Goal: Transaction & Acquisition: Download file/media

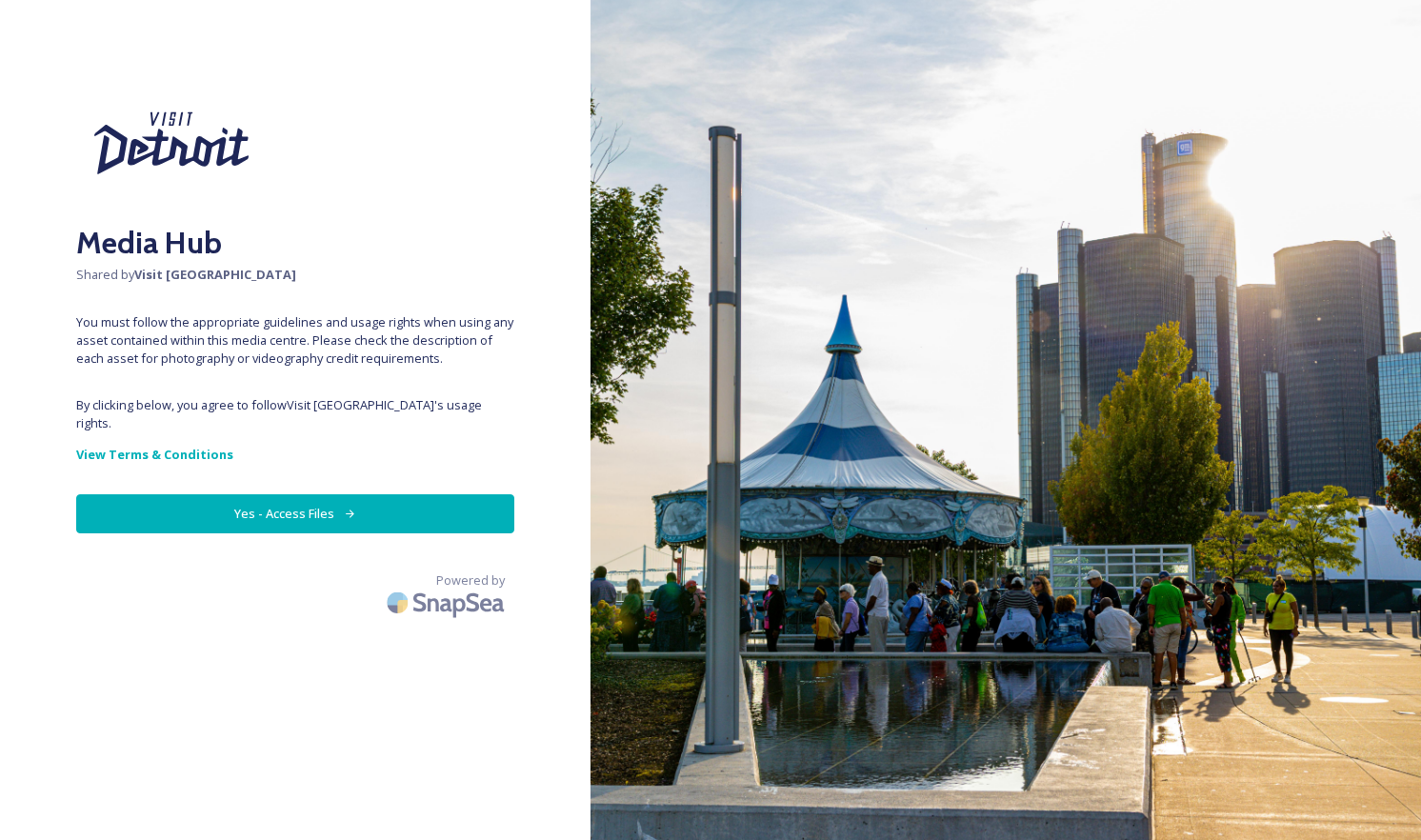
click at [327, 494] on button "Yes - Access Files" at bounding box center [295, 513] width 438 height 39
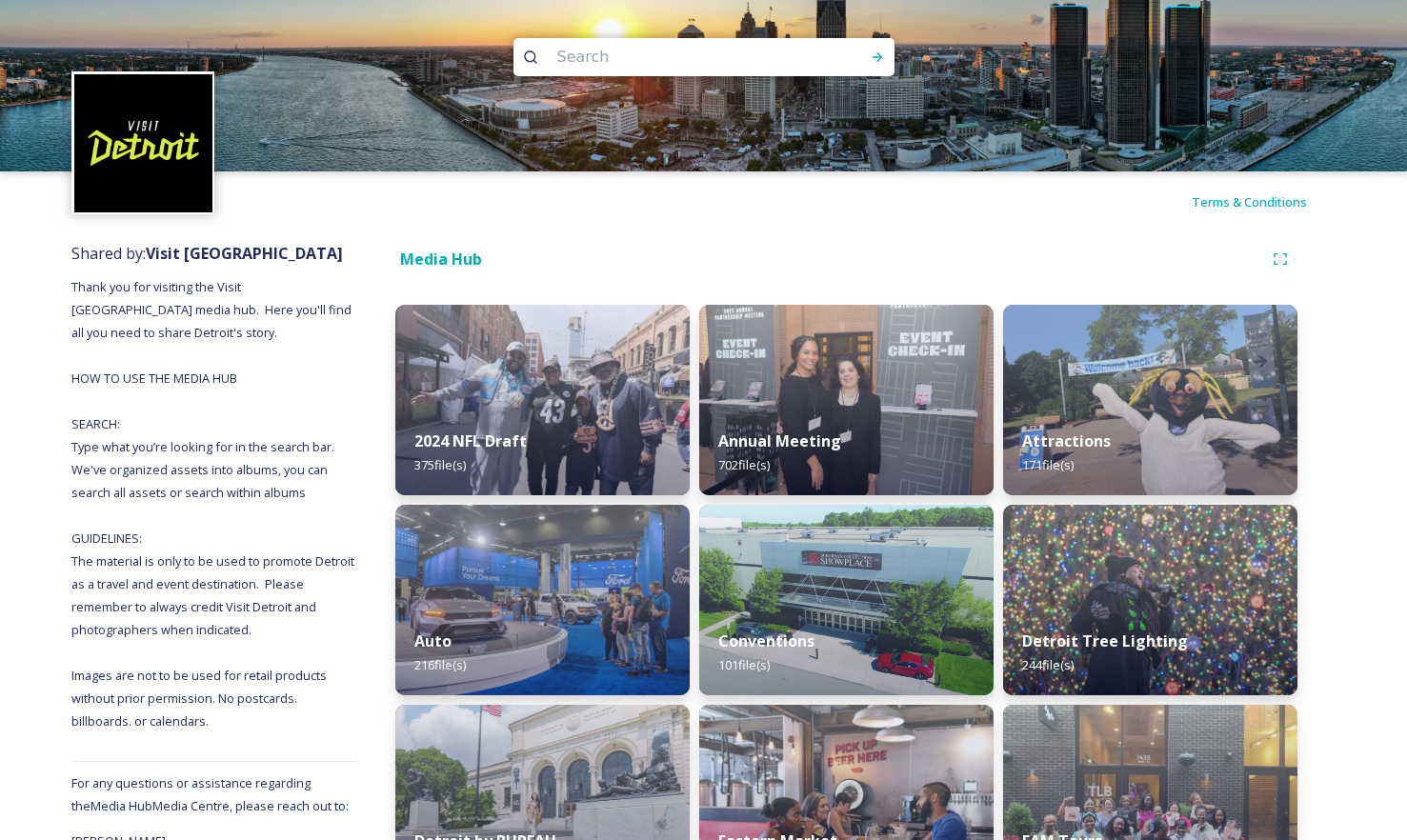
click at [756, 61] on input at bounding box center [679, 57] width 261 height 42
type input "skyline"
type input "skylin"
type input "skyline"
click at [876, 52] on icon at bounding box center [877, 57] width 15 height 15
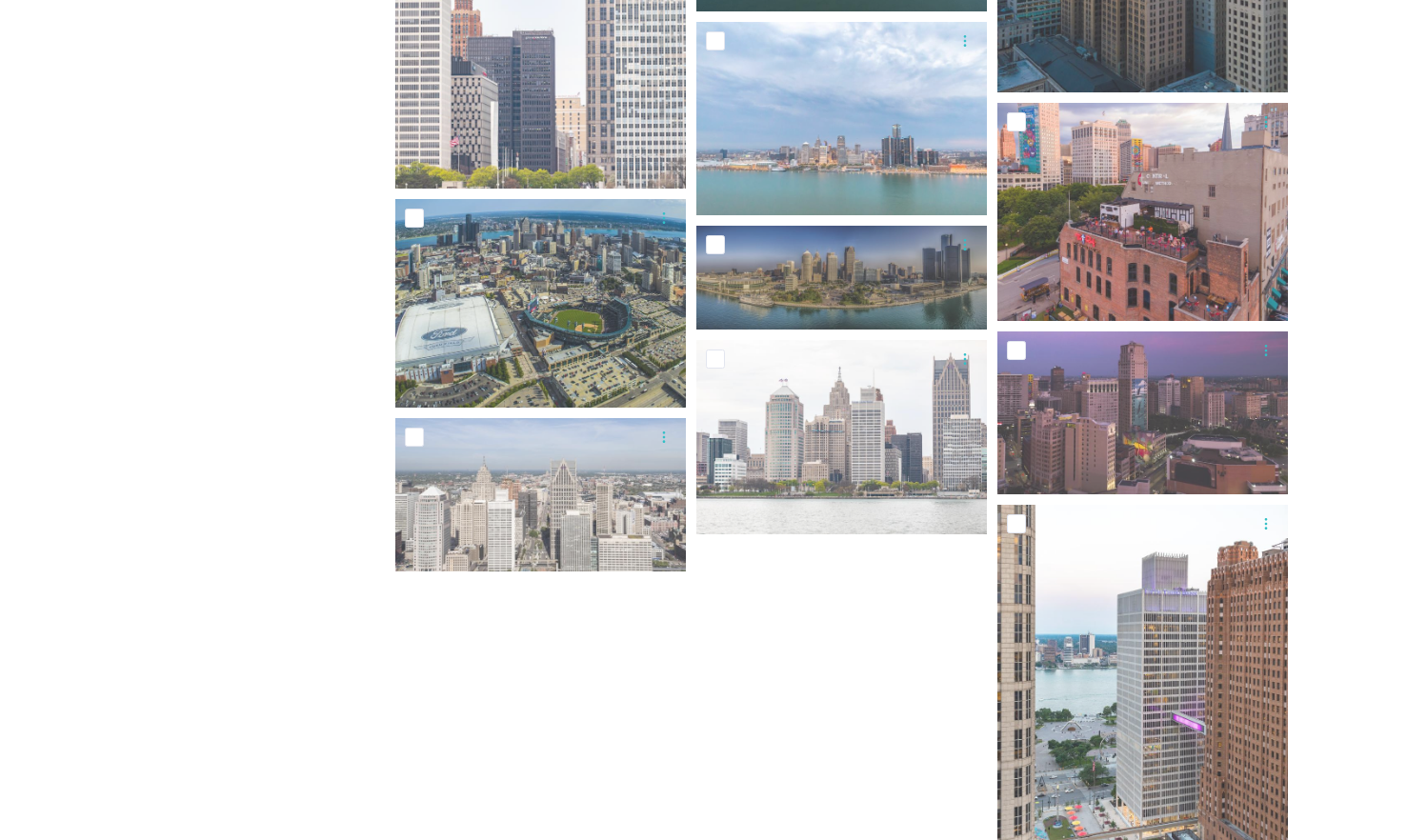
scroll to position [4366, 0]
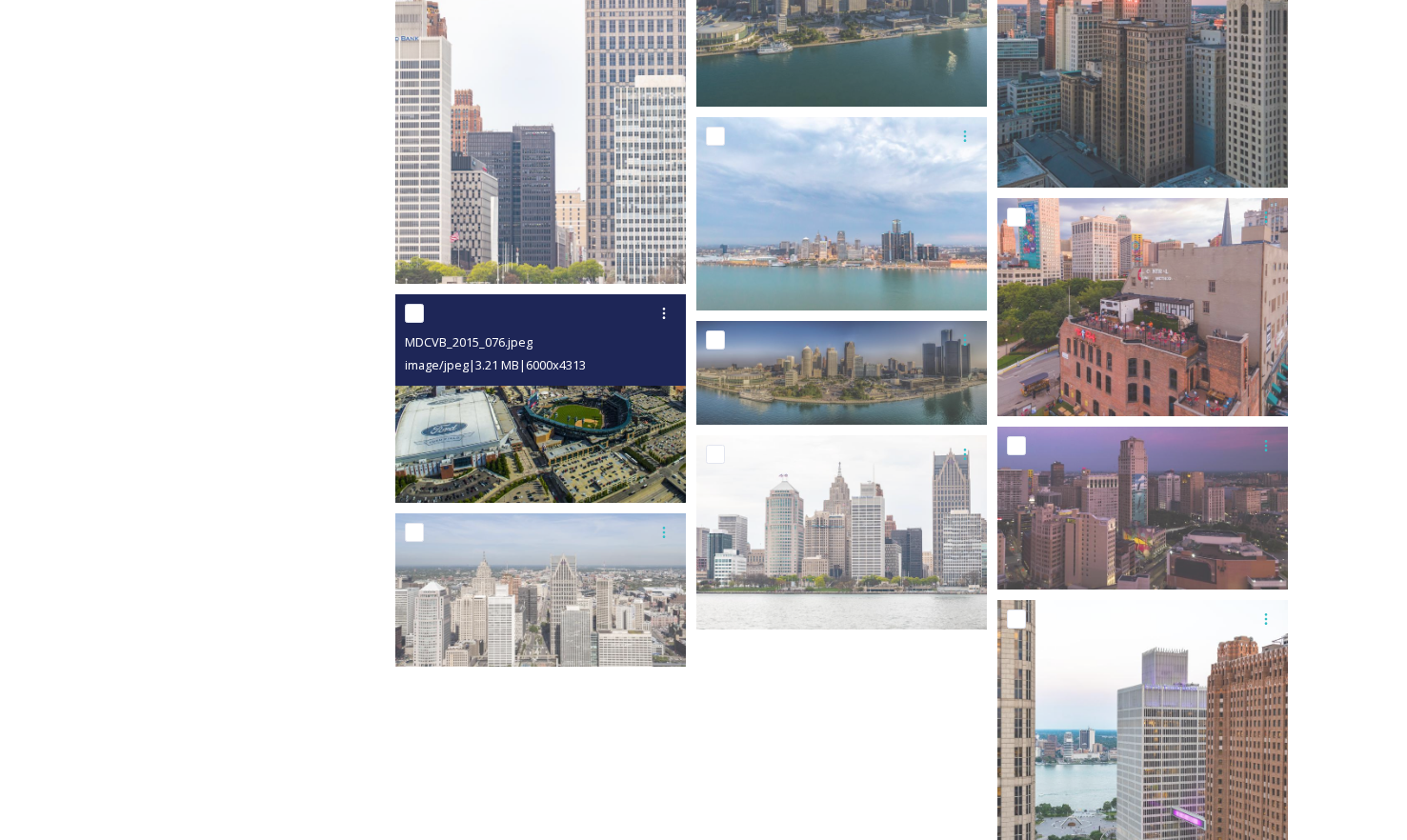
click at [547, 417] on img at bounding box center [541, 398] width 291 height 208
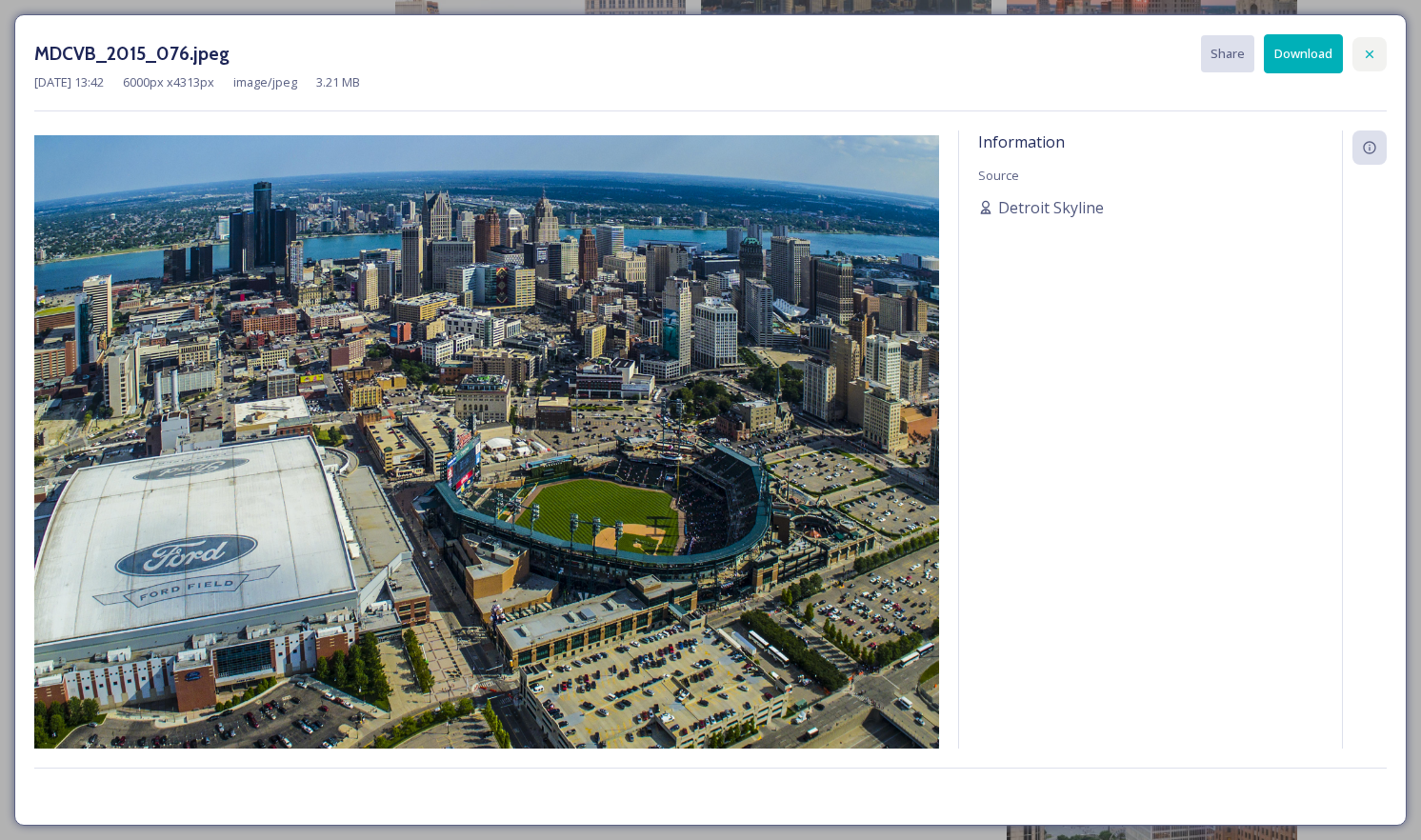
click at [1381, 45] on div at bounding box center [1369, 54] width 34 height 34
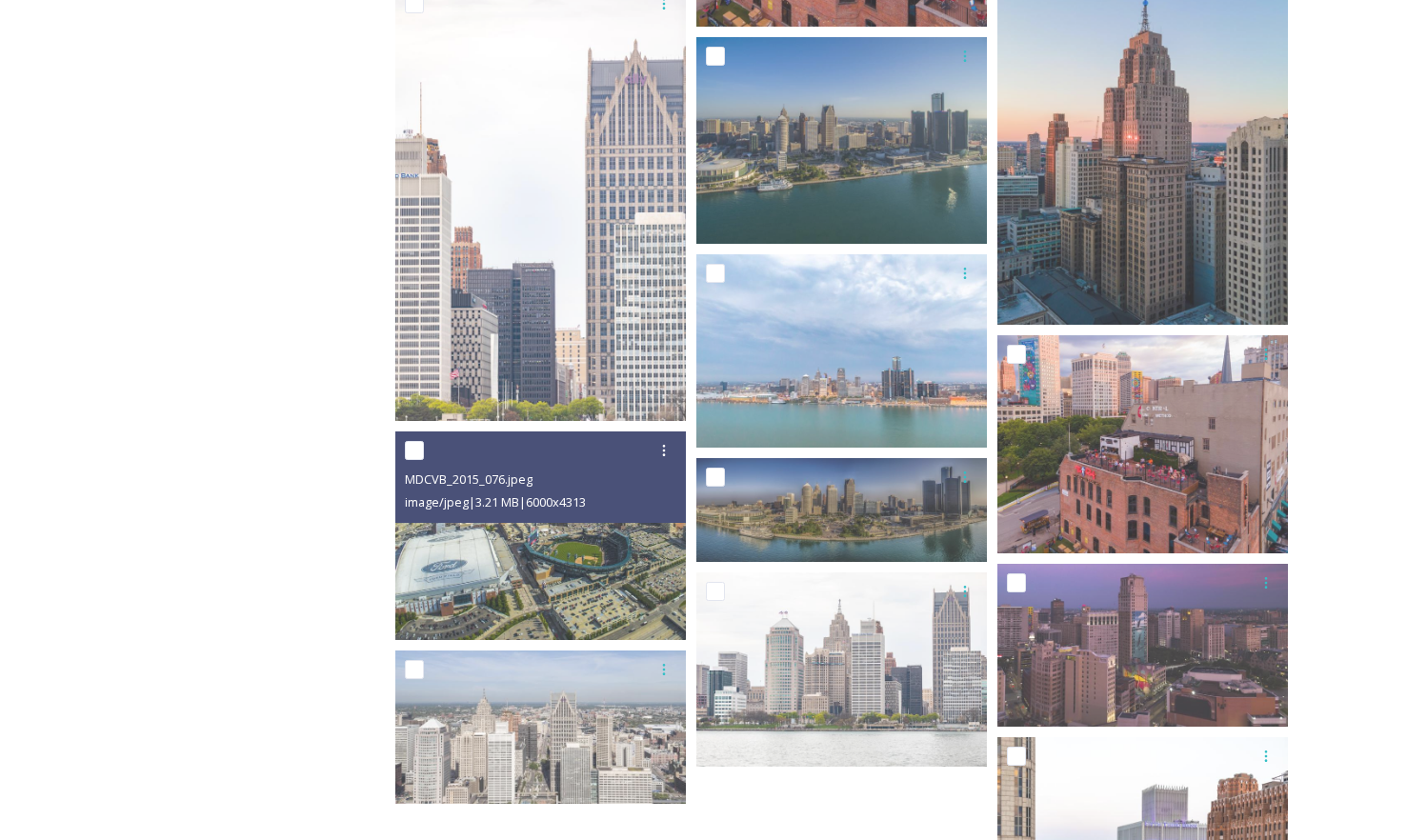
scroll to position [4093, 0]
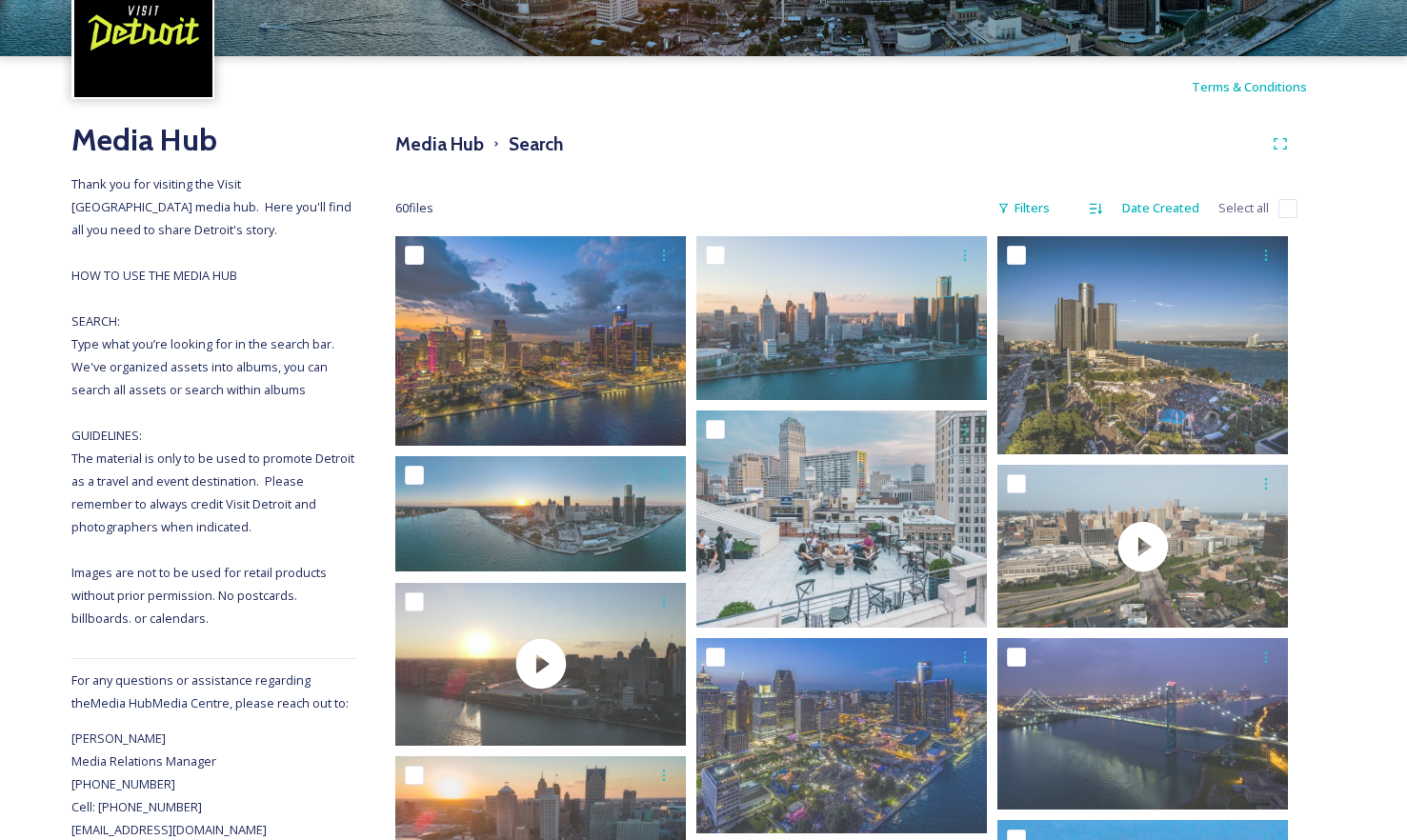
scroll to position [94, 0]
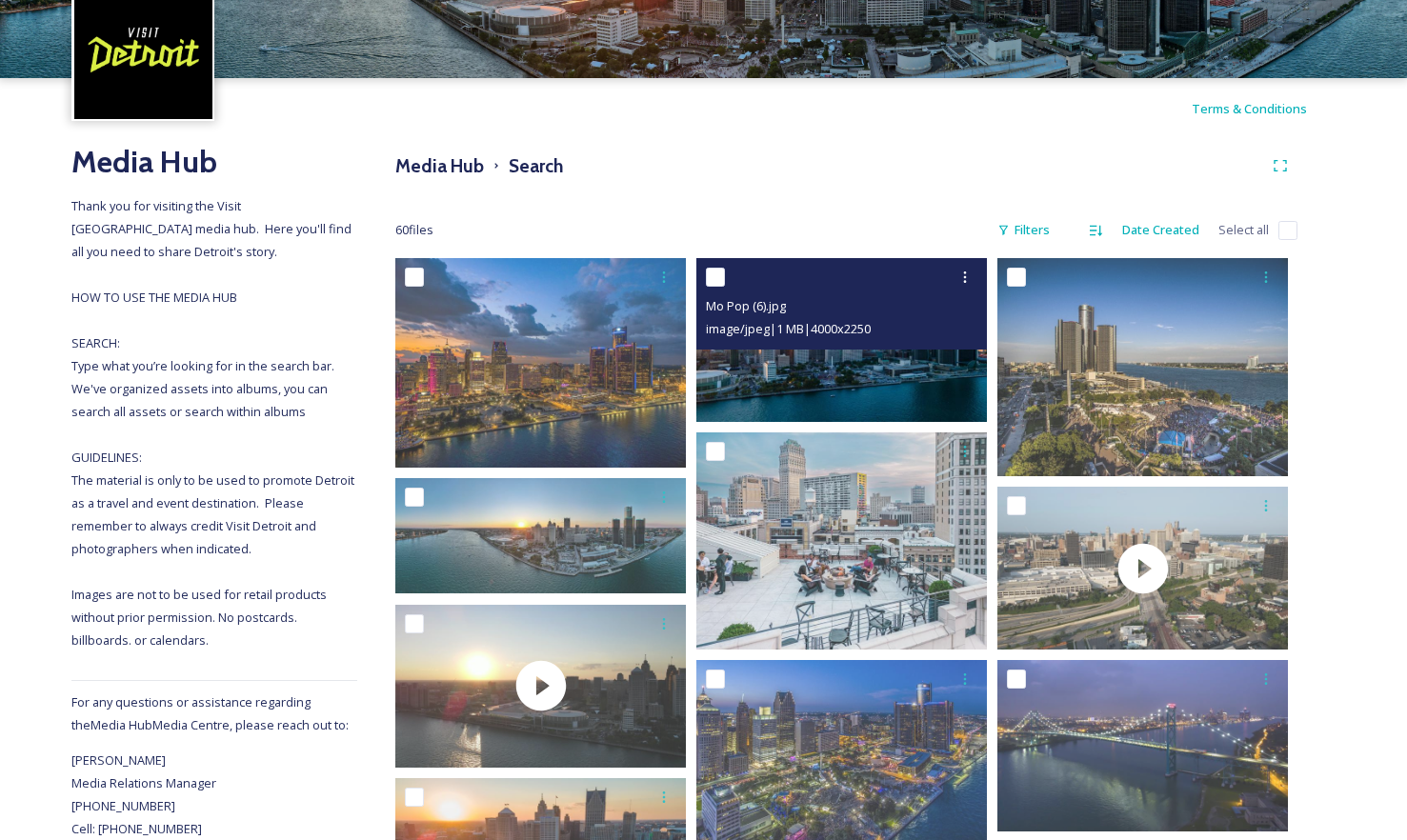
click at [846, 389] on img at bounding box center [842, 340] width 291 height 163
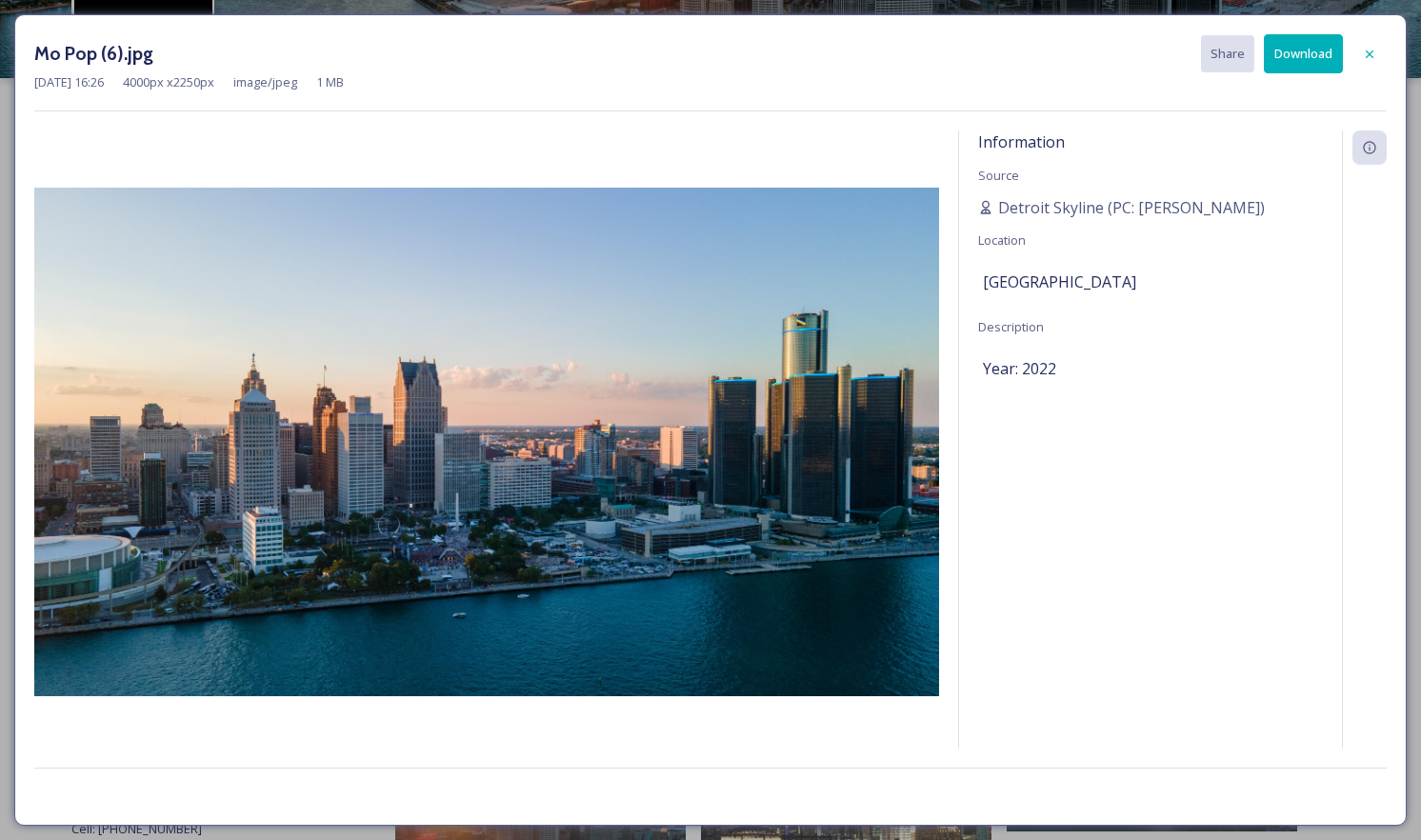
click at [1305, 48] on button "Download" at bounding box center [1302, 53] width 79 height 39
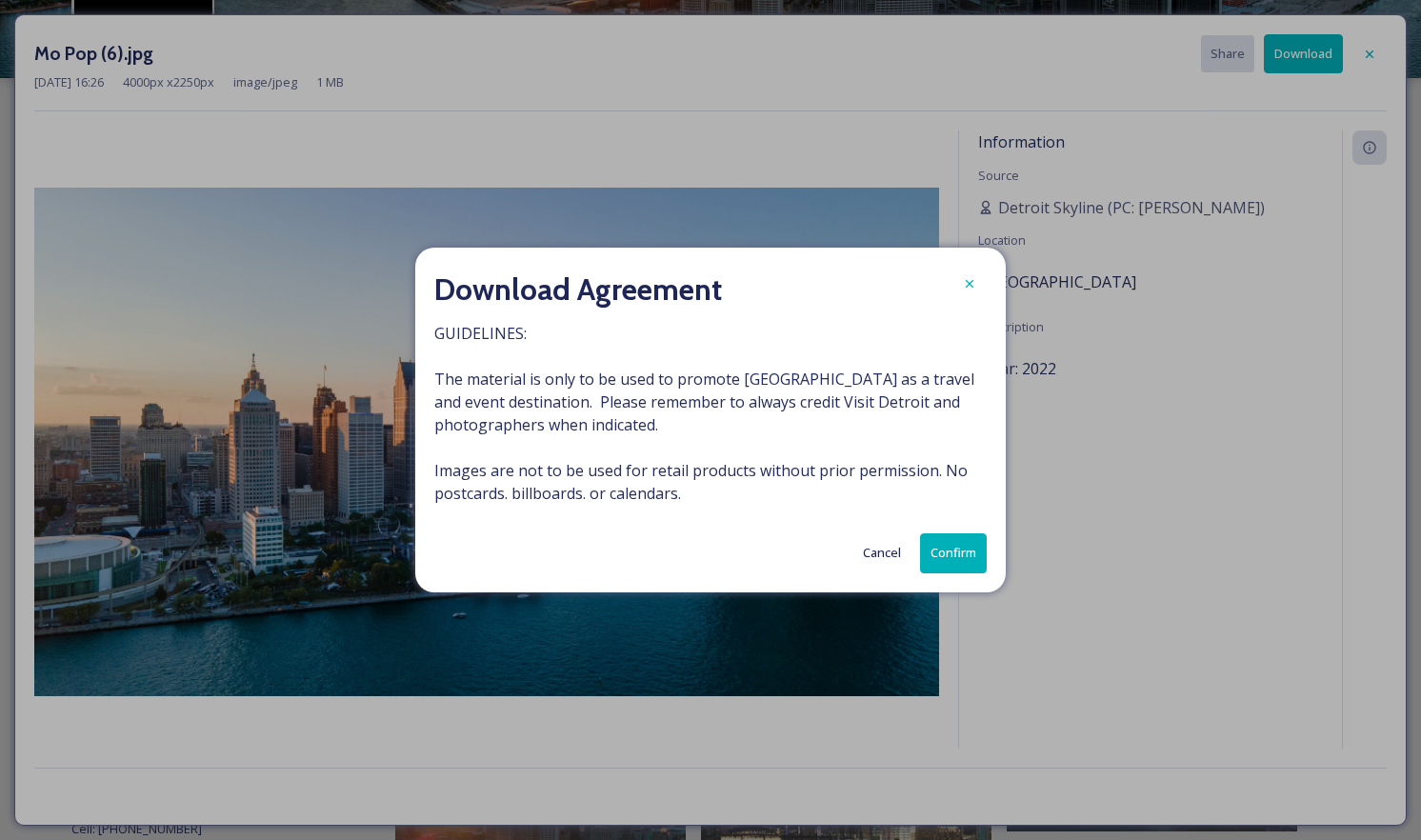
click at [956, 550] on button "Confirm" at bounding box center [953, 552] width 67 height 39
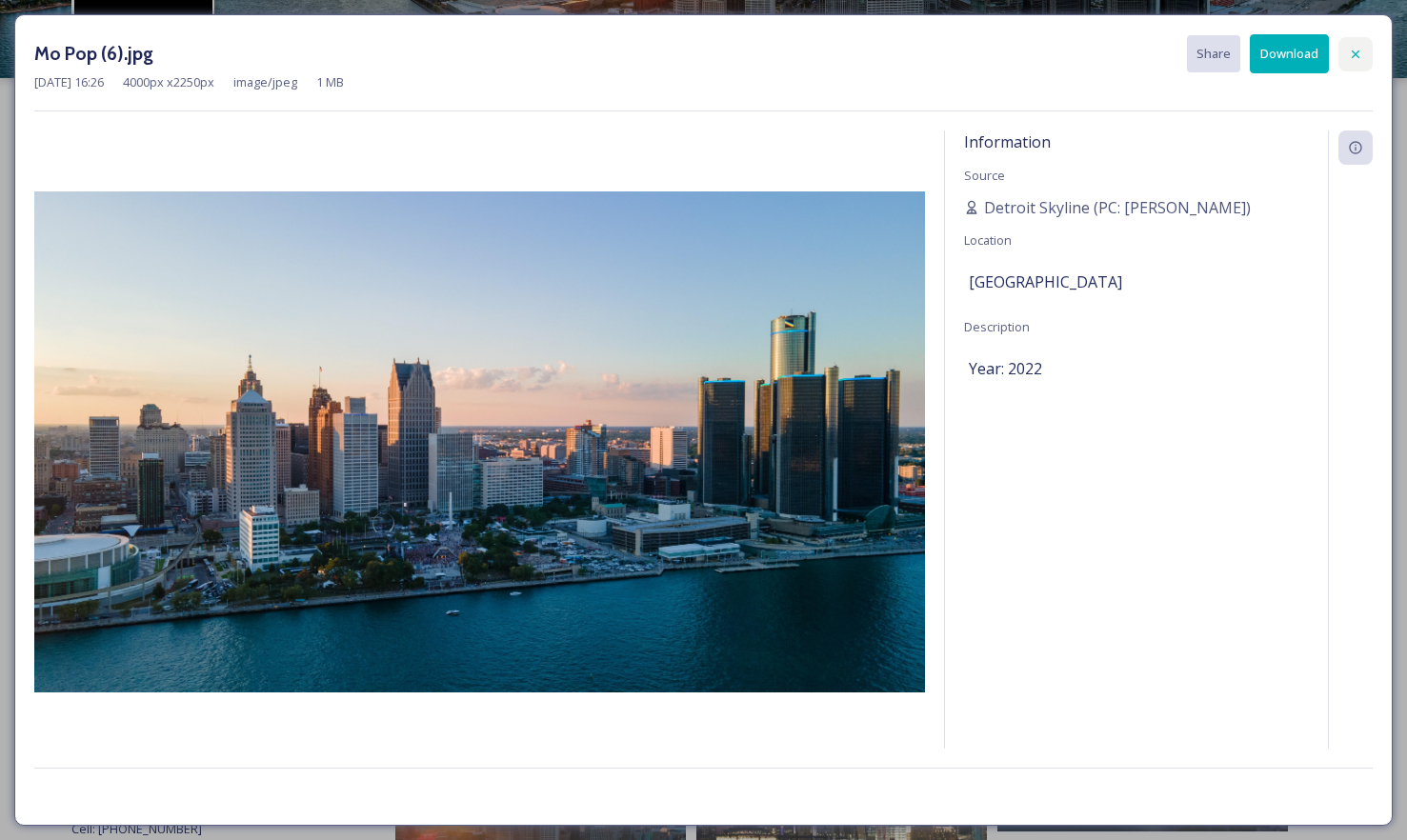
click at [1356, 50] on icon at bounding box center [1355, 54] width 15 height 15
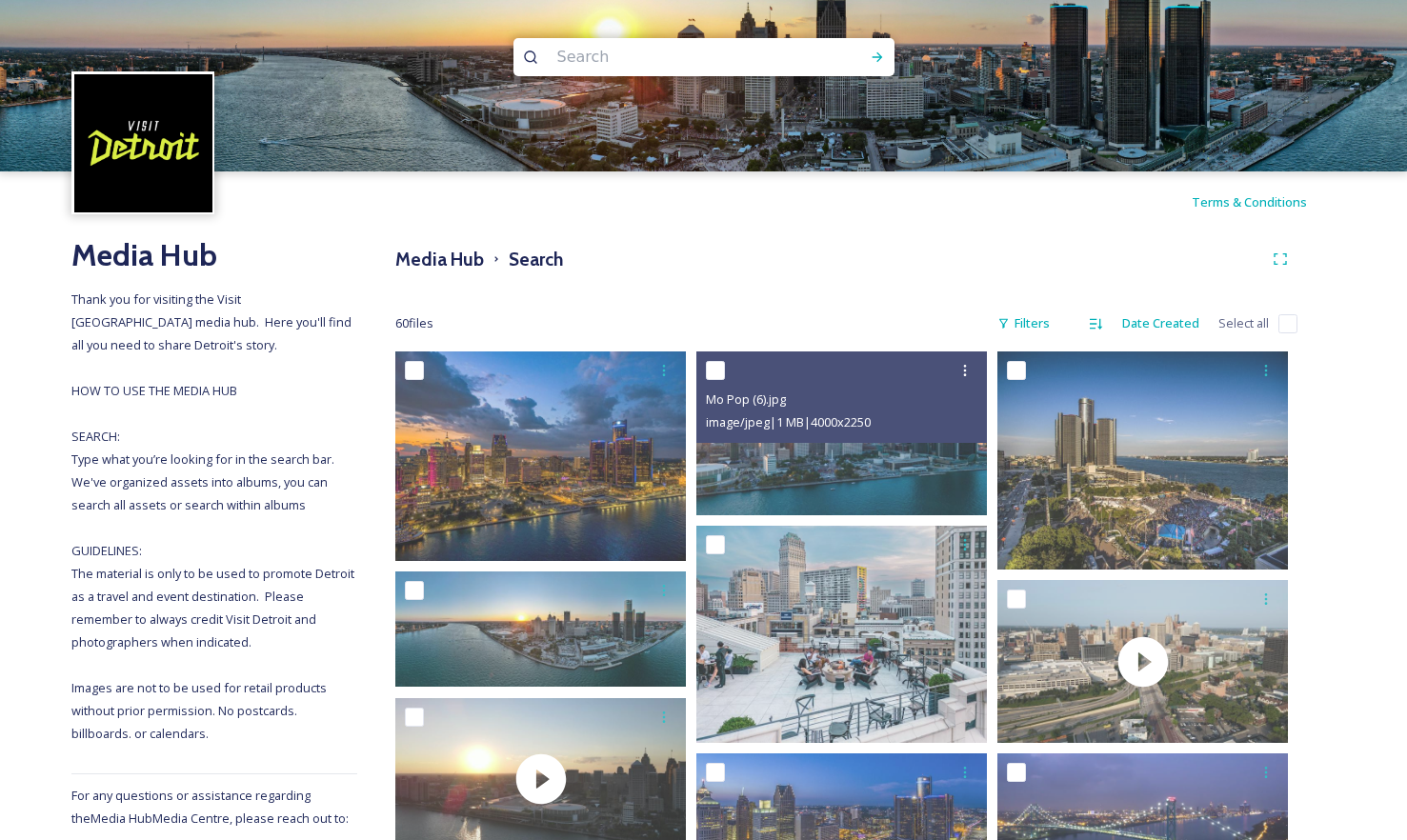
click at [681, 61] on input at bounding box center [679, 57] width 261 height 42
type input "theatre"
click at [883, 56] on icon at bounding box center [877, 57] width 15 height 15
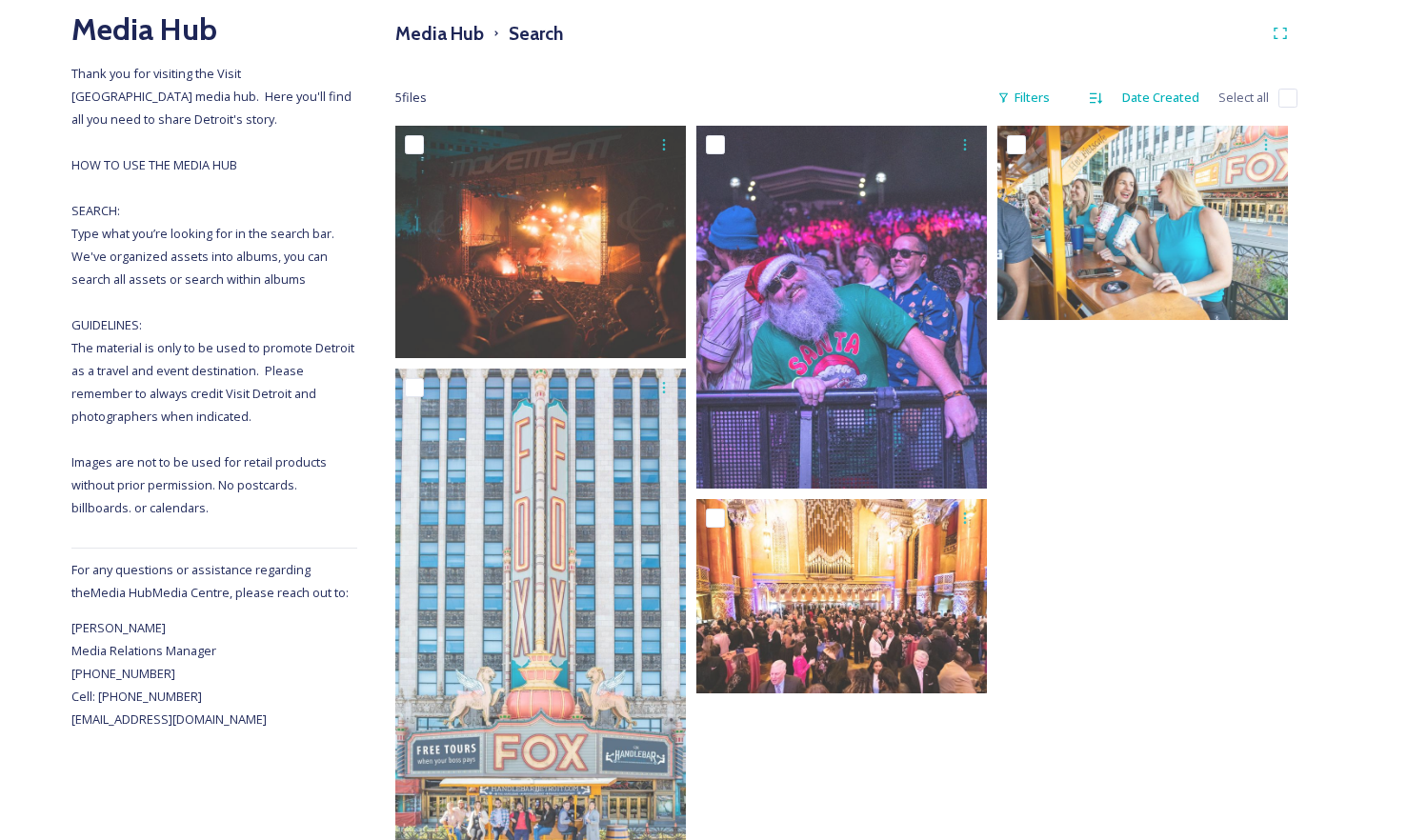
scroll to position [313, 0]
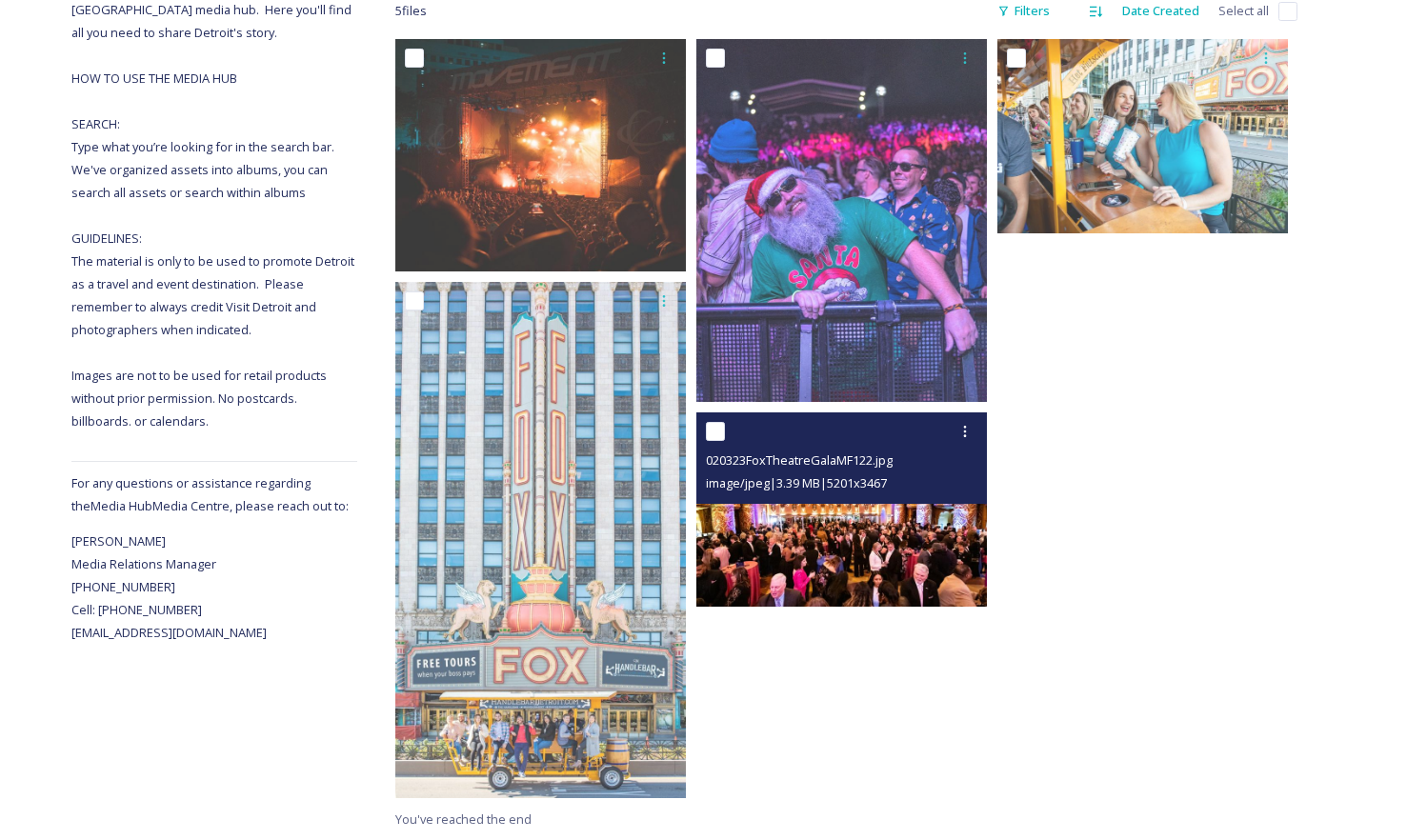
click at [812, 547] on img at bounding box center [842, 509] width 291 height 193
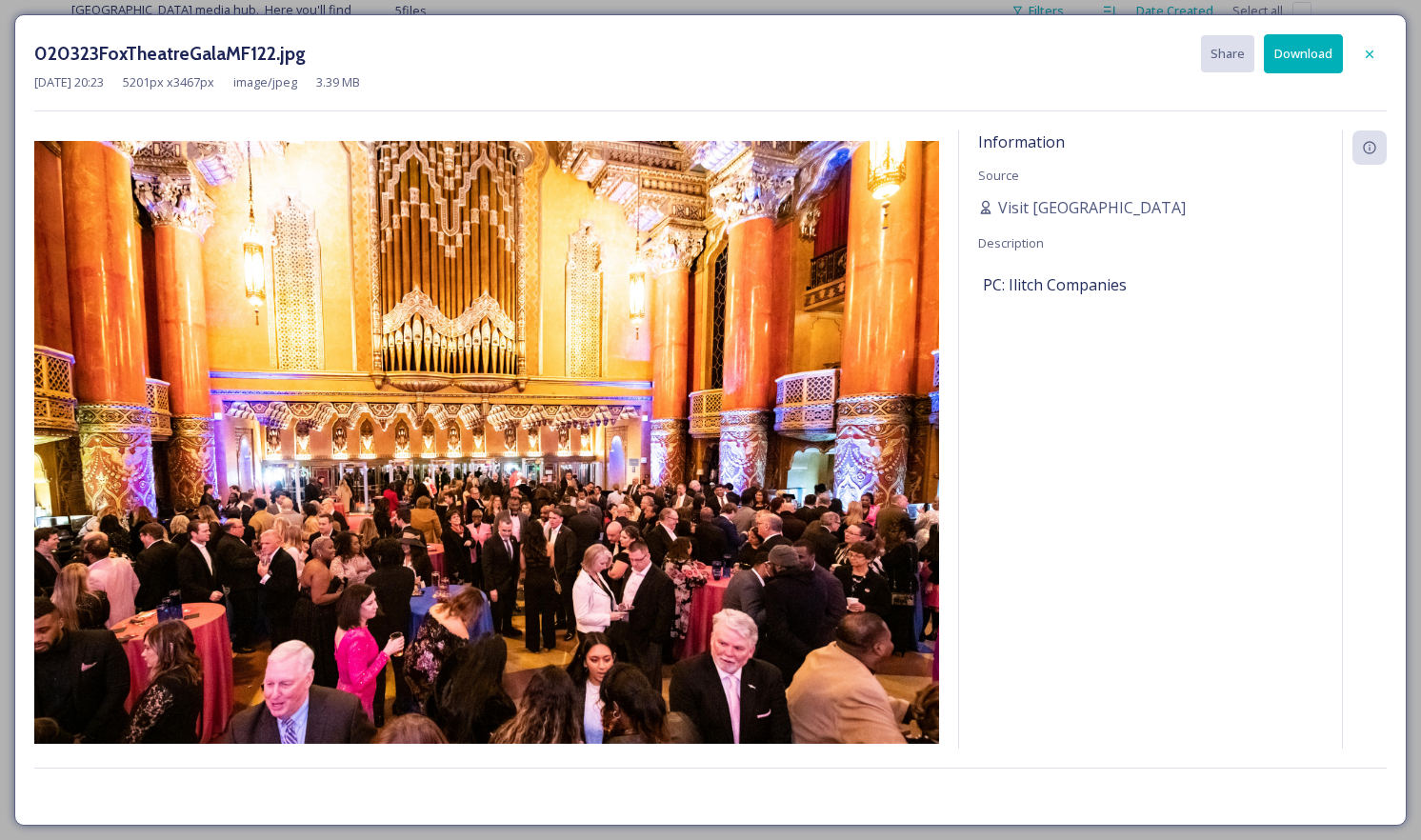
click at [1305, 54] on button "Download" at bounding box center [1302, 53] width 79 height 39
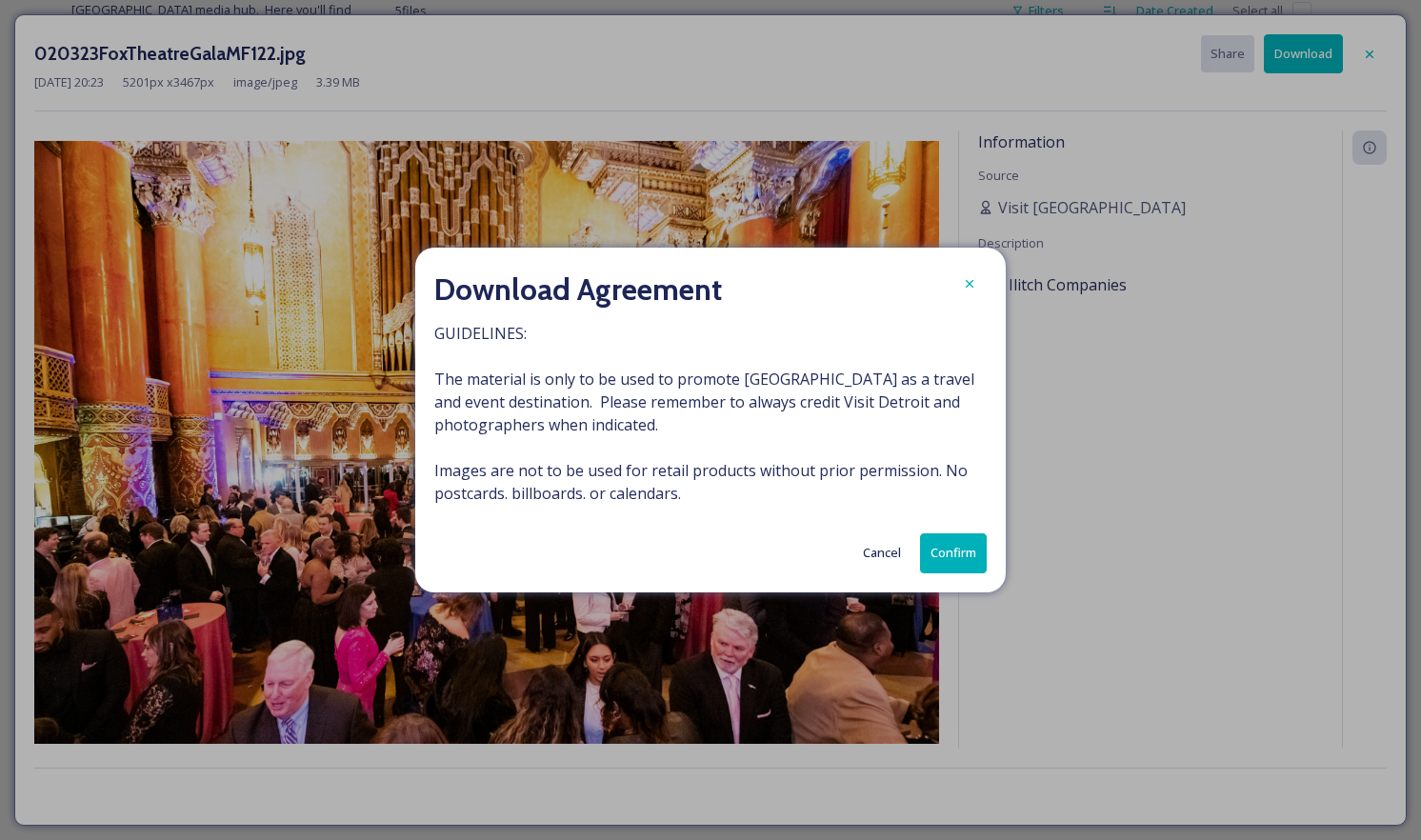
click at [964, 551] on button "Confirm" at bounding box center [953, 552] width 67 height 39
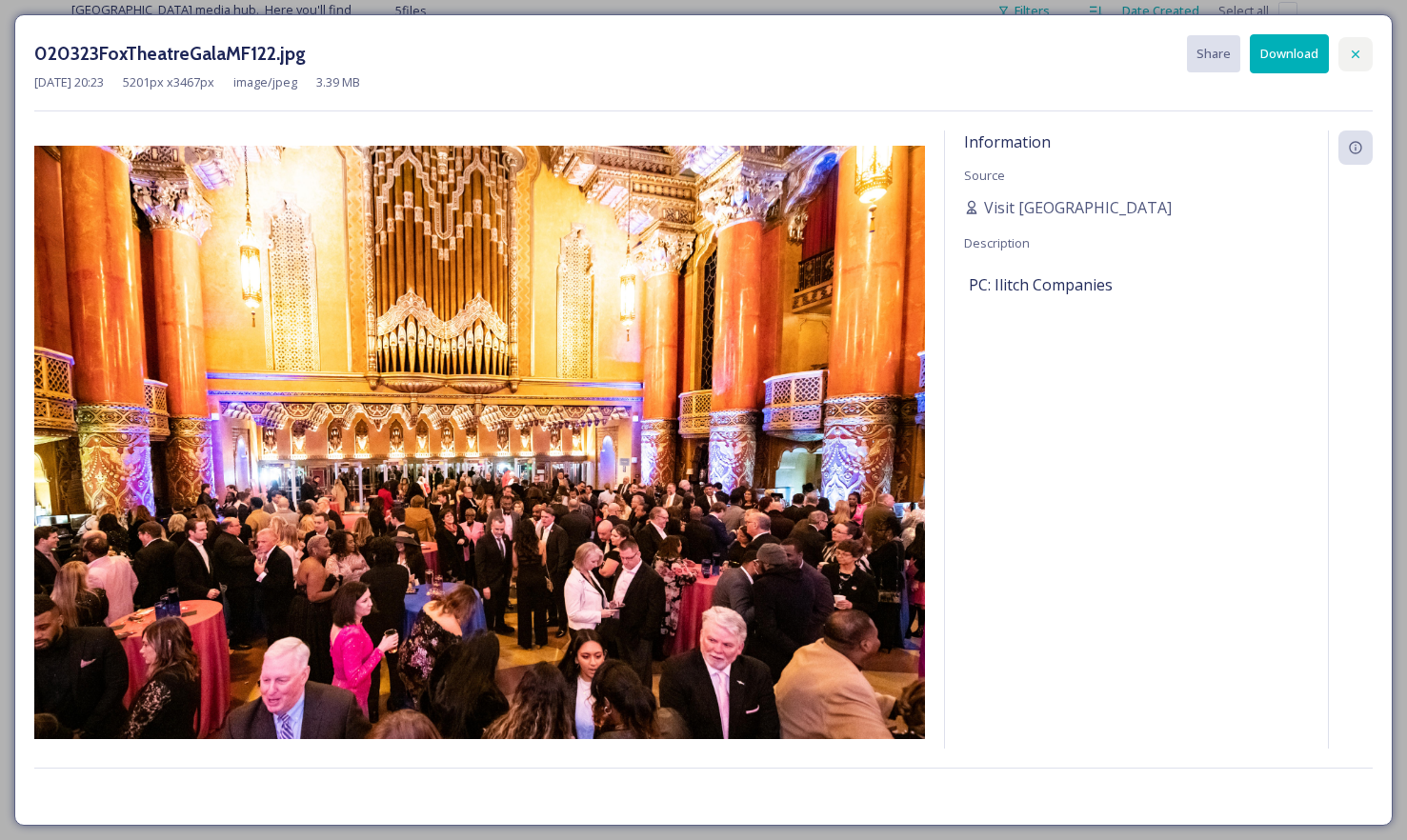
click at [1364, 54] on div at bounding box center [1355, 54] width 34 height 34
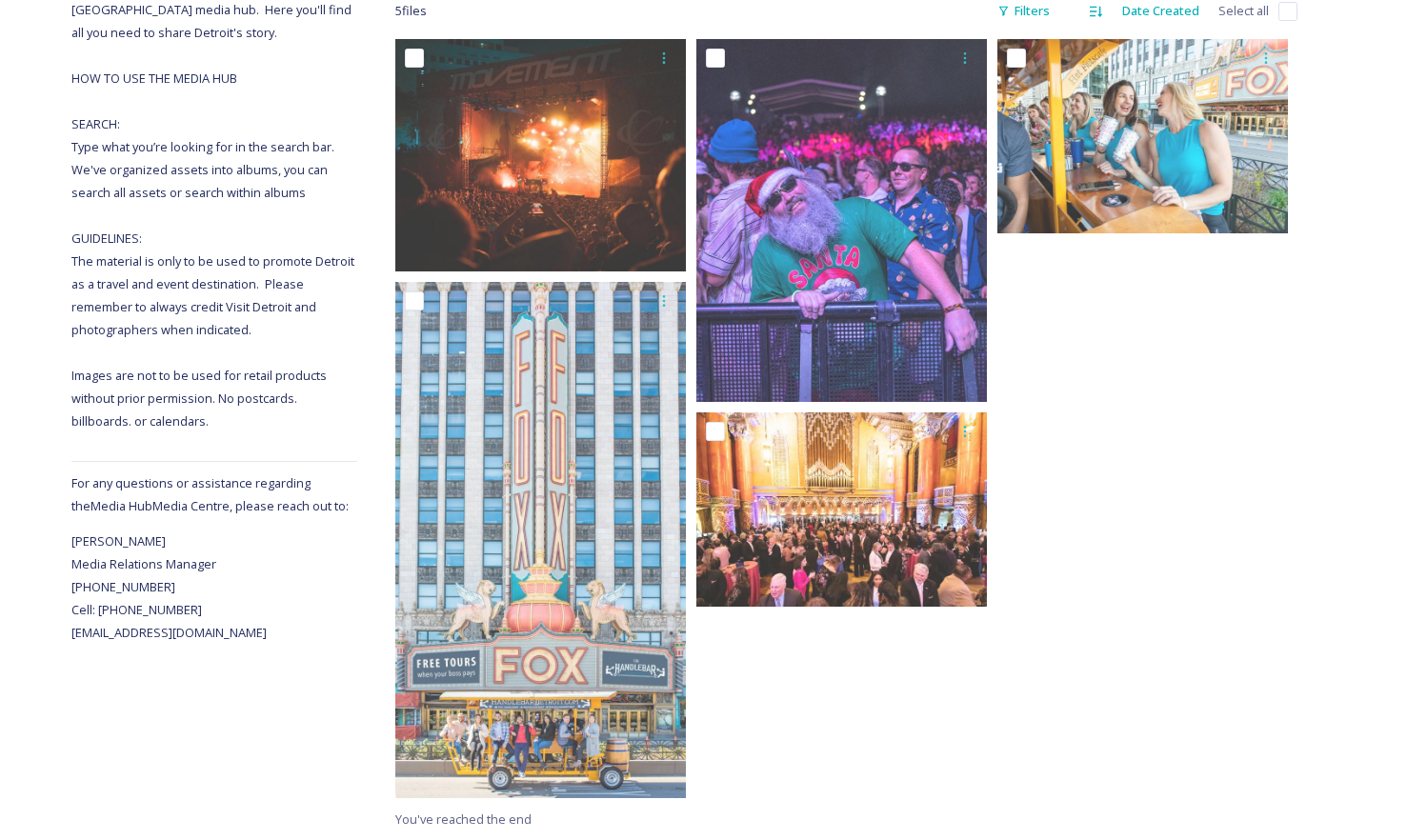
click at [1166, 454] on div at bounding box center [1147, 422] width 300 height 768
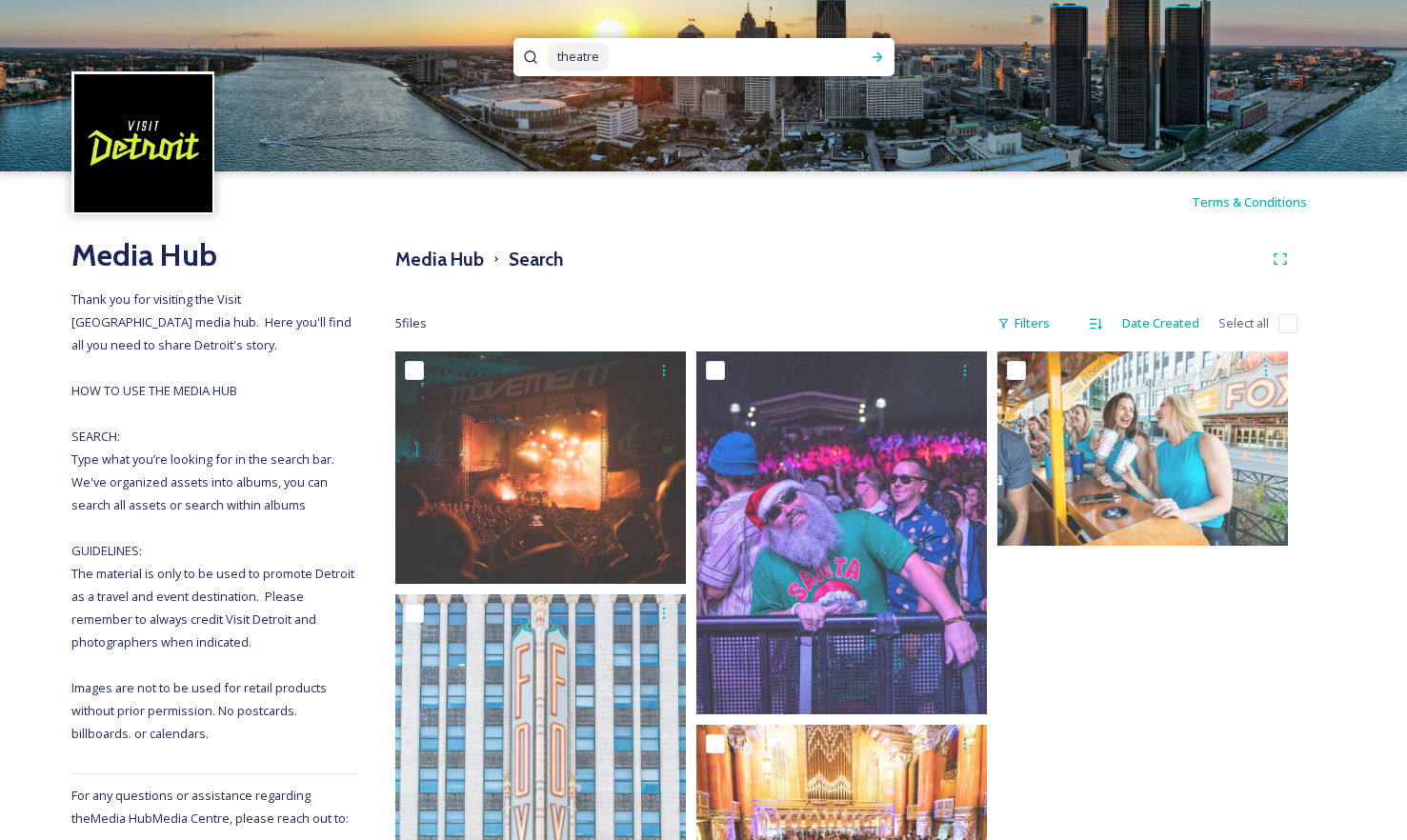
click at [636, 64] on input at bounding box center [725, 57] width 229 height 42
type input "t"
type input "music"
click at [874, 62] on icon at bounding box center [877, 57] width 15 height 15
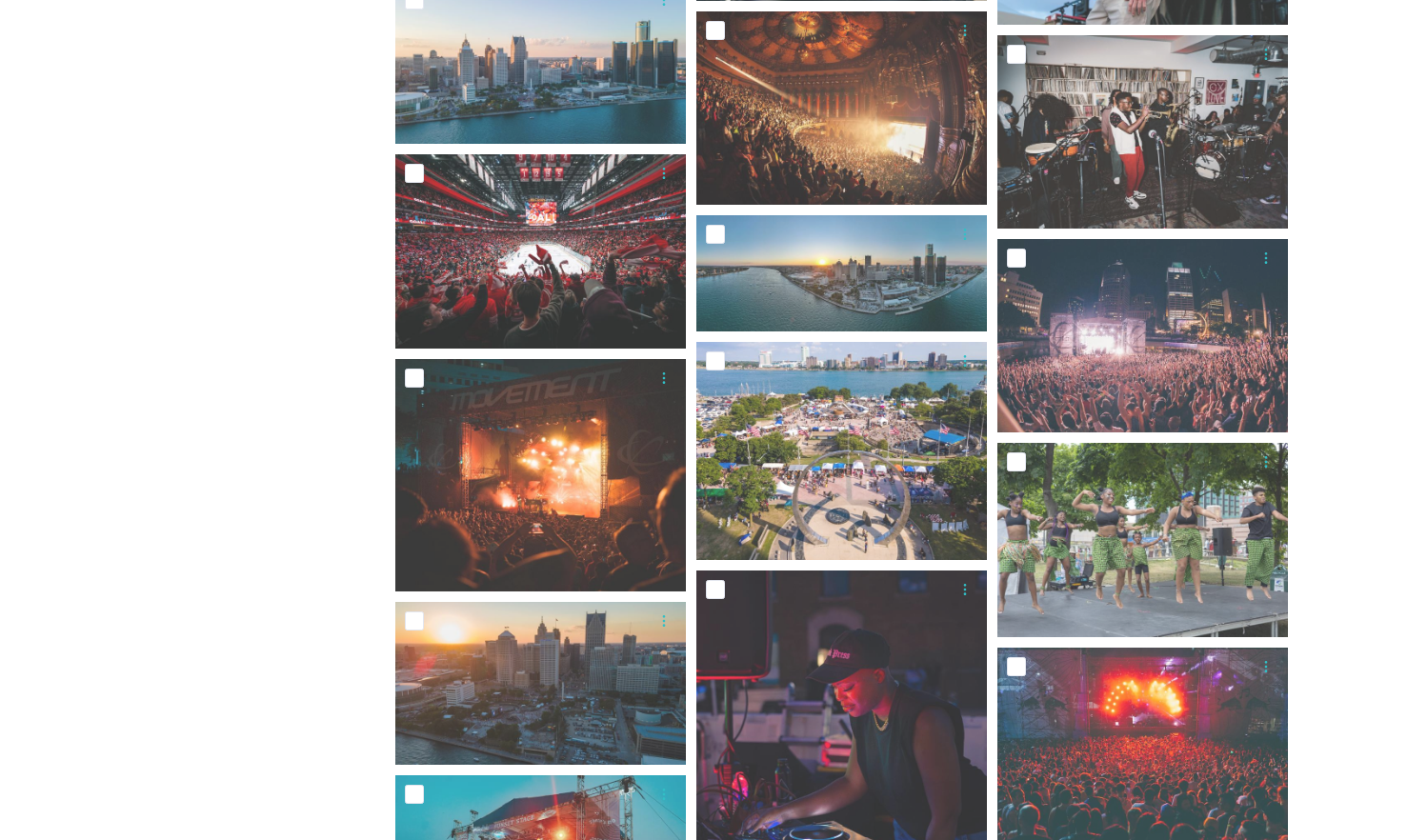
scroll to position [953, 0]
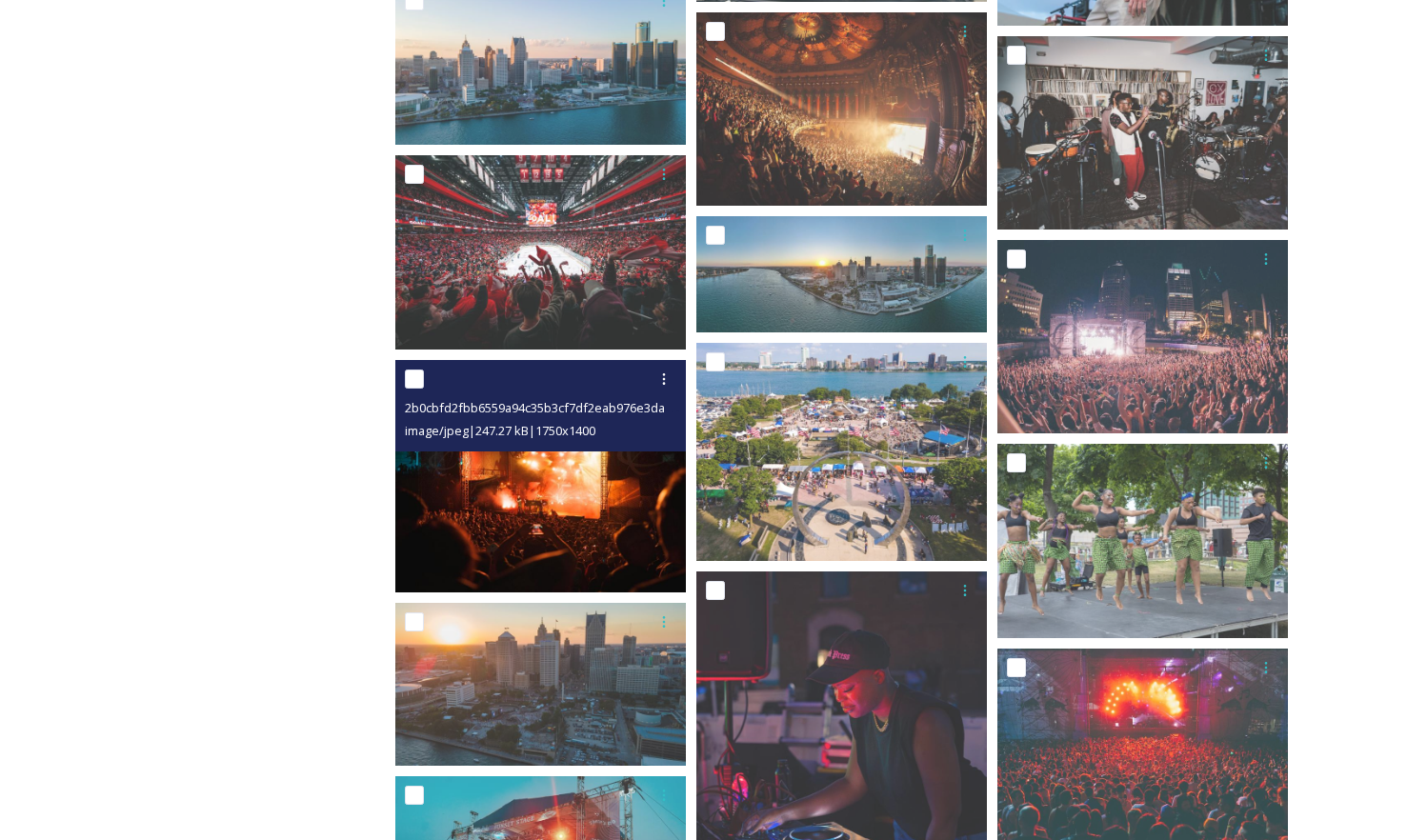
click at [545, 506] on img at bounding box center [541, 475] width 291 height 232
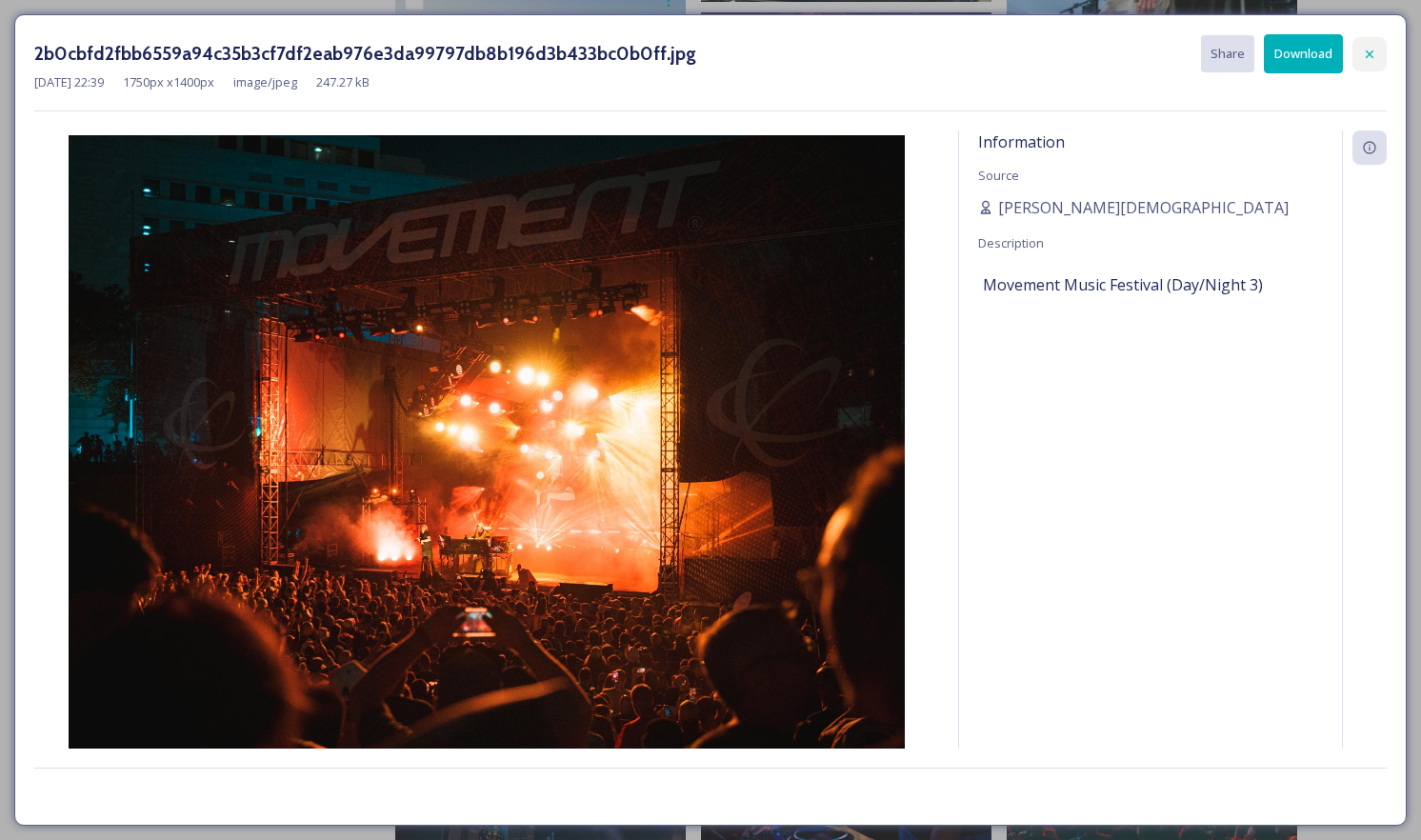
click at [1367, 50] on icon at bounding box center [1369, 54] width 15 height 15
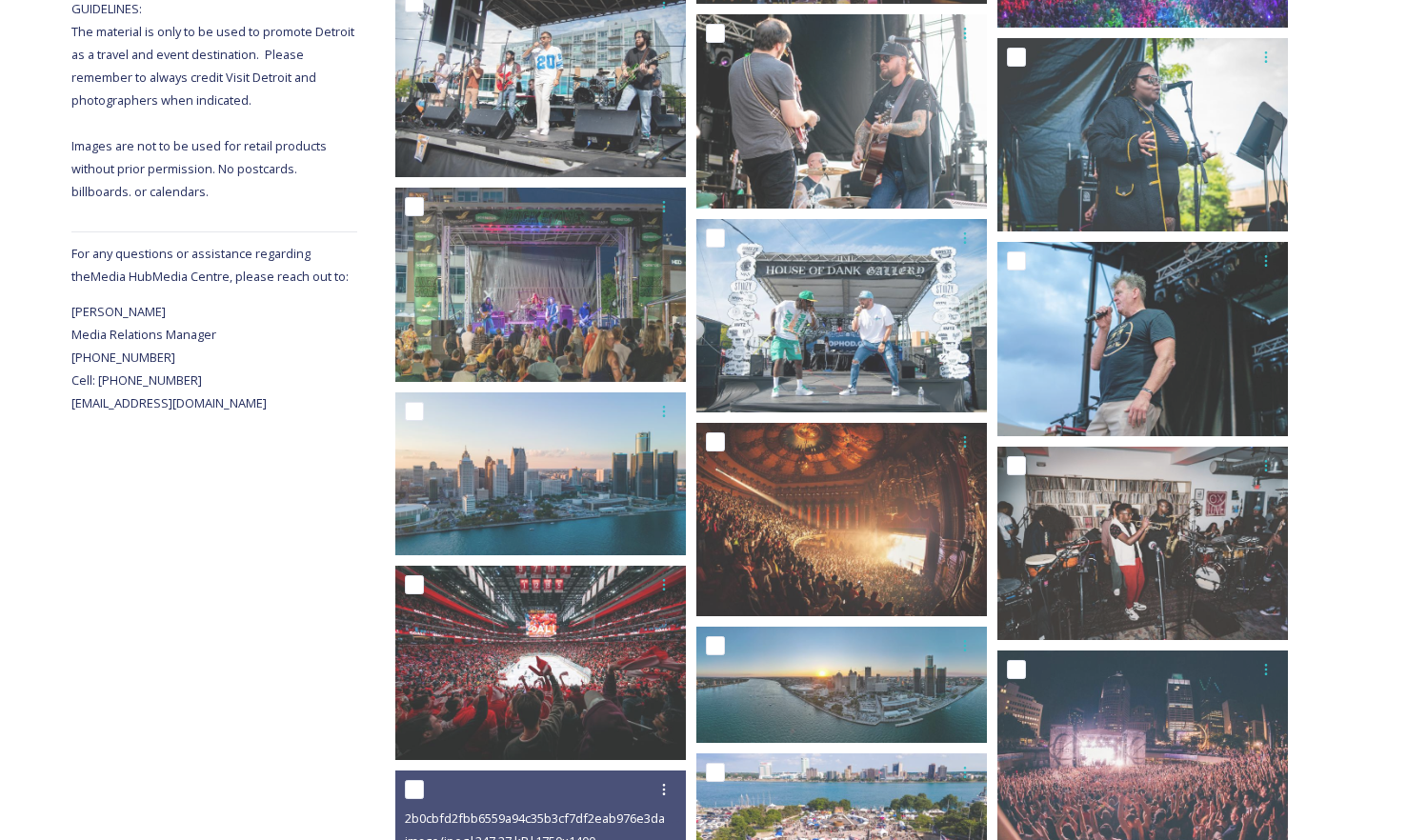
scroll to position [476, 0]
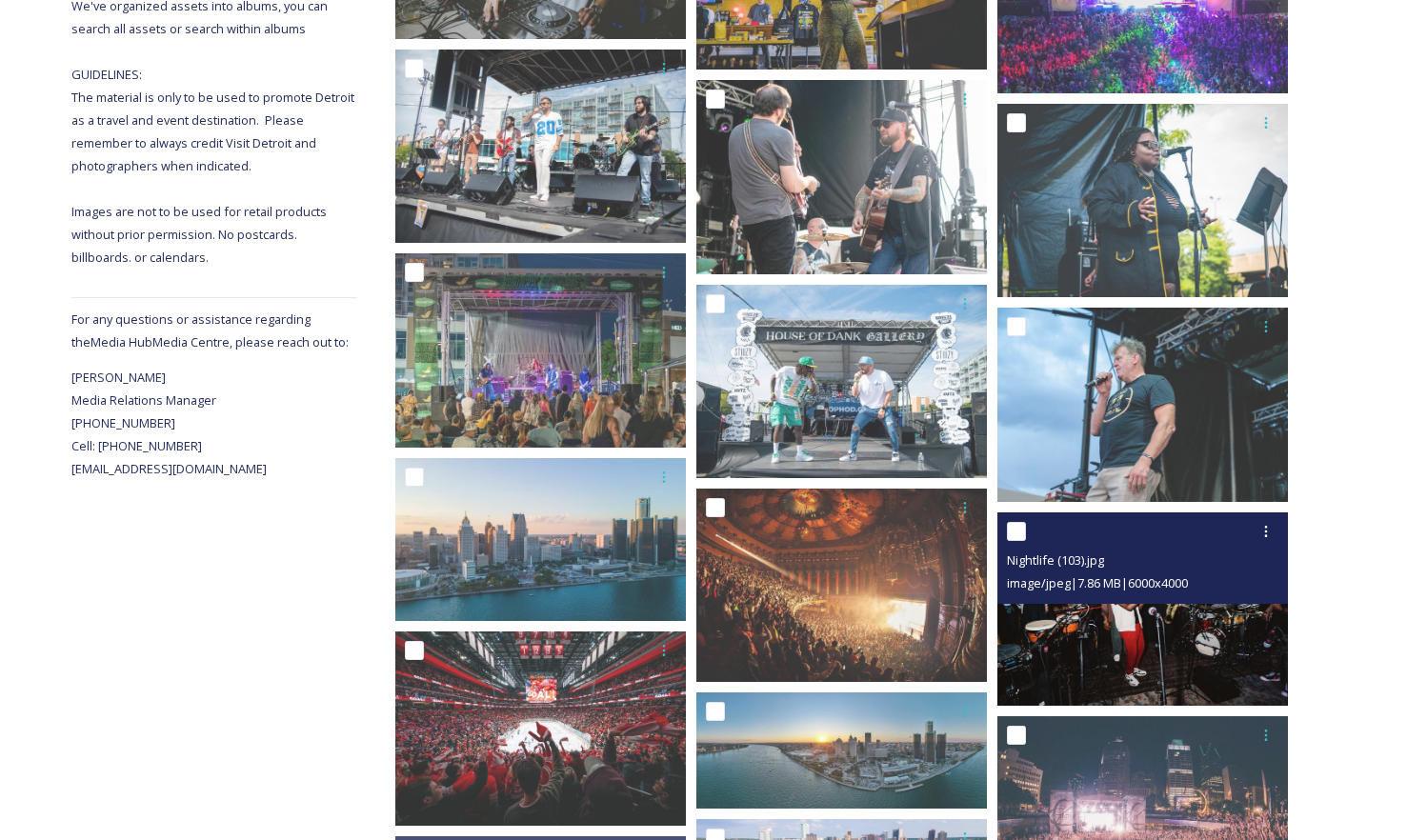
click at [1078, 594] on div "image/jpeg | 7.86 MB | 6000 x 4000" at bounding box center [1144, 583] width 276 height 23
click at [1087, 644] on img at bounding box center [1143, 609] width 291 height 193
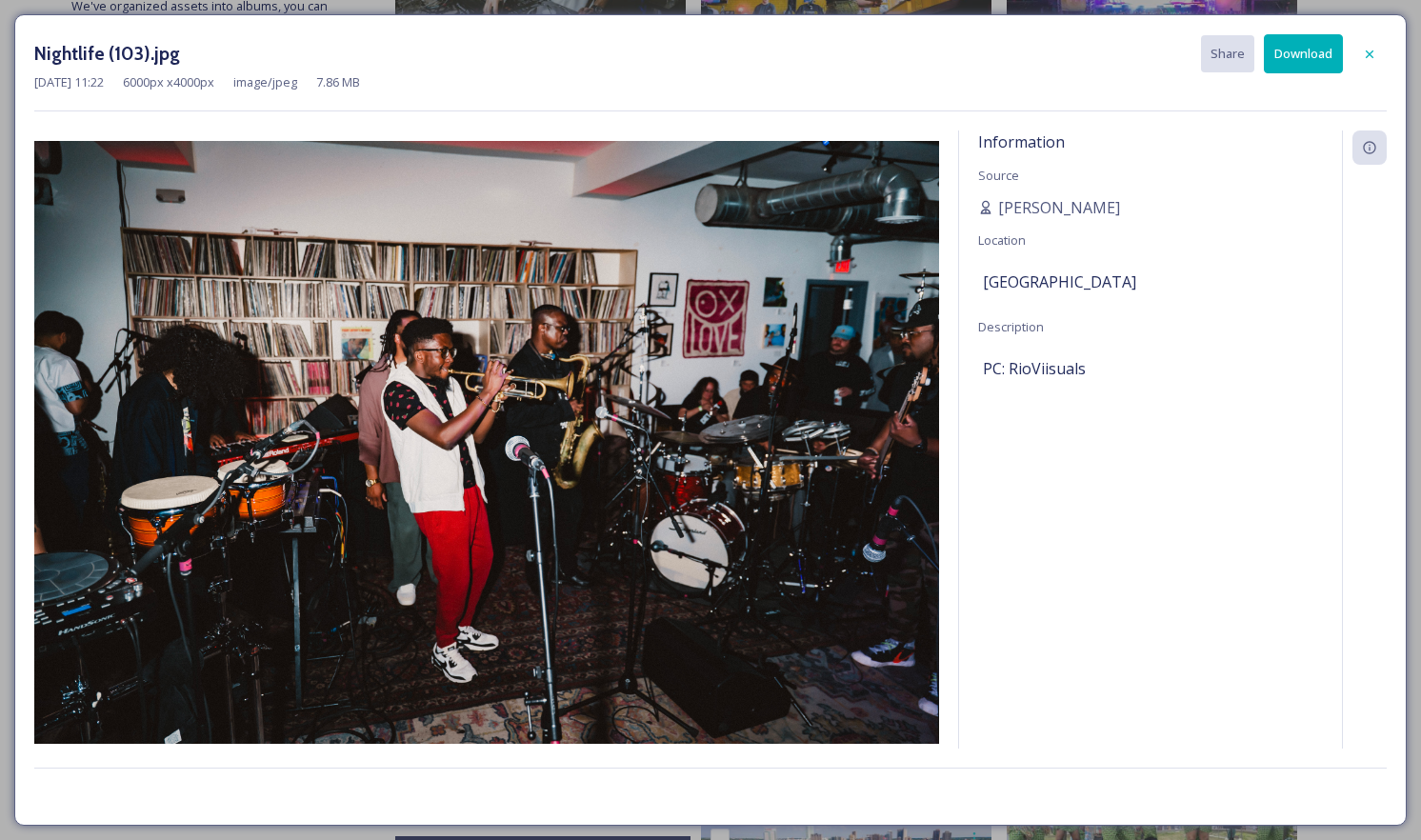
click at [1317, 58] on button "Download" at bounding box center [1302, 53] width 79 height 39
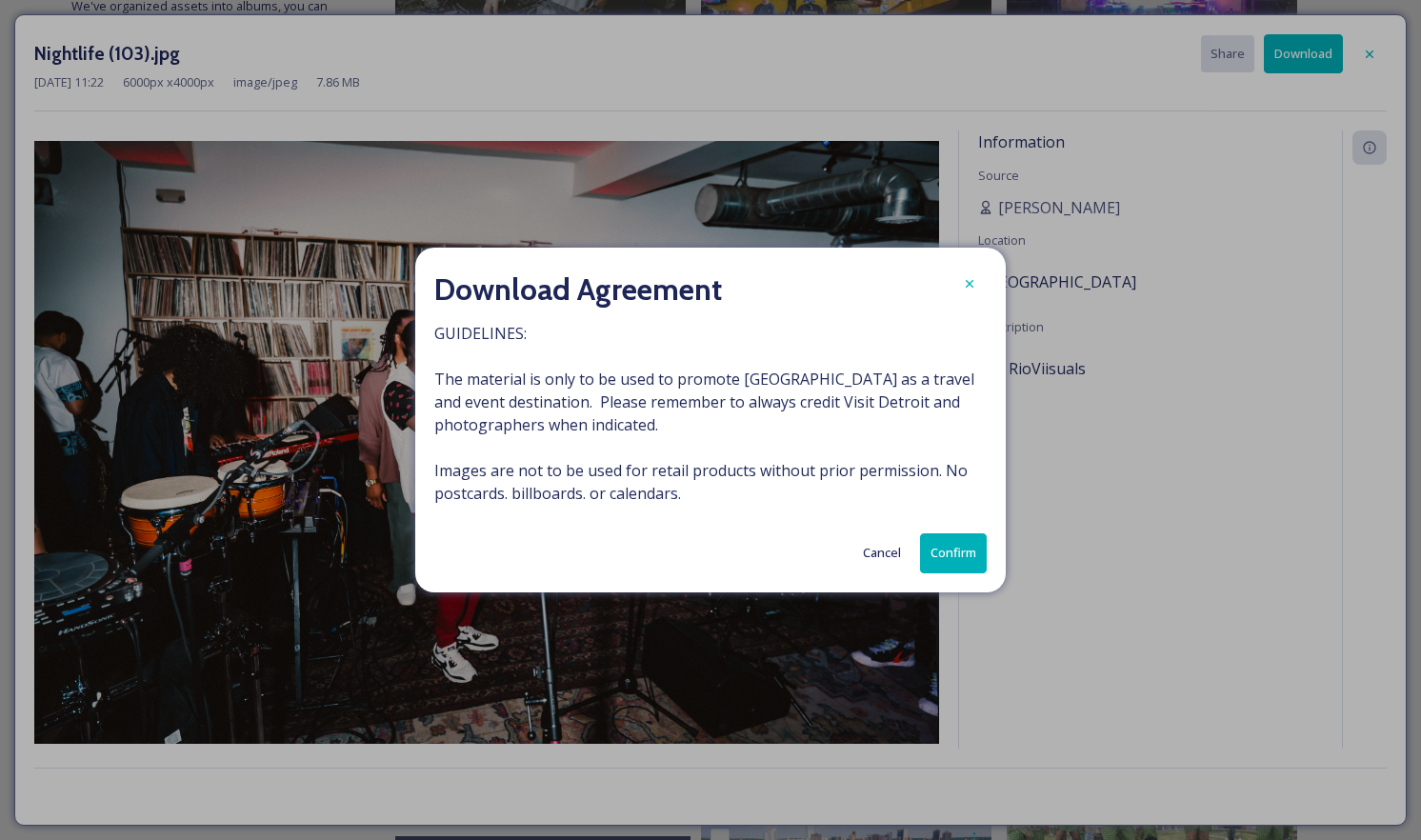
click at [939, 559] on button "Confirm" at bounding box center [953, 552] width 67 height 39
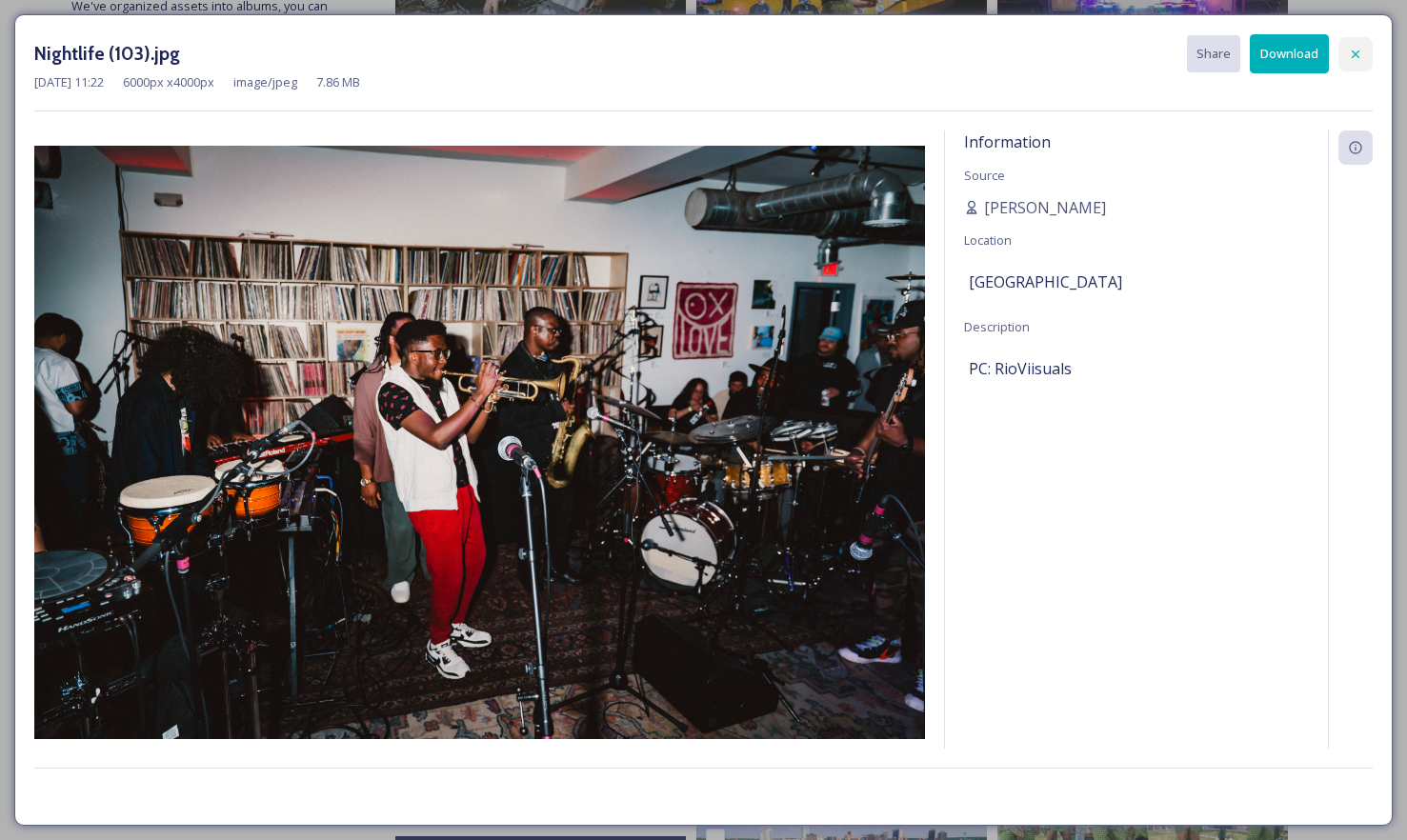
click at [1351, 47] on icon at bounding box center [1355, 54] width 15 height 15
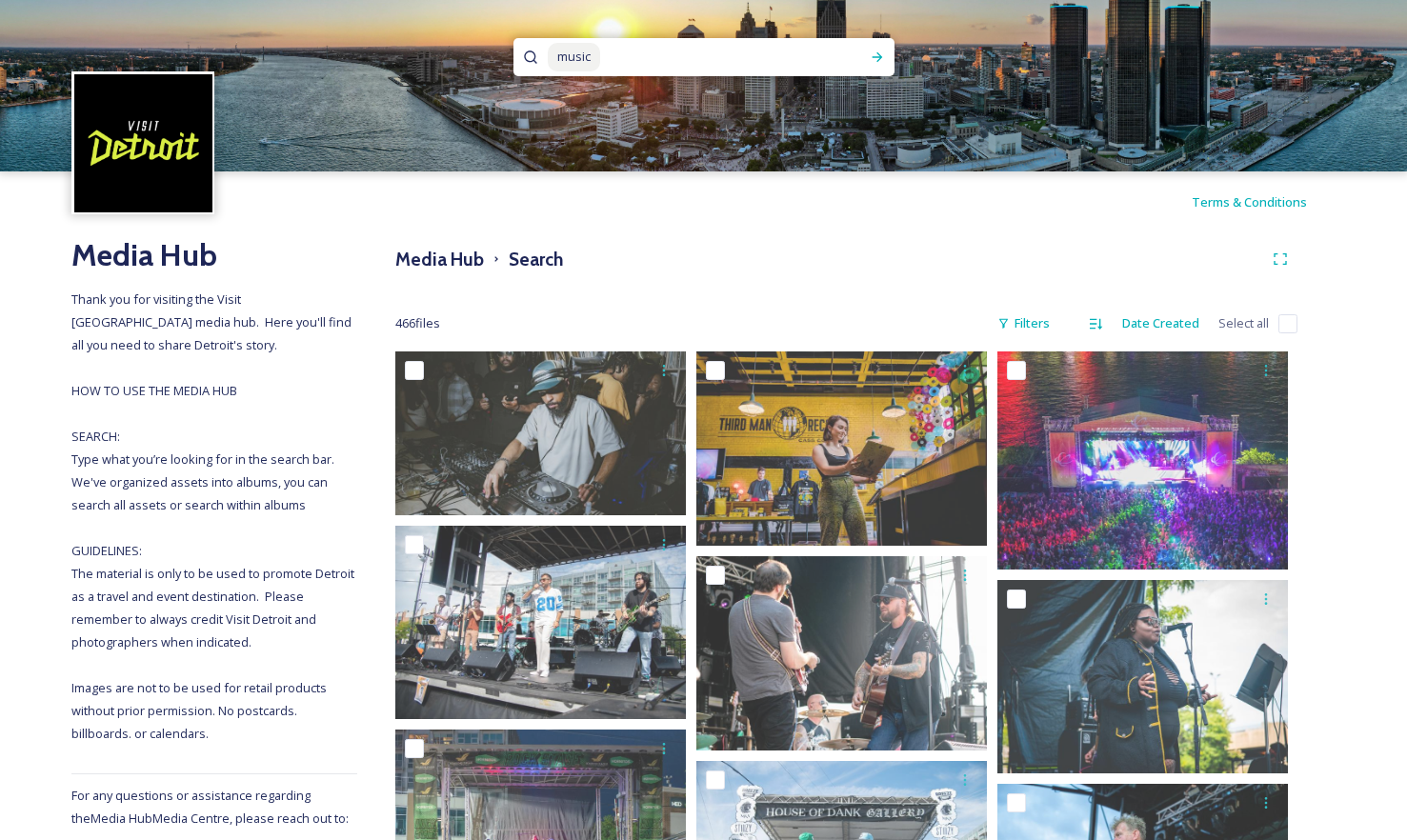
click at [707, 53] on input at bounding box center [718, 57] width 234 height 42
type input "m"
type input "hotel"
click at [885, 56] on div "Run Search" at bounding box center [877, 57] width 34 height 34
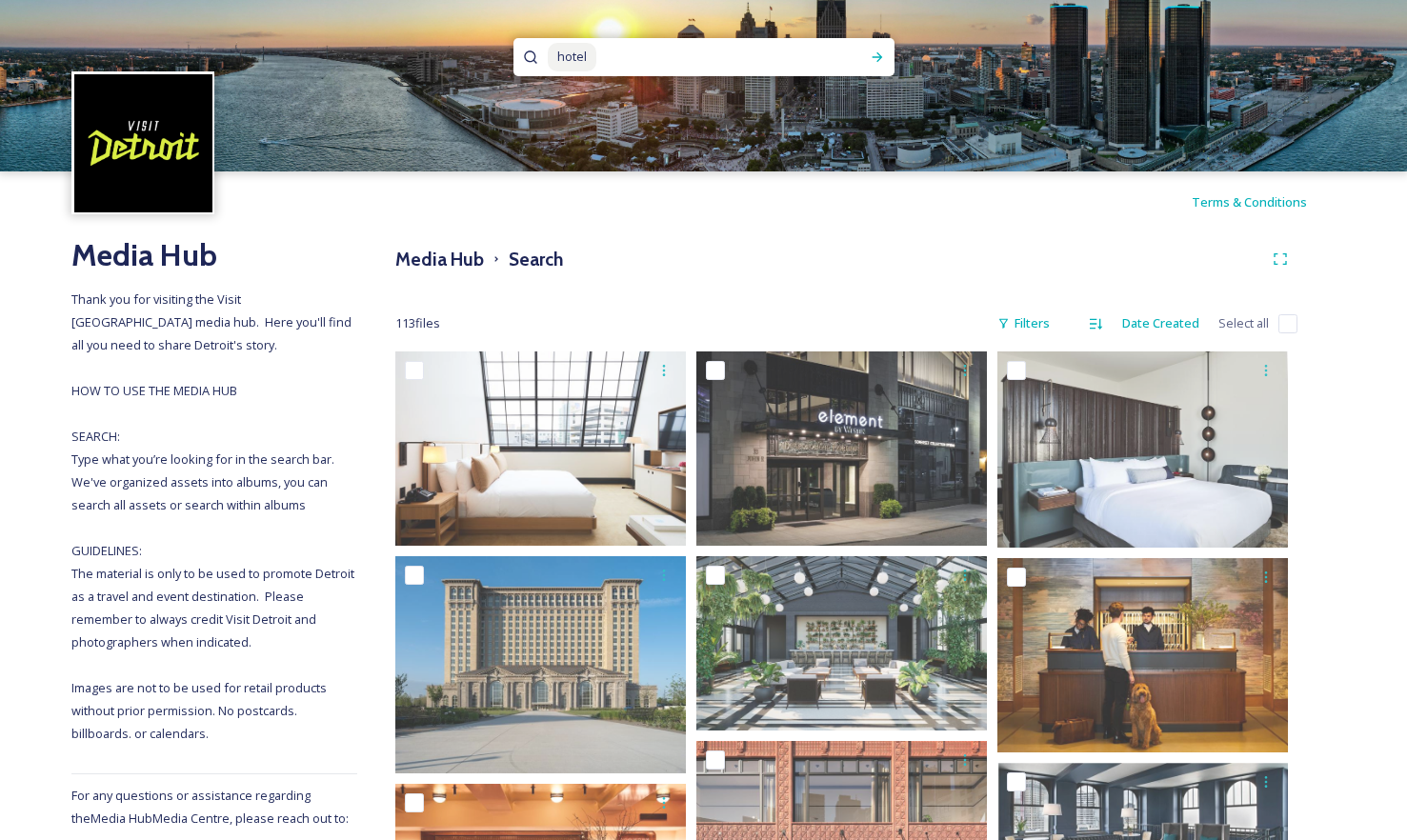
click at [609, 60] on input at bounding box center [715, 57] width 236 height 42
type input "h"
type input "convention"
click at [878, 60] on icon at bounding box center [877, 58] width 11 height 10
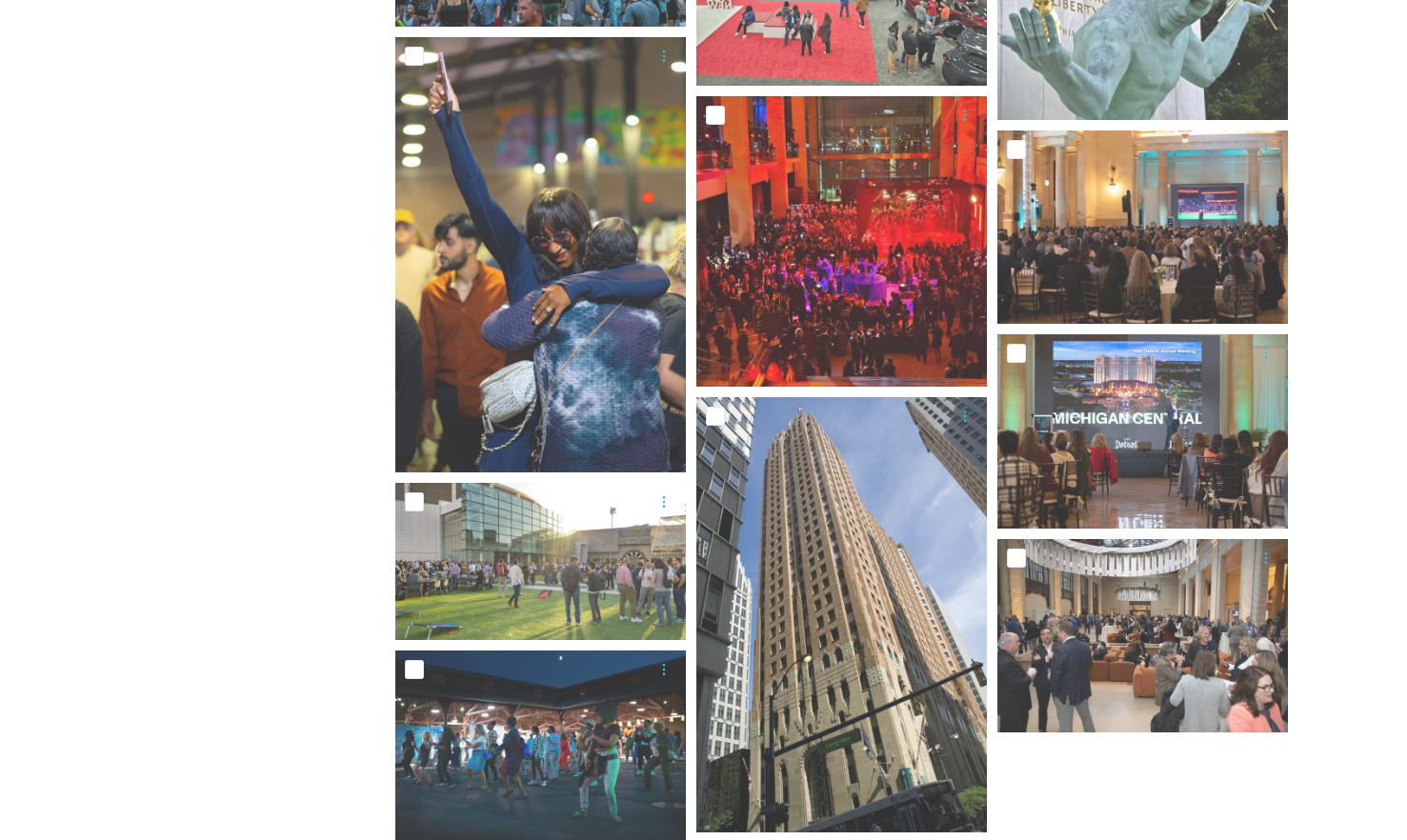
scroll to position [3863, 0]
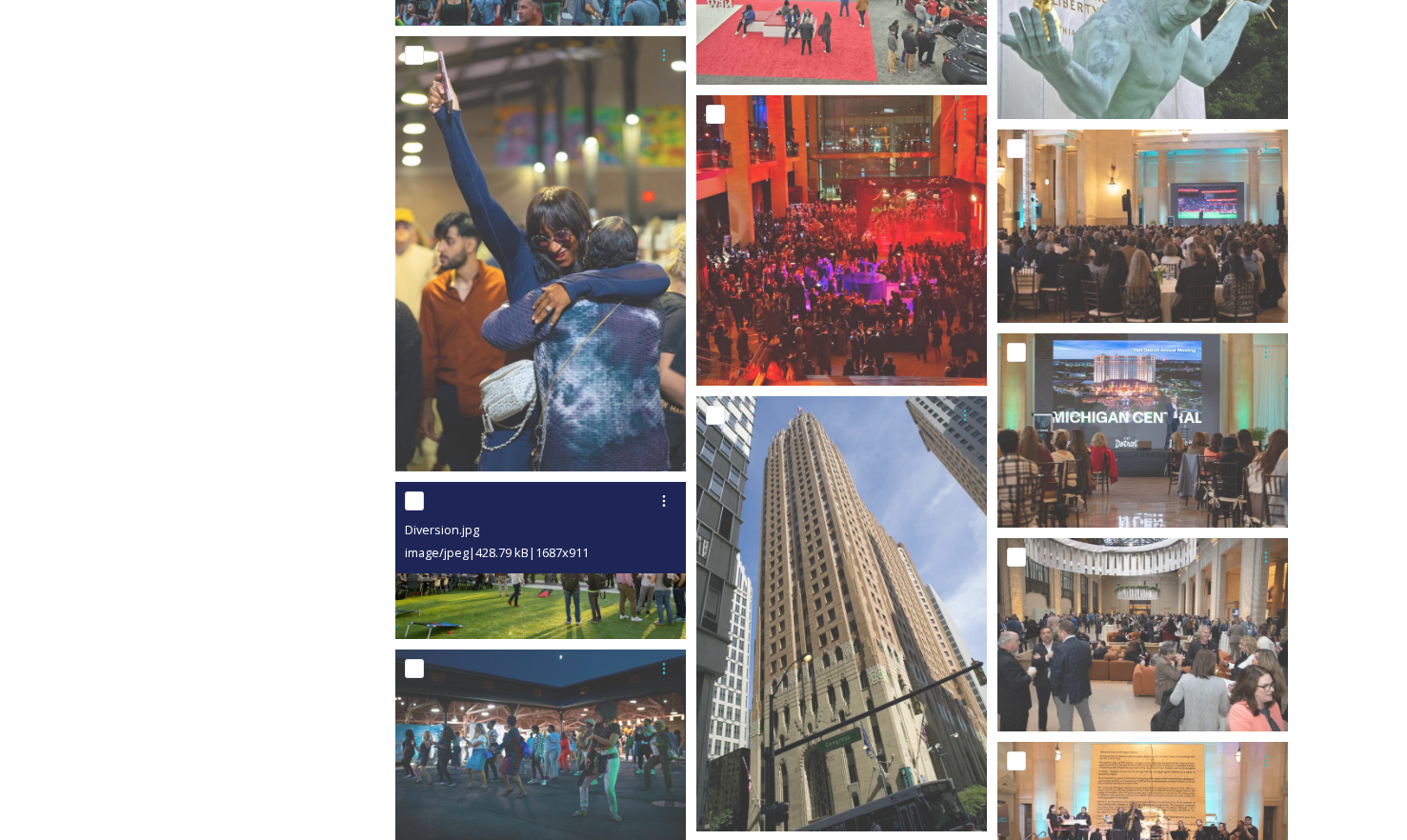
click at [558, 575] on img at bounding box center [541, 561] width 291 height 157
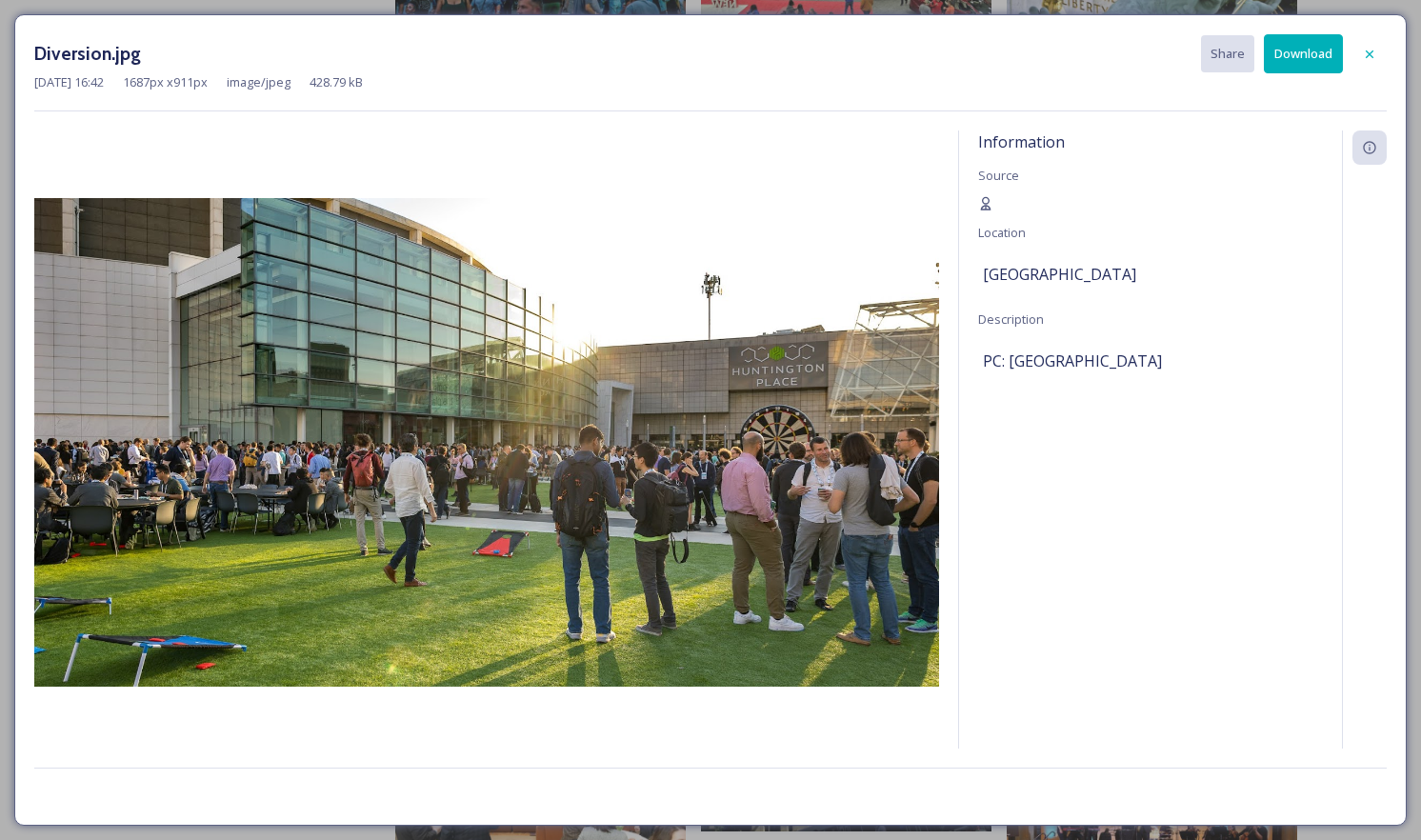
click at [1305, 54] on button "Download" at bounding box center [1302, 53] width 79 height 39
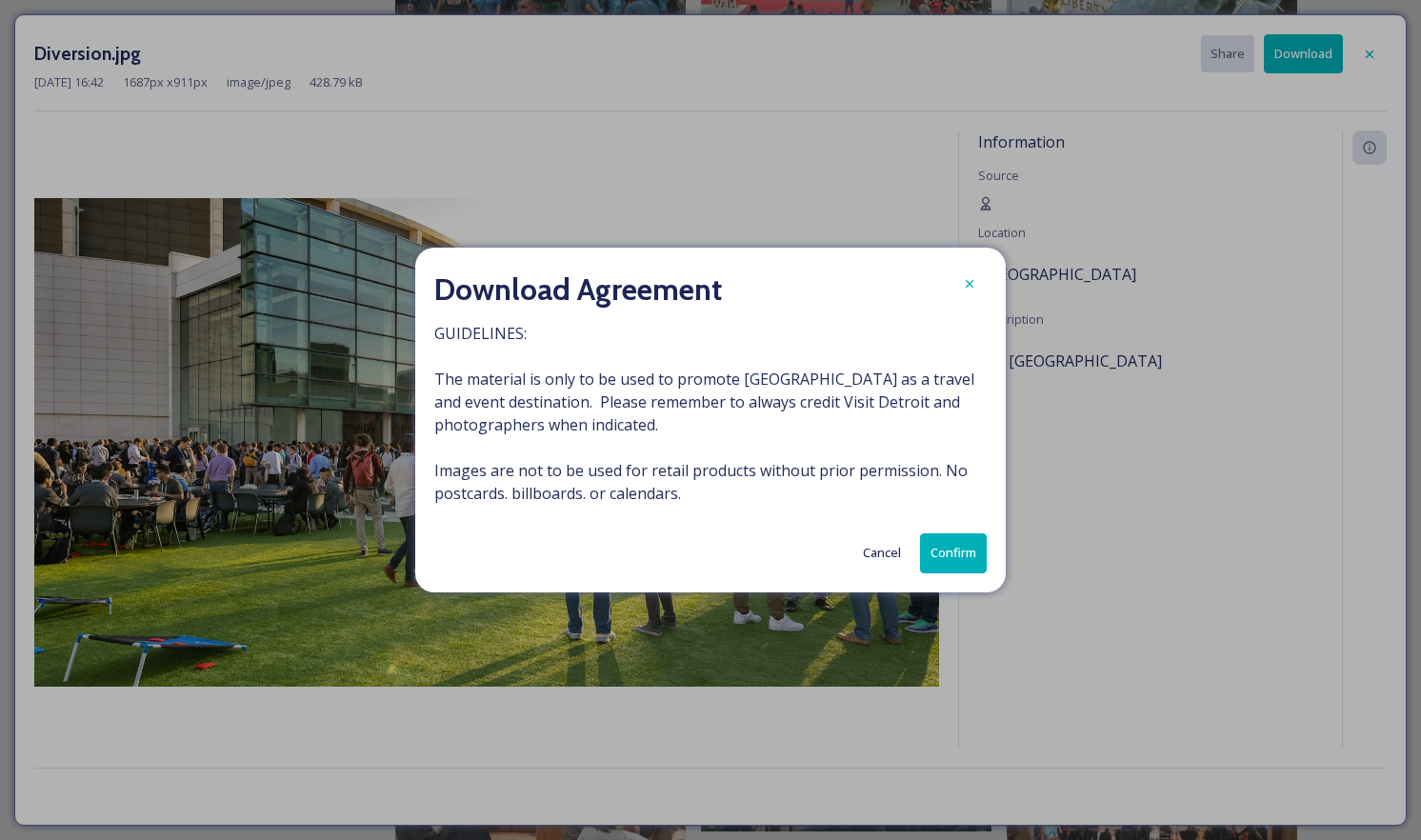
click at [951, 554] on button "Confirm" at bounding box center [953, 552] width 67 height 39
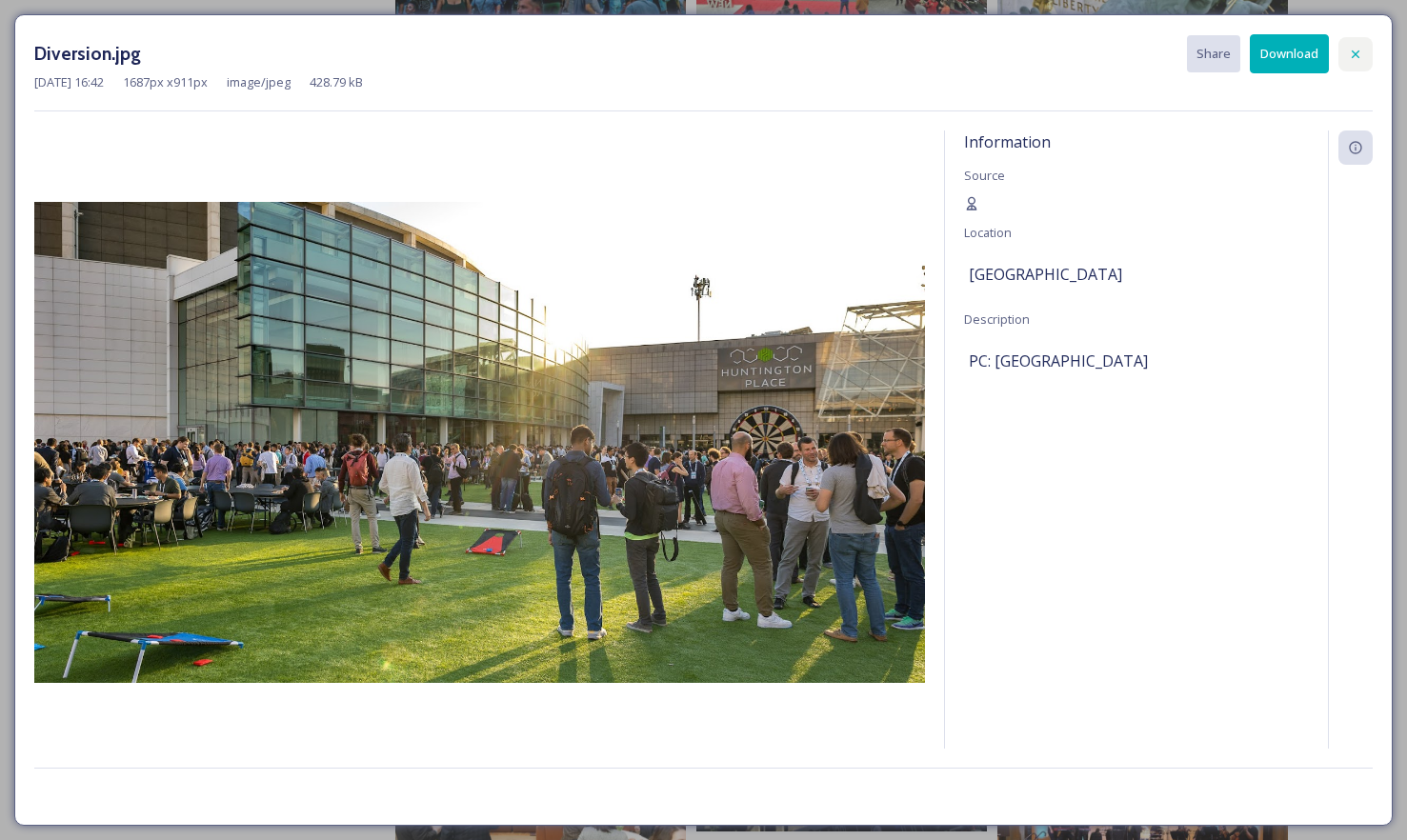
click at [1369, 44] on div at bounding box center [1355, 54] width 34 height 34
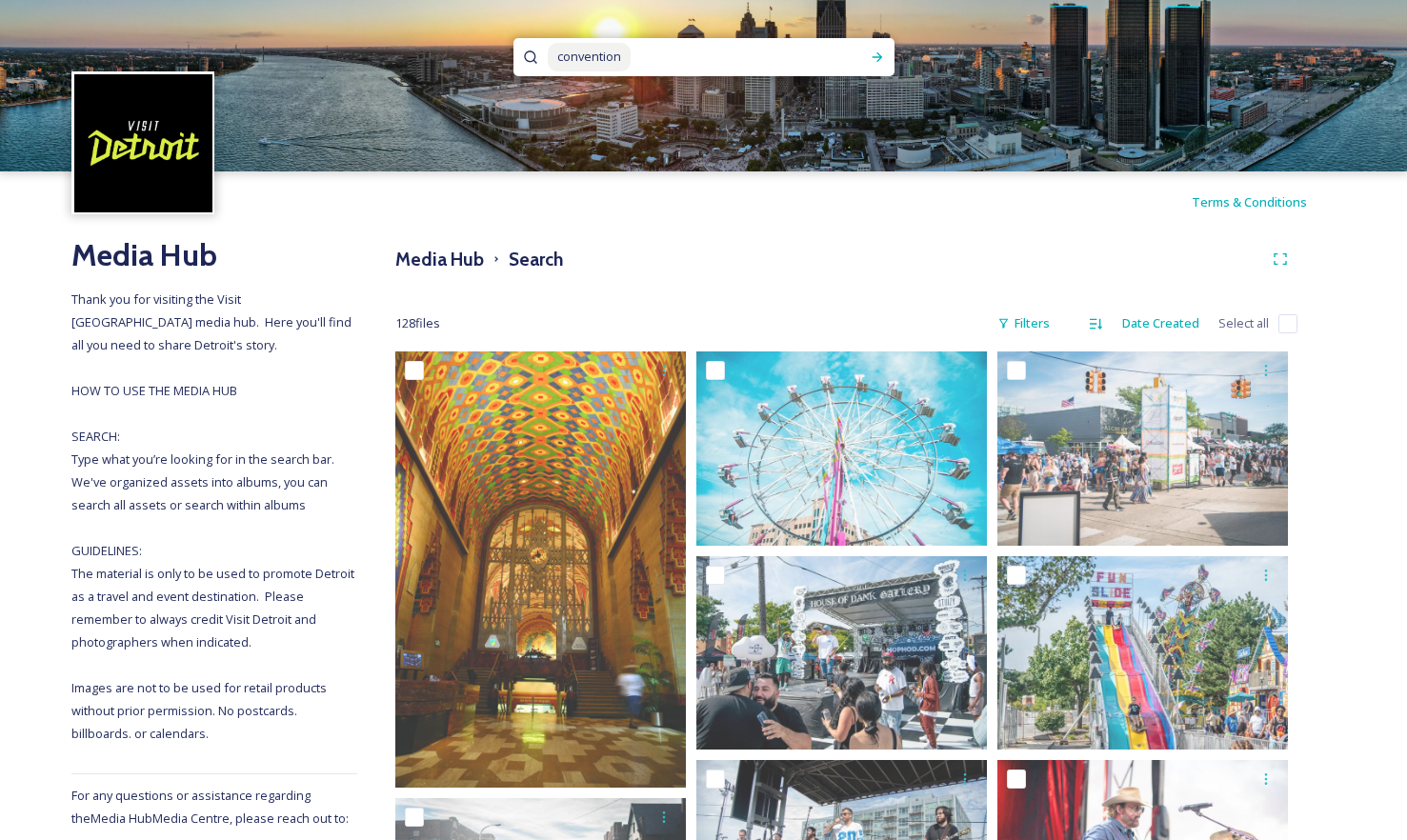
click at [678, 54] on input at bounding box center [742, 57] width 219 height 42
type input "c"
type input "food"
click at [884, 55] on icon at bounding box center [877, 57] width 15 height 15
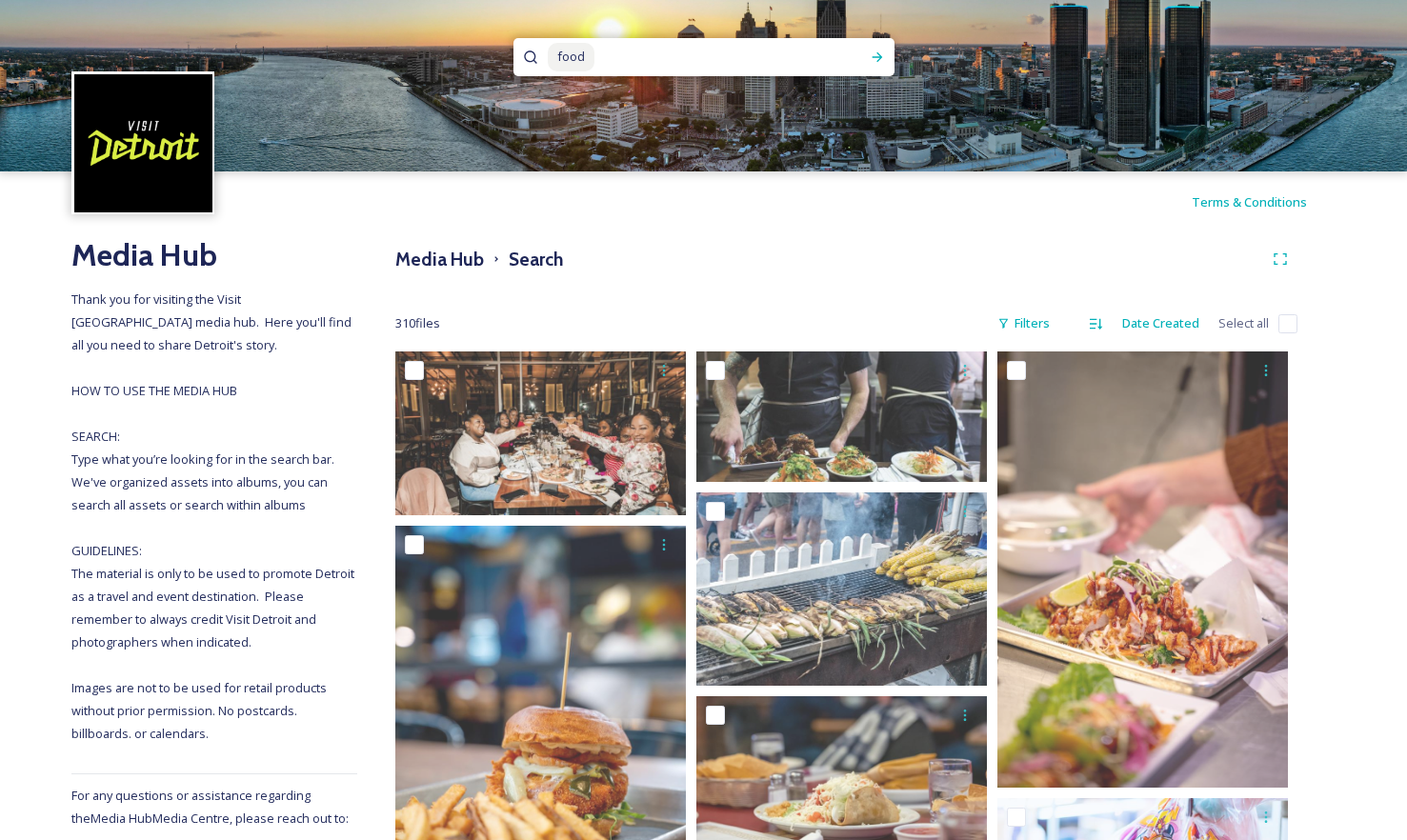
click at [630, 48] on input at bounding box center [714, 57] width 237 height 42
type input "r"
paste input "restaurants"
type input "restaurant"
click at [872, 66] on div "Run Search" at bounding box center [877, 57] width 34 height 34
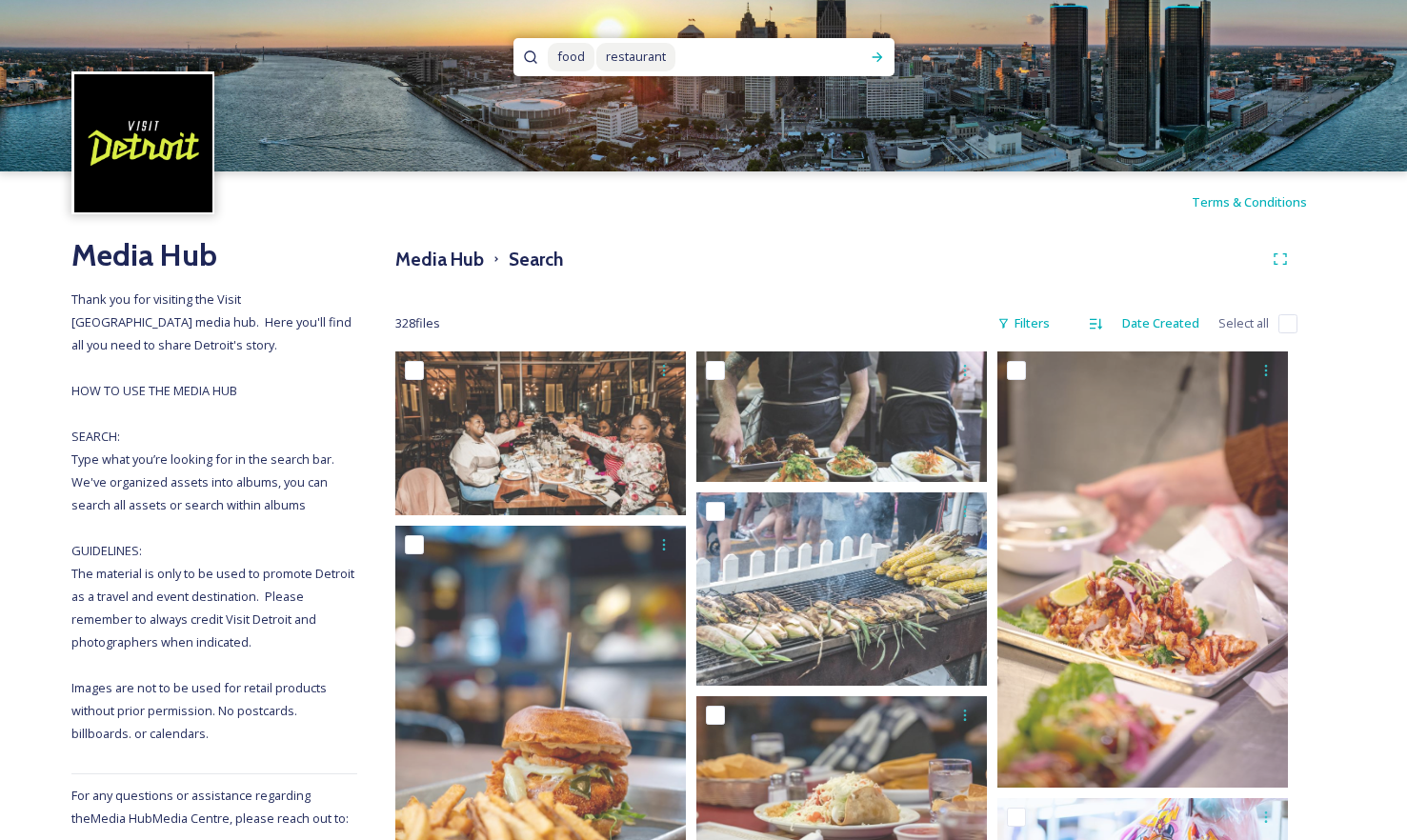
click at [576, 59] on span "food" at bounding box center [571, 57] width 47 height 28
drag, startPoint x: 588, startPoint y: 53, endPoint x: 550, endPoint y: 58, distance: 38.3
click at [550, 58] on span "food" at bounding box center [571, 57] width 47 height 28
click at [870, 66] on div "Run Search" at bounding box center [877, 57] width 34 height 34
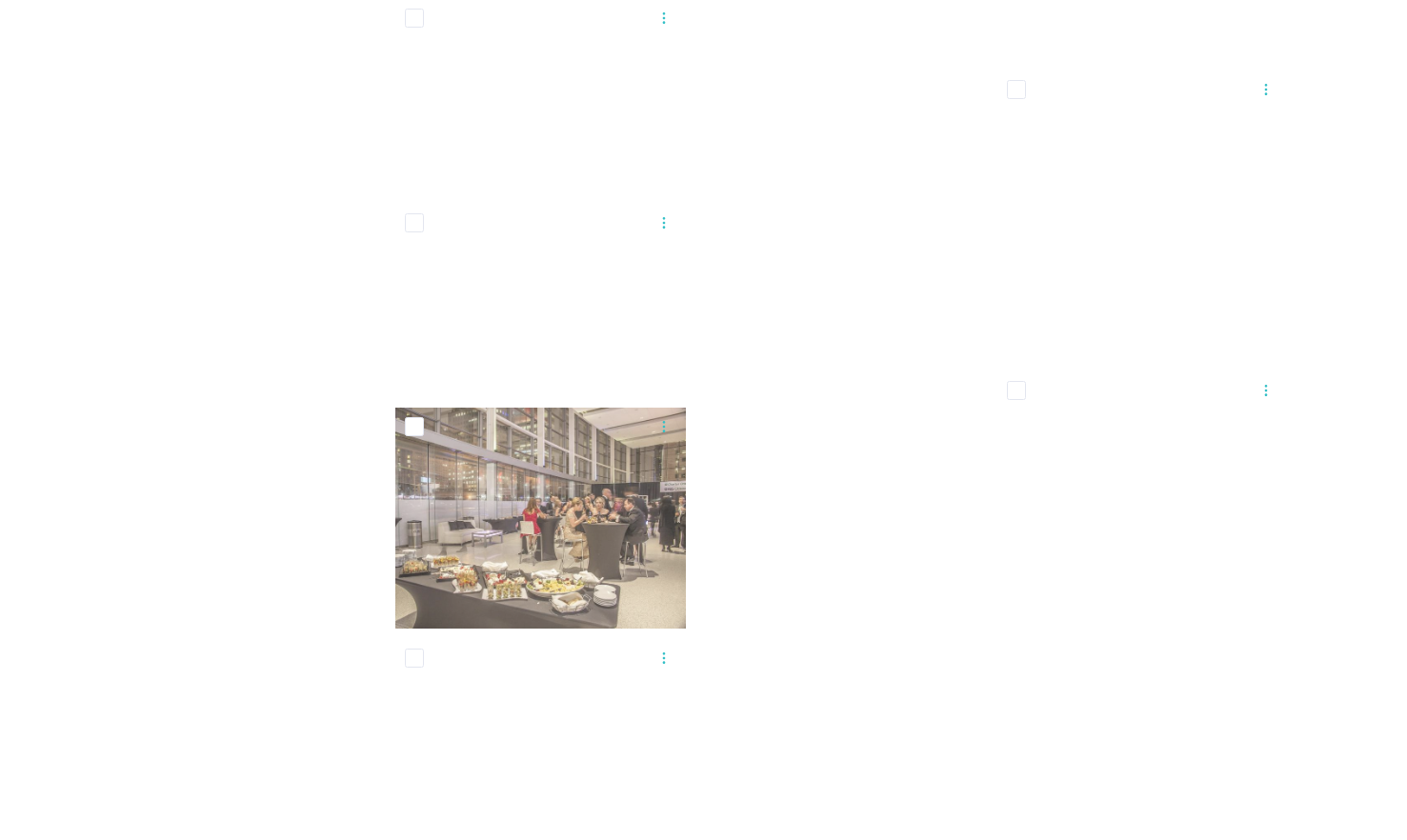
scroll to position [23209, 0]
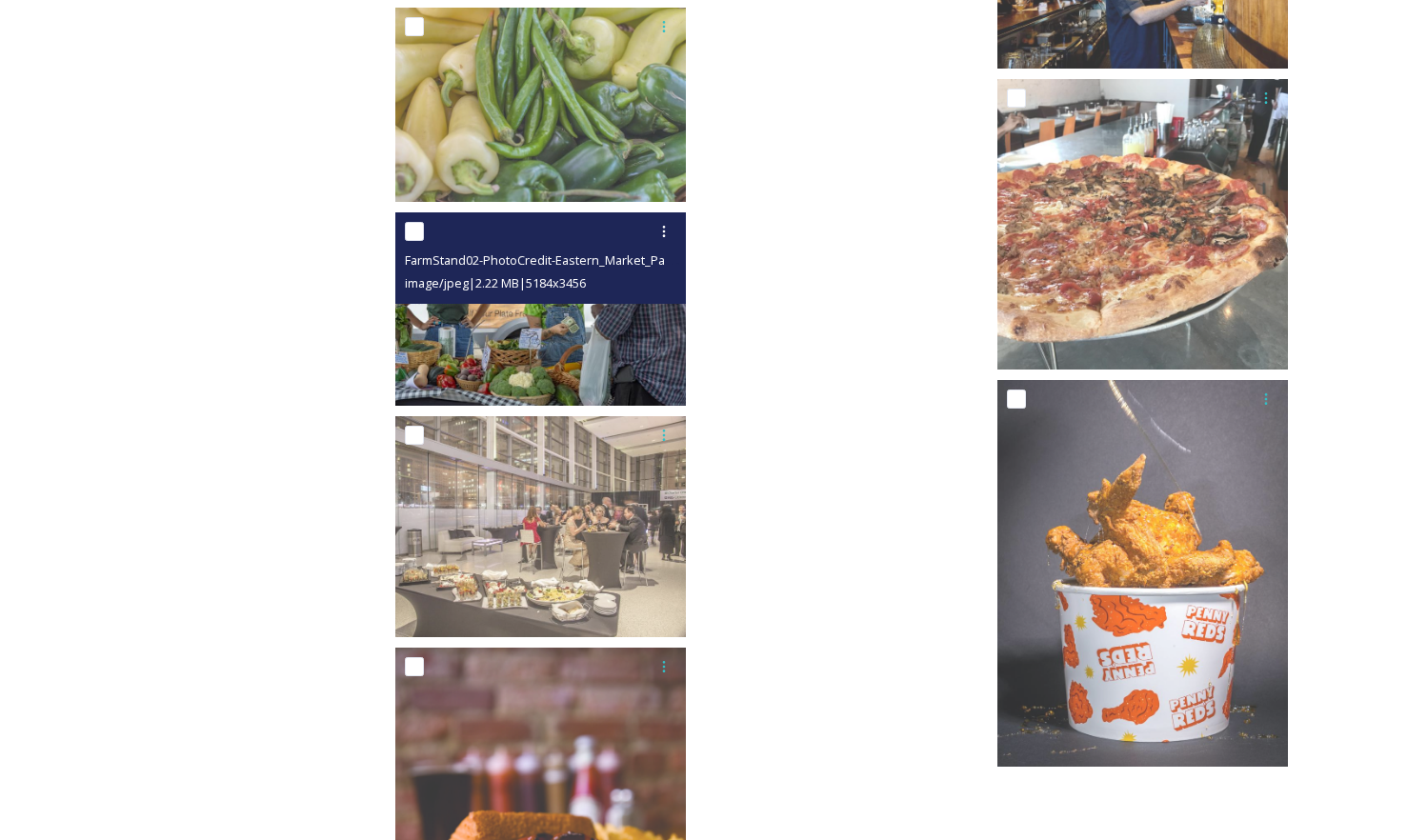
click at [470, 337] on img at bounding box center [541, 309] width 291 height 193
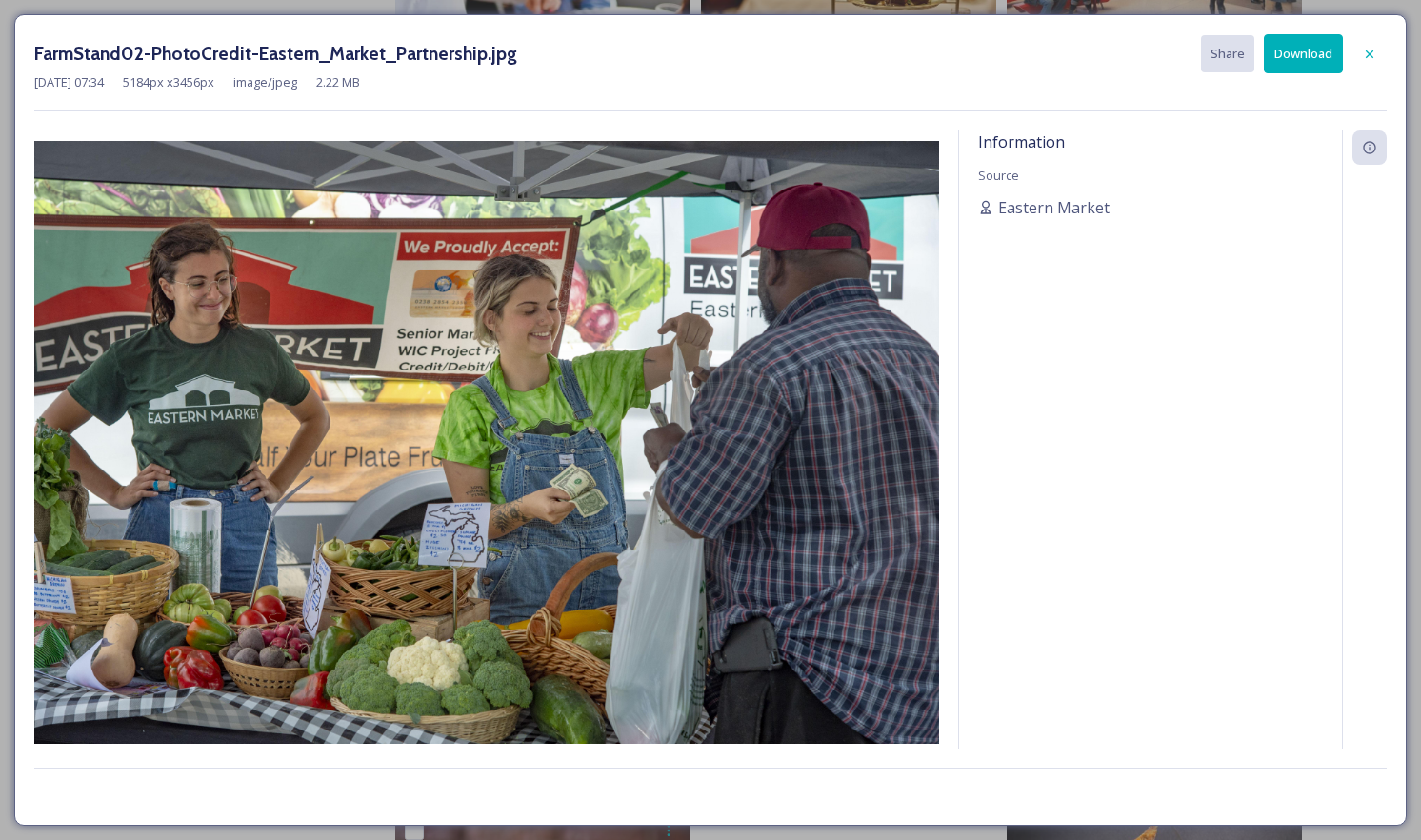
click at [1305, 59] on button "Download" at bounding box center [1302, 53] width 79 height 39
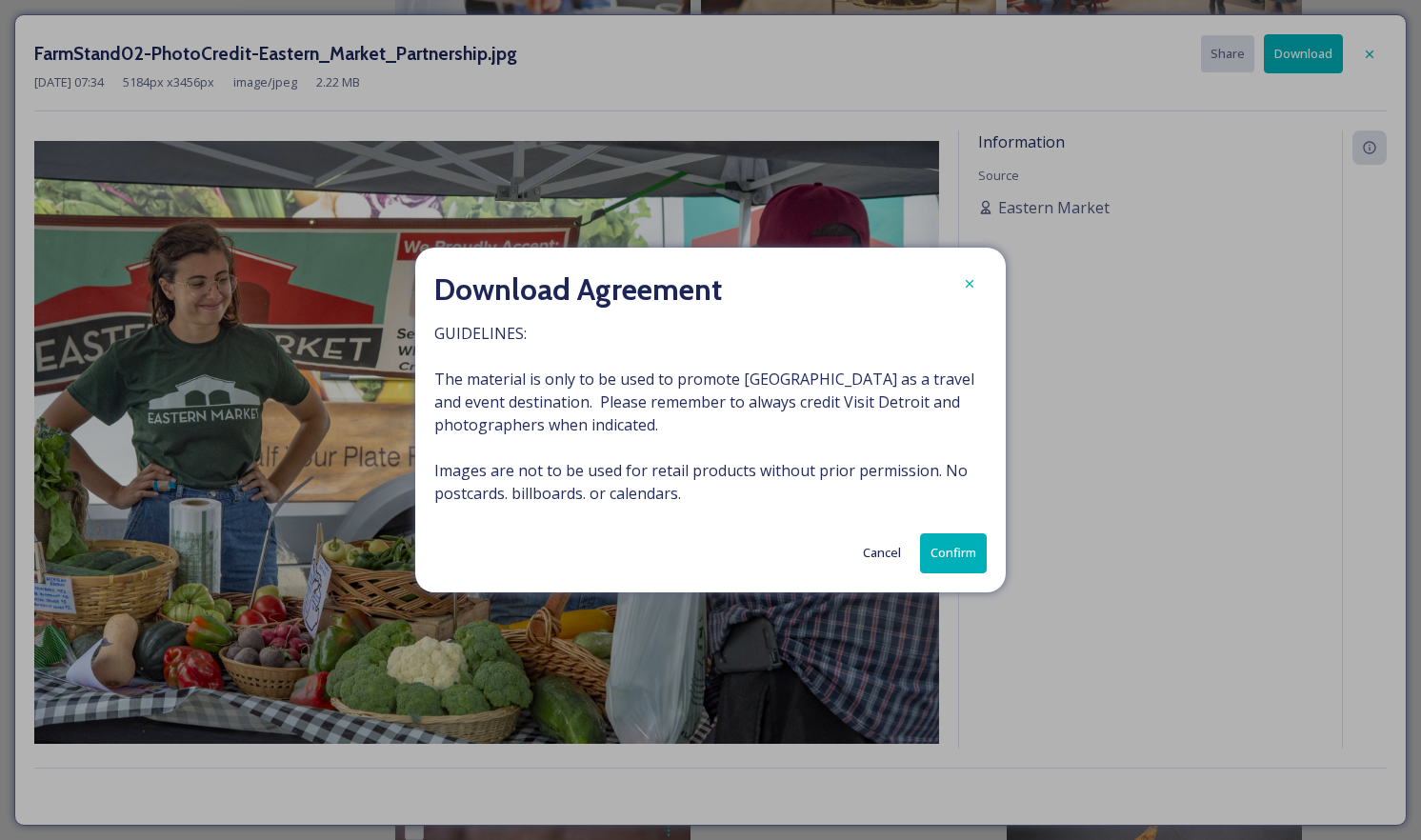
click at [971, 564] on button "Confirm" at bounding box center [953, 552] width 67 height 39
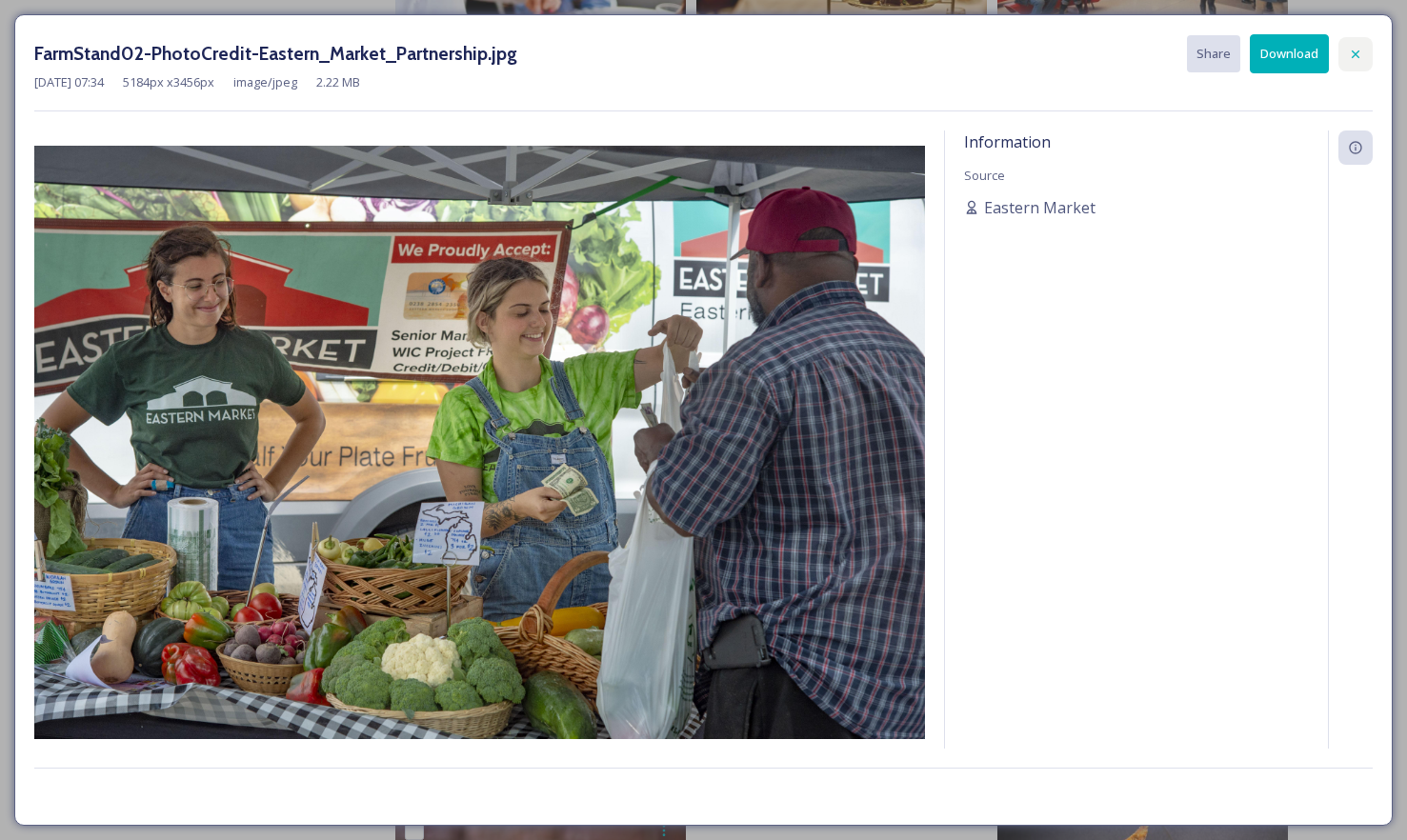
click at [1362, 52] on icon at bounding box center [1355, 54] width 15 height 15
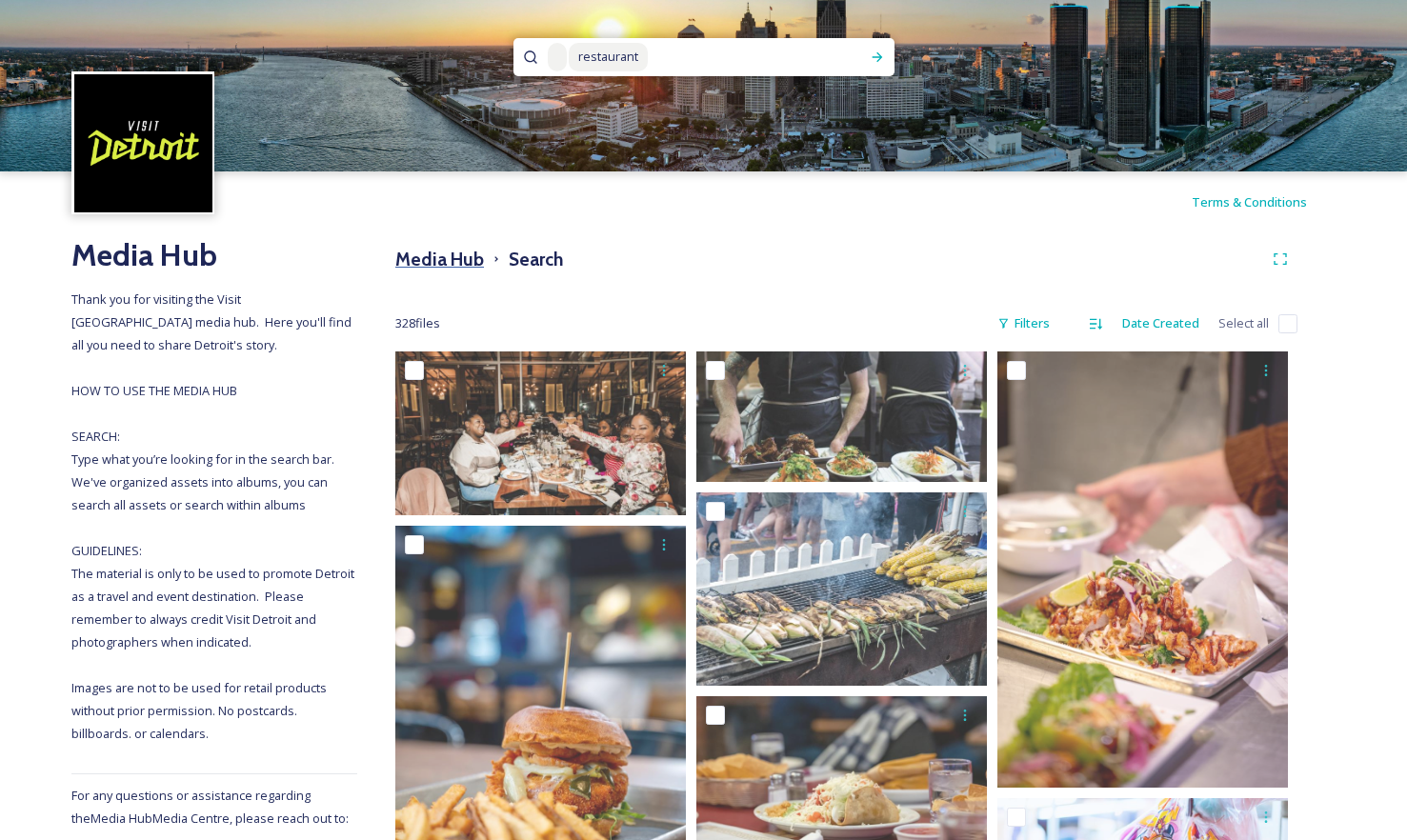
click at [473, 263] on h3 "Media Hub" at bounding box center [439, 260] width 89 height 28
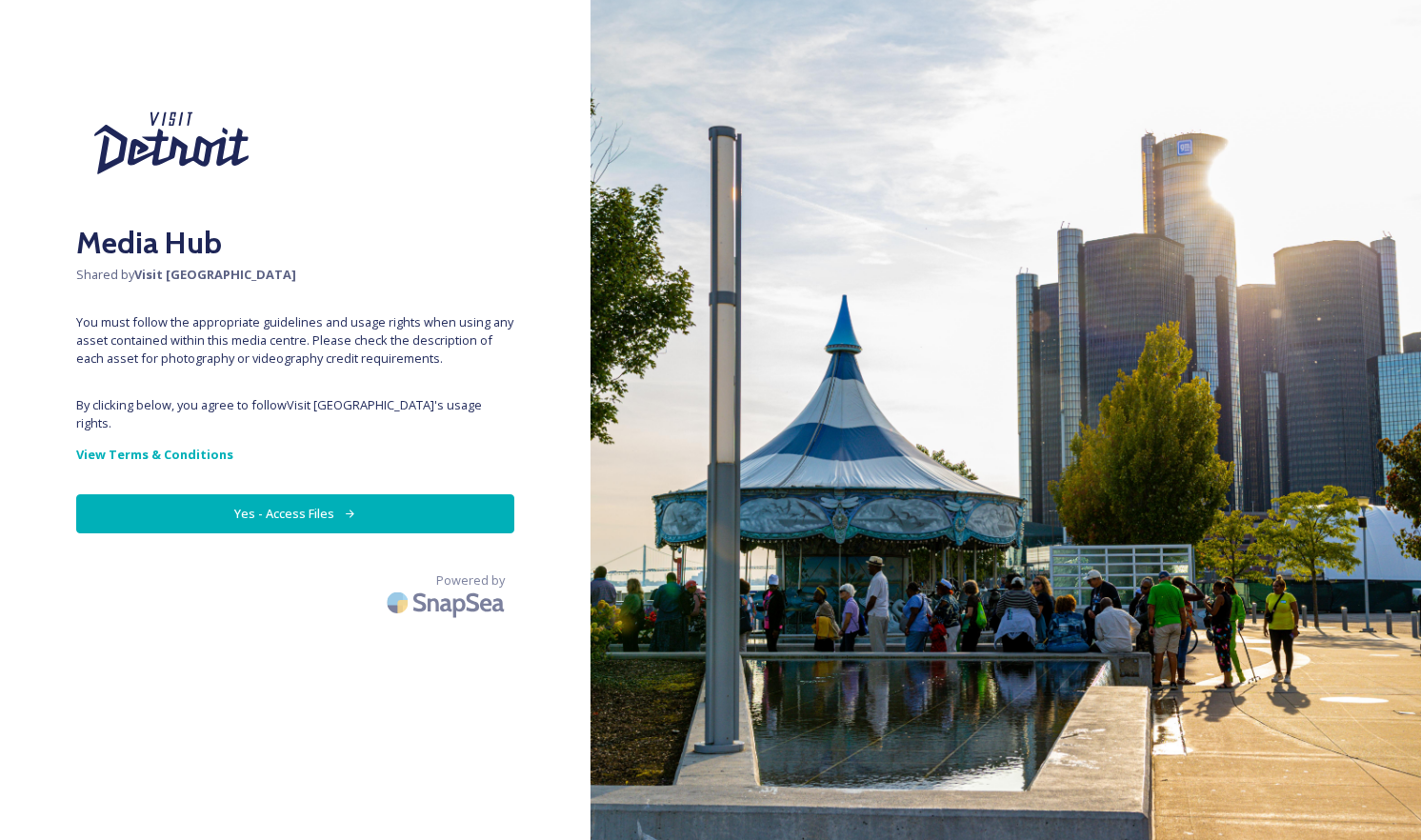
click at [287, 502] on button "Yes - Access Files" at bounding box center [295, 513] width 438 height 39
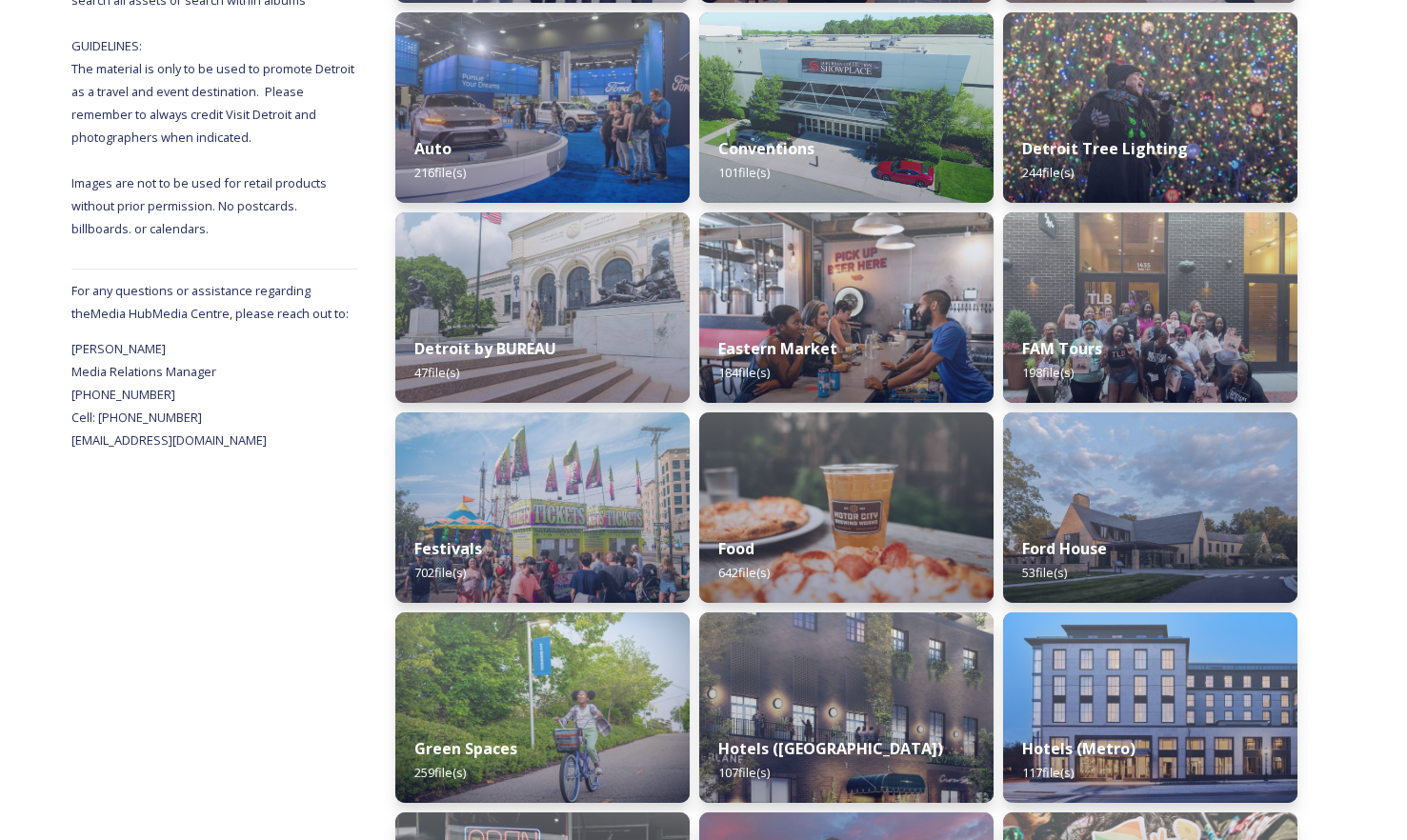
scroll to position [572, 0]
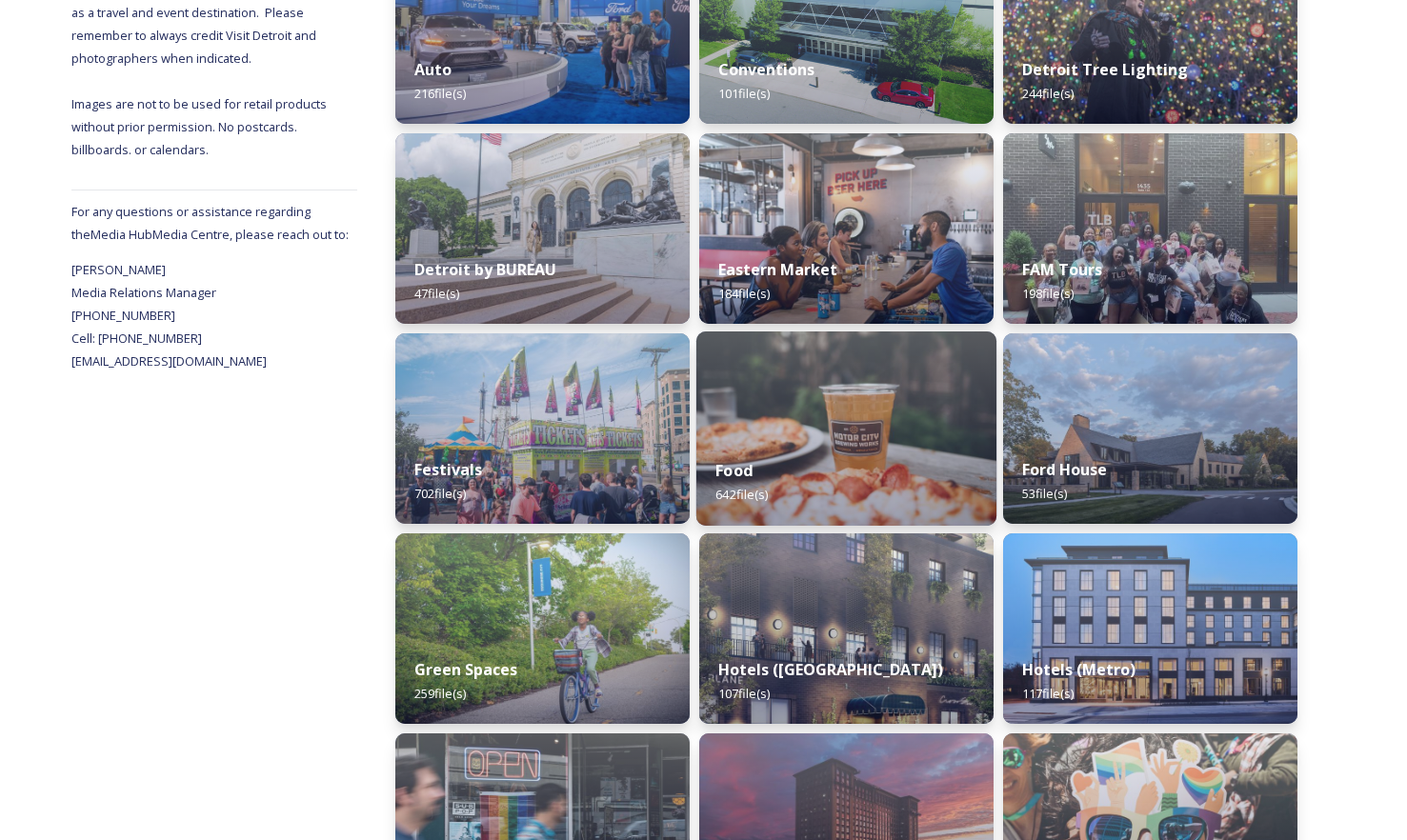
click at [807, 469] on div "Food 642 file(s)" at bounding box center [846, 482] width 300 height 87
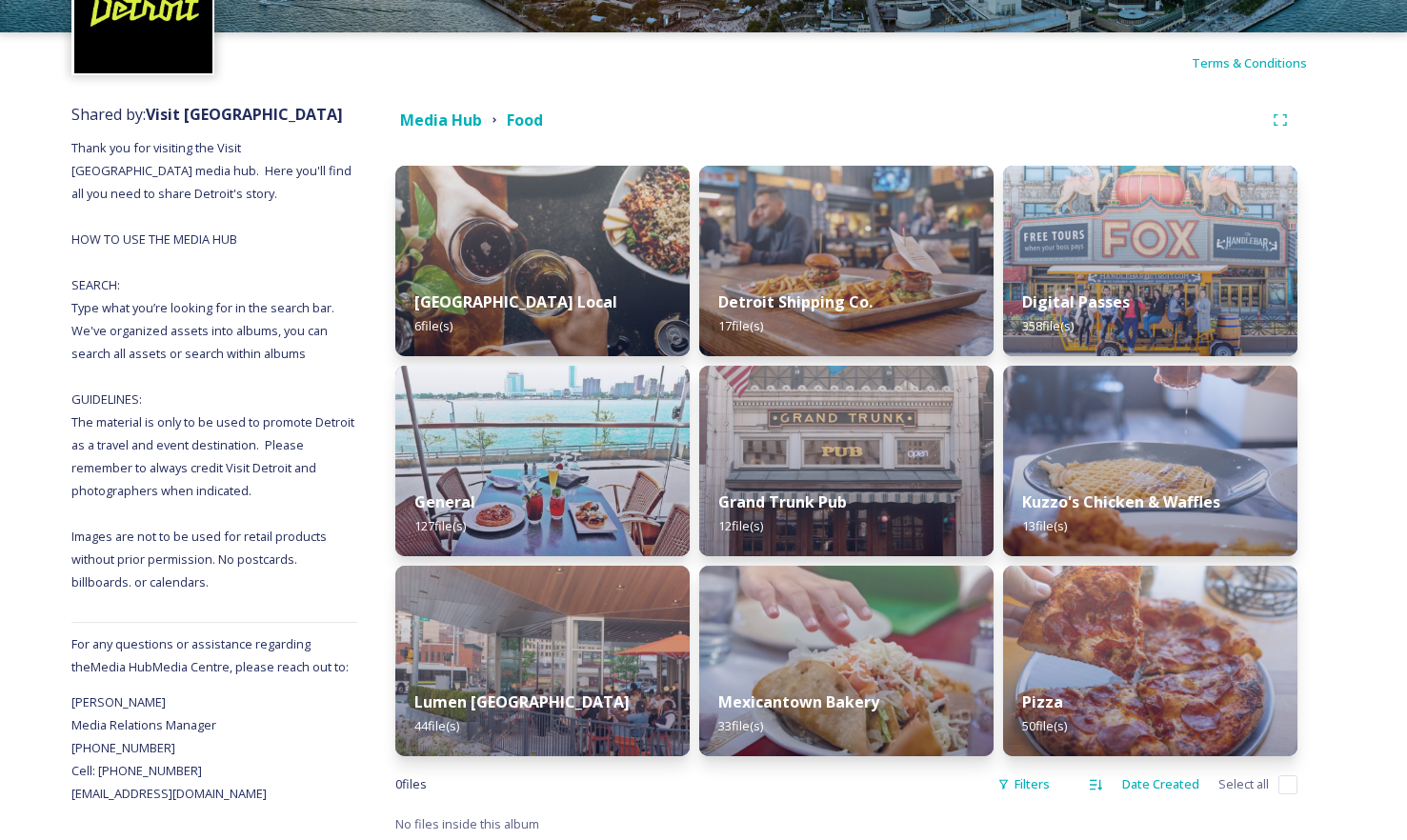
scroll to position [143, 0]
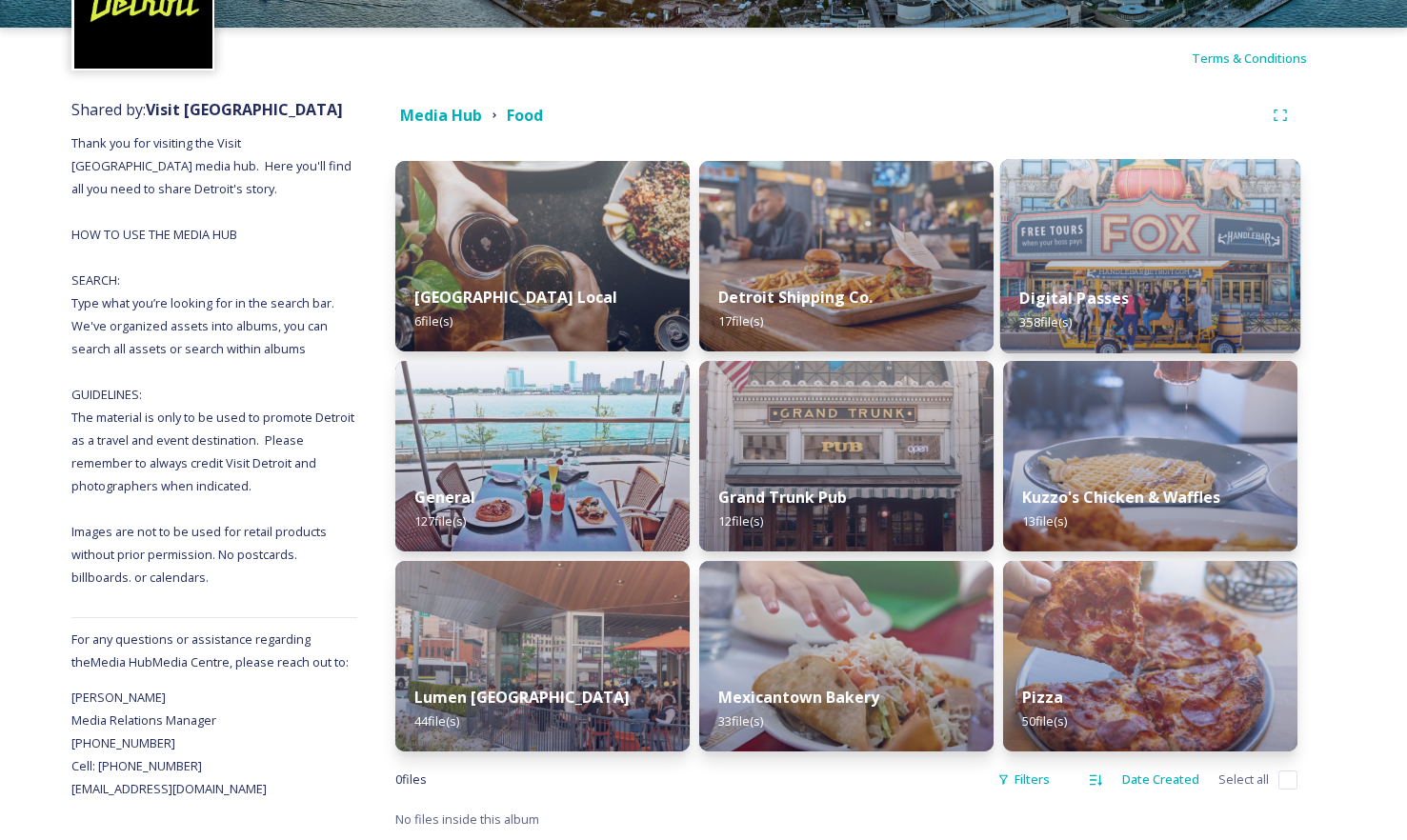
click at [1180, 271] on div "Digital Passes 358 file(s)" at bounding box center [1150, 310] width 300 height 87
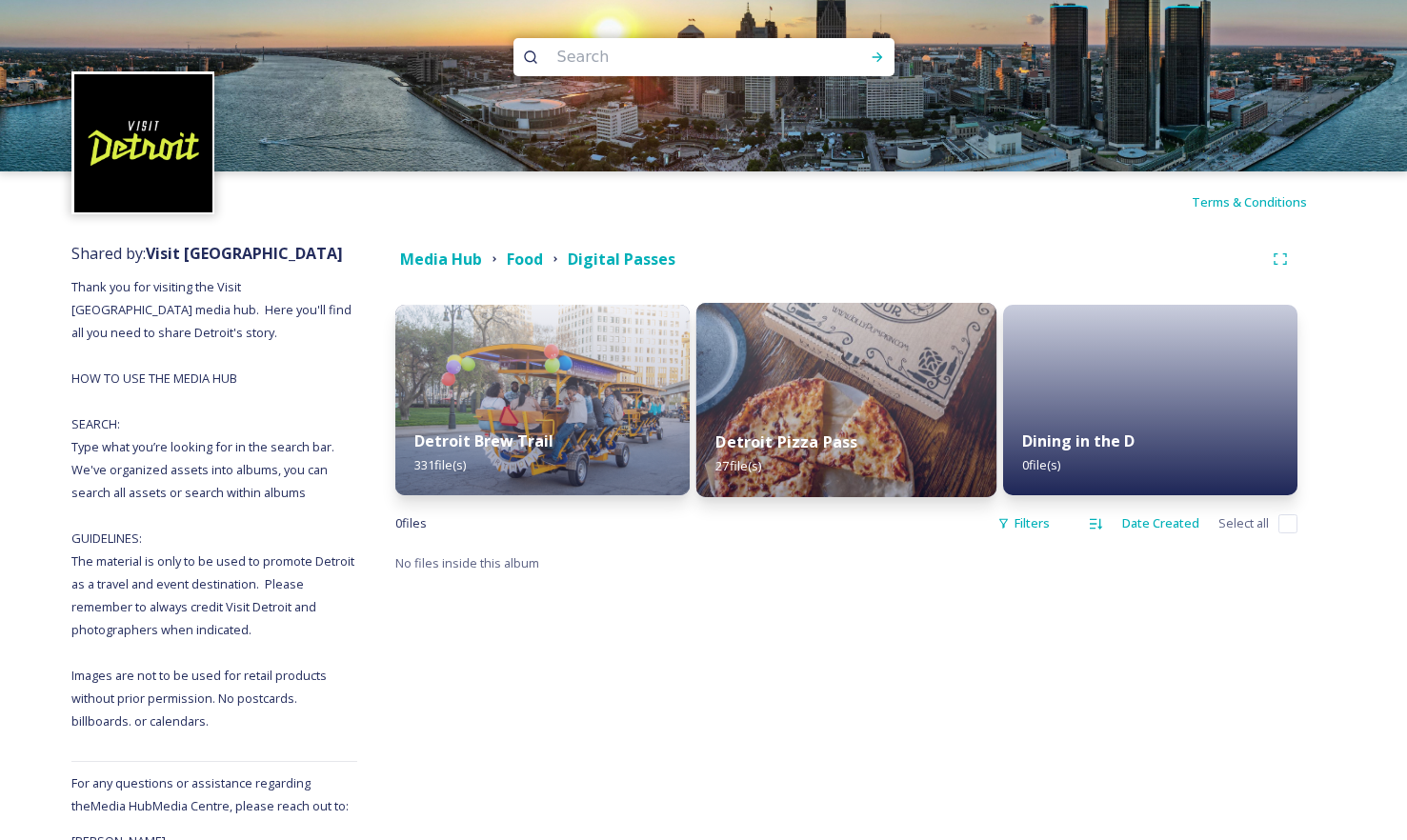
click at [860, 406] on img at bounding box center [846, 400] width 300 height 194
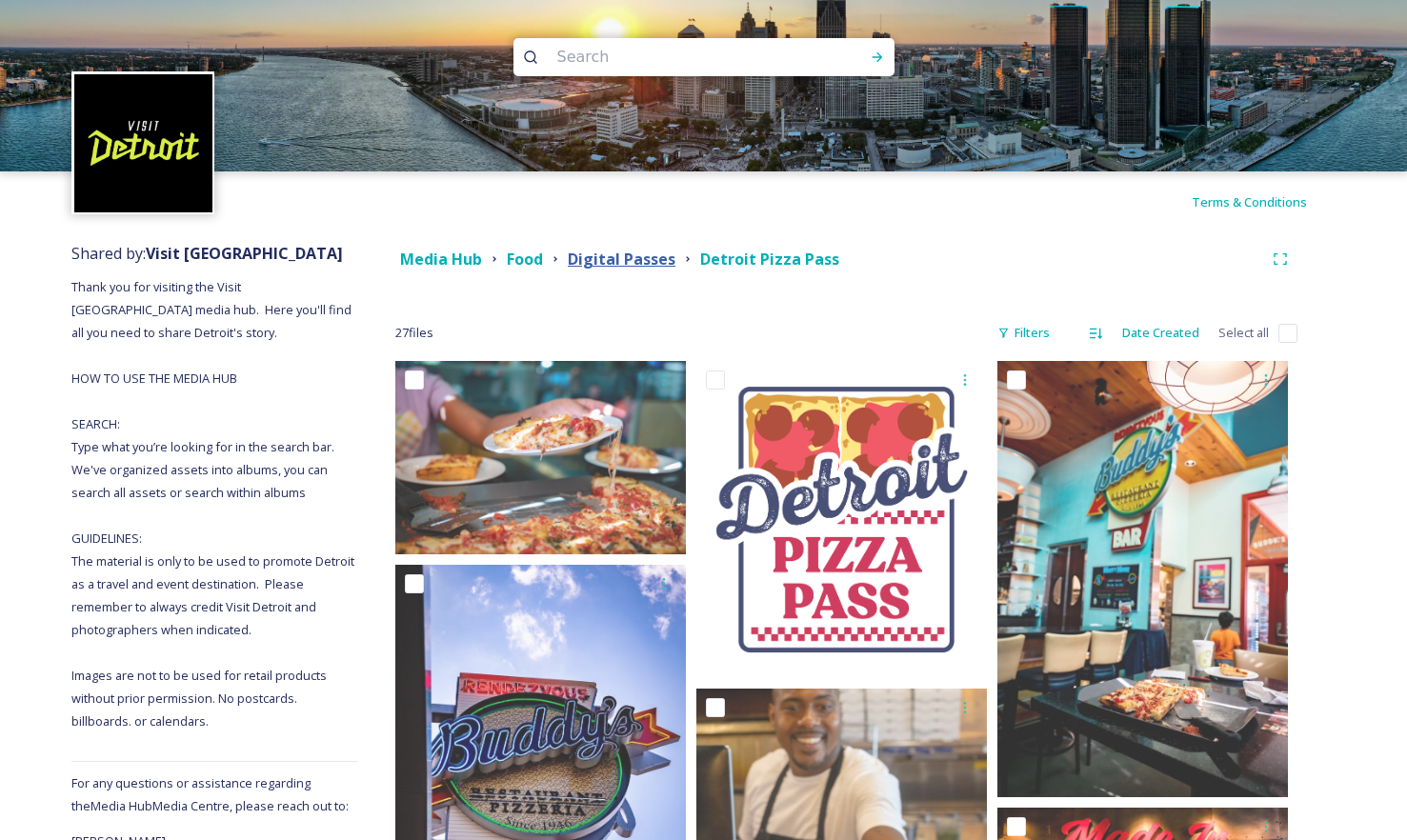
click at [633, 262] on strong "Digital Passes" at bounding box center [622, 258] width 108 height 21
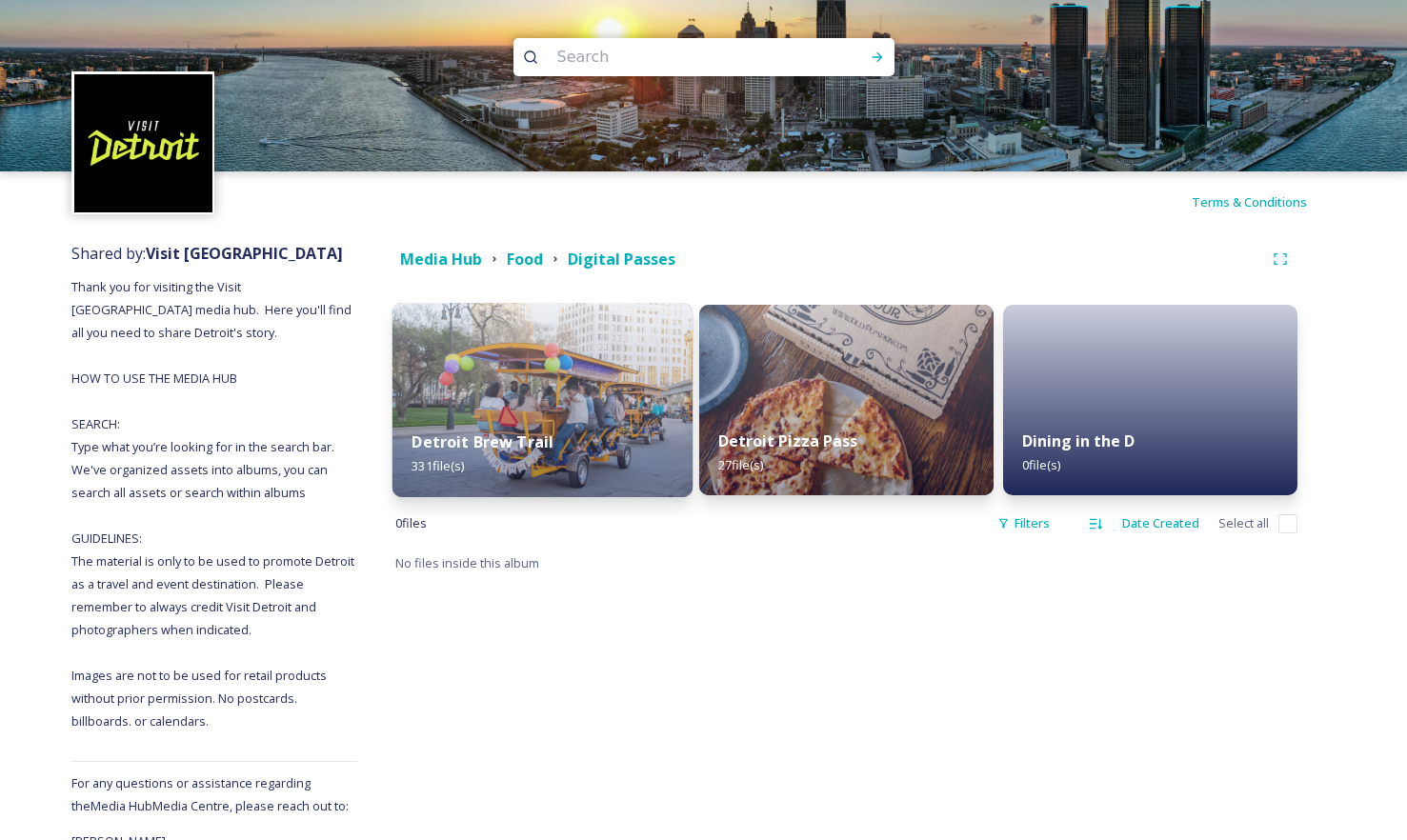
click at [529, 390] on img at bounding box center [542, 400] width 300 height 194
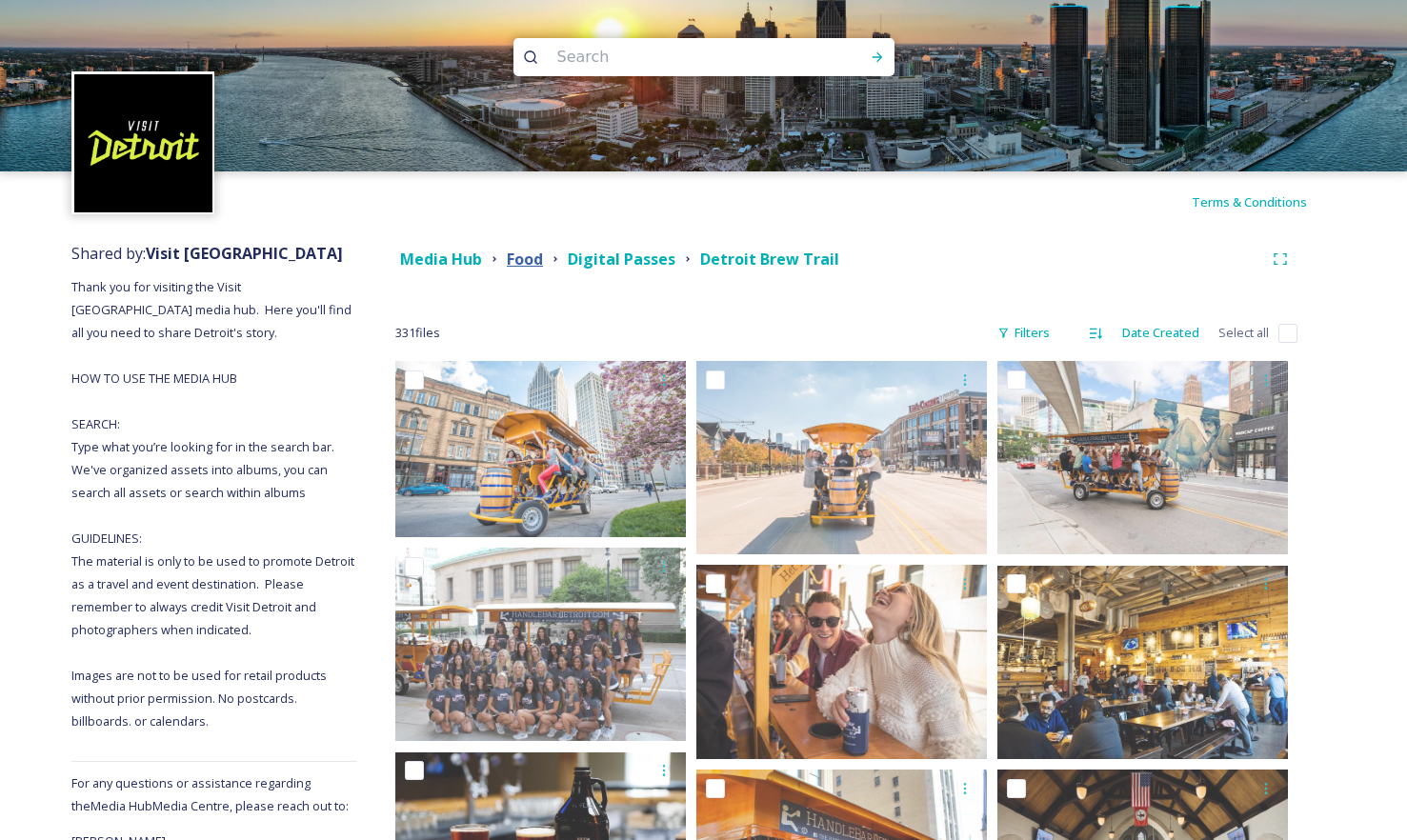
click at [533, 260] on strong "Food" at bounding box center [525, 258] width 36 height 21
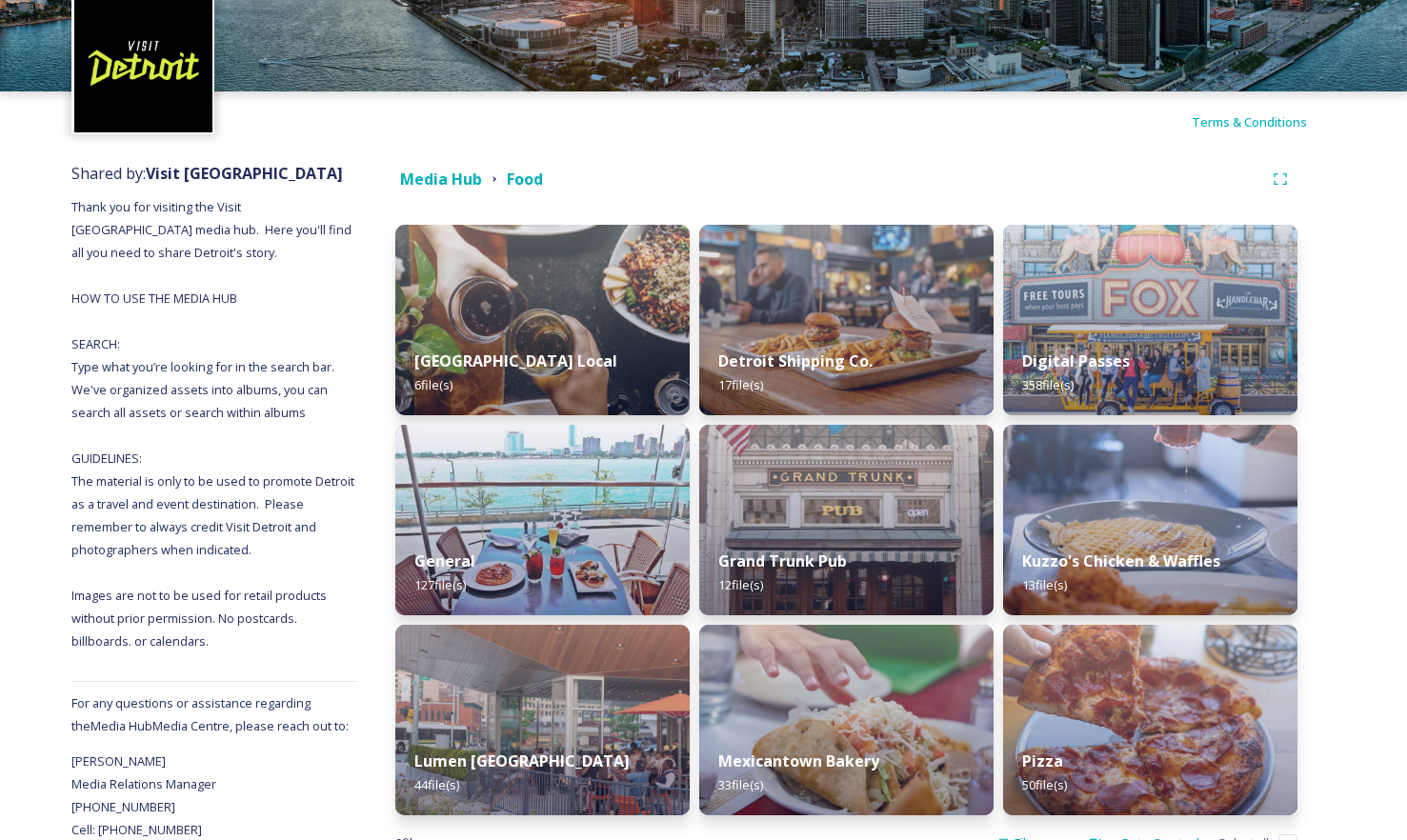
scroll to position [96, 0]
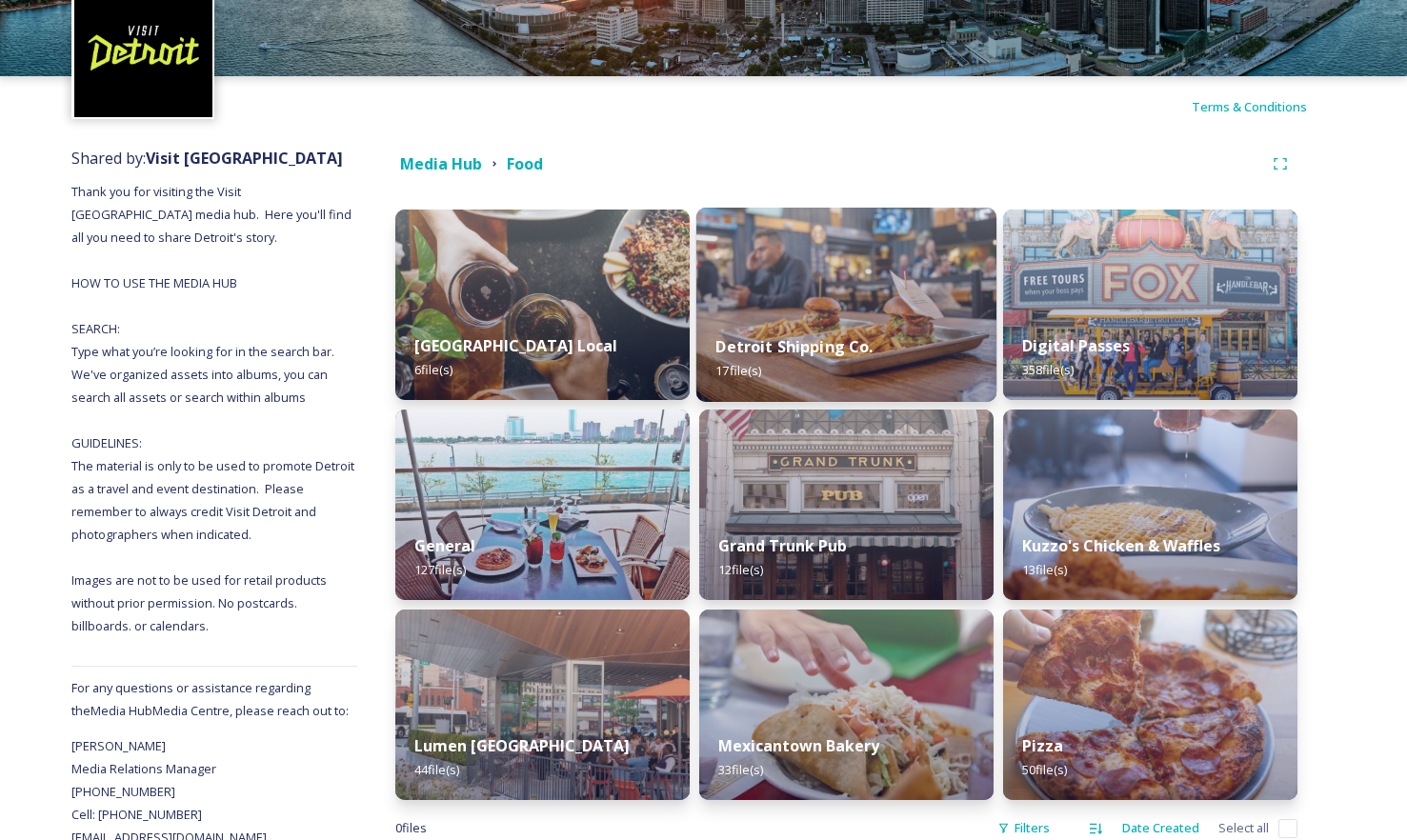
click at [892, 319] on div "Detroit Shipping Co. 17 file(s)" at bounding box center [846, 358] width 300 height 87
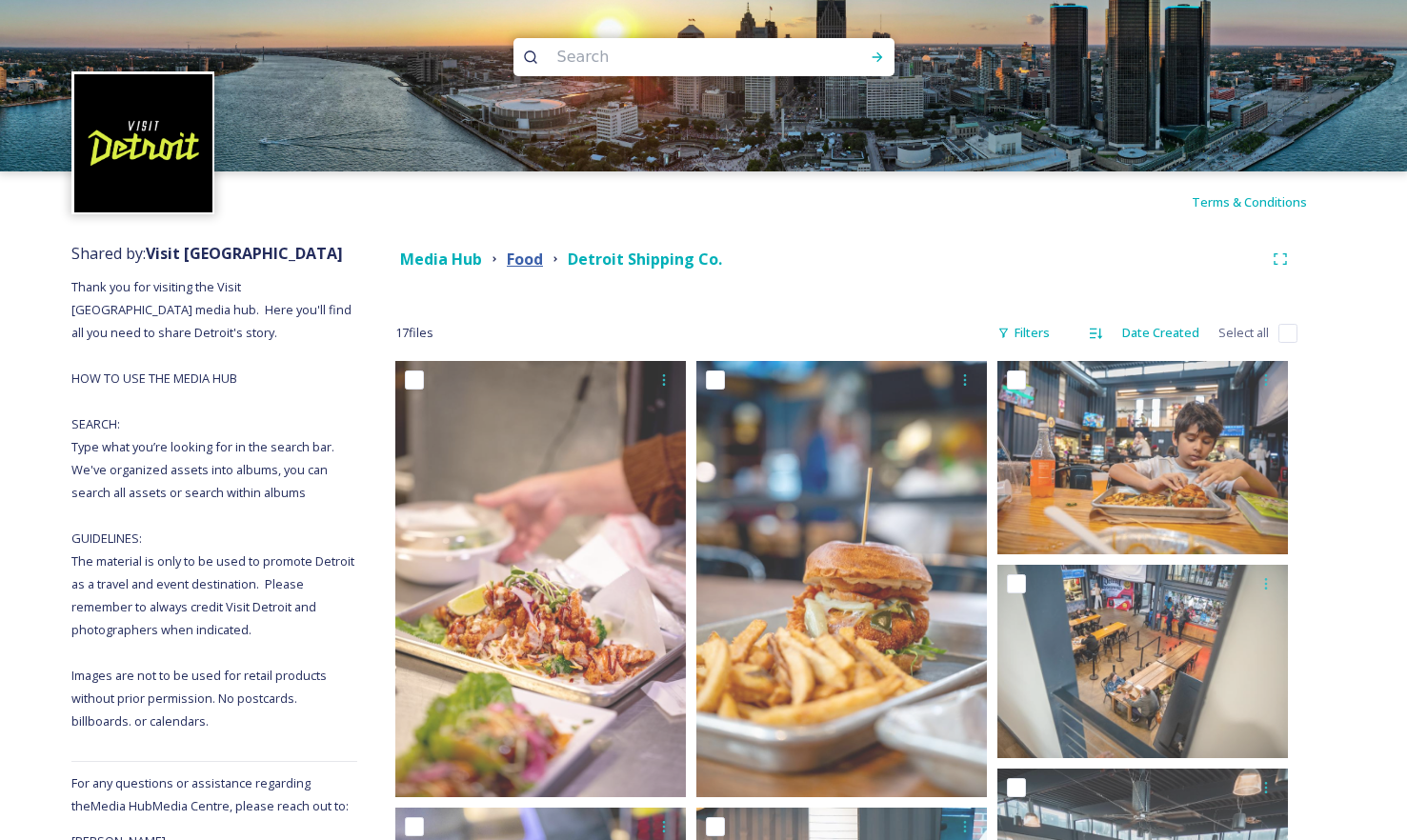
click at [527, 260] on strong "Food" at bounding box center [525, 258] width 36 height 21
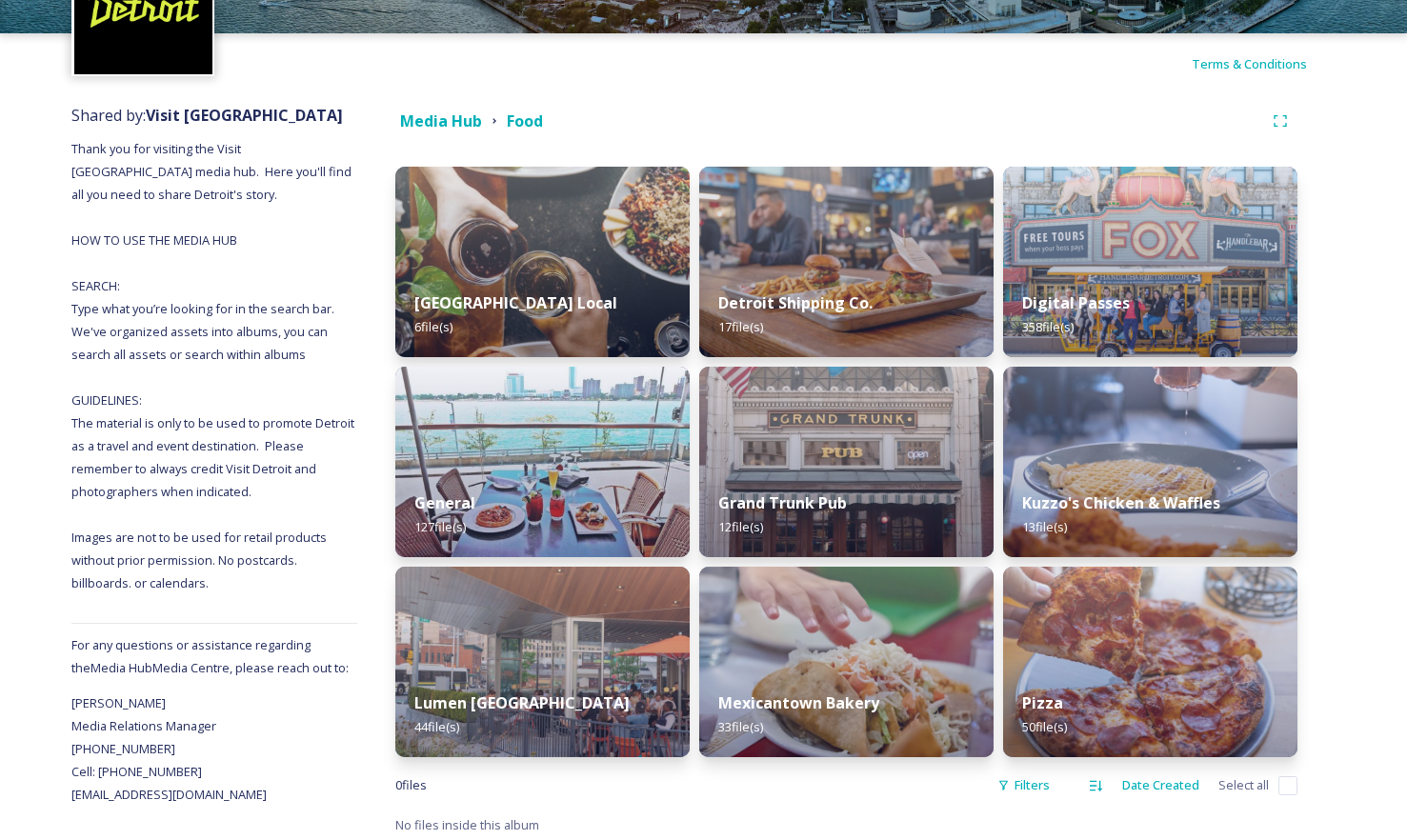
scroll to position [143, 0]
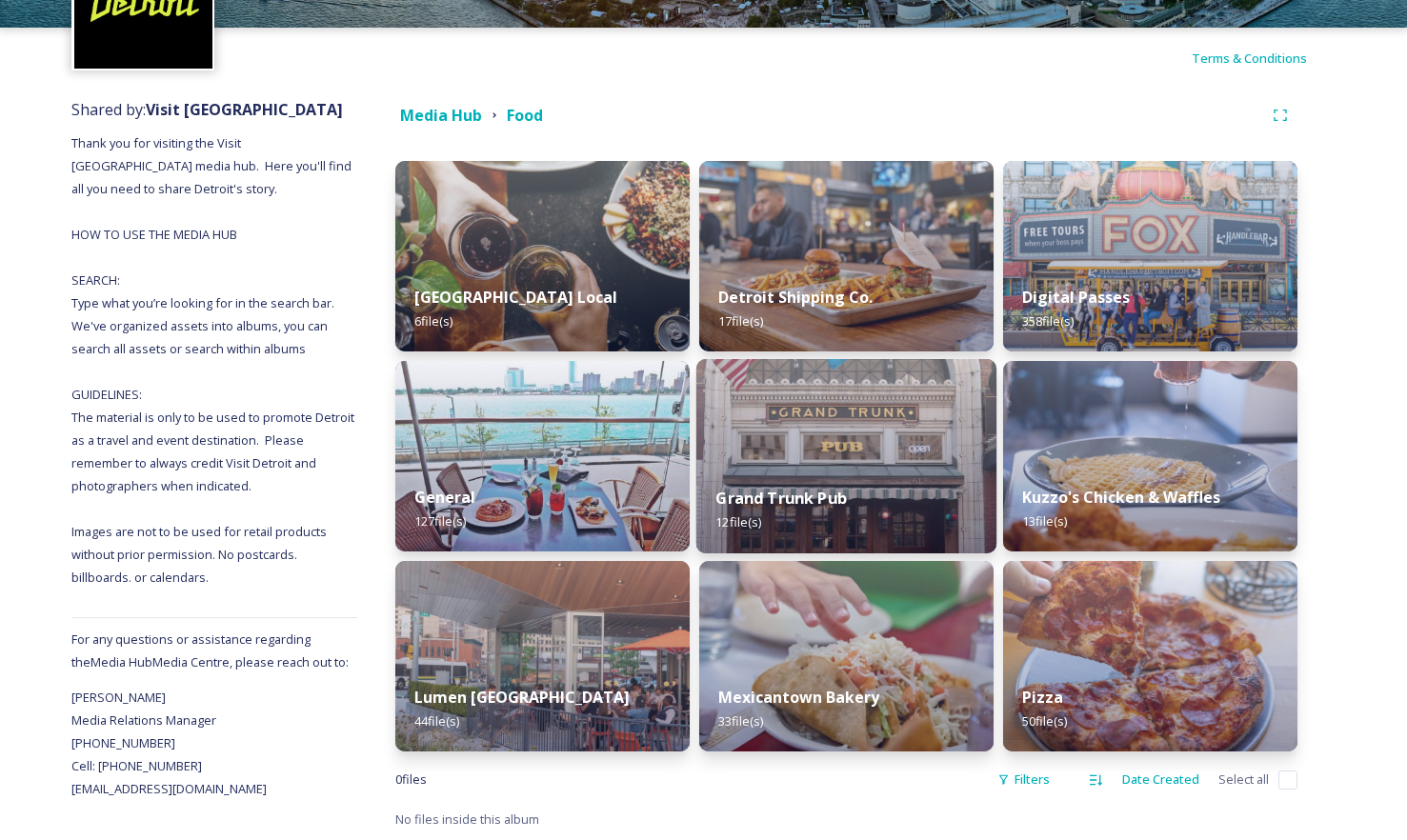
click at [787, 456] on img at bounding box center [846, 455] width 300 height 194
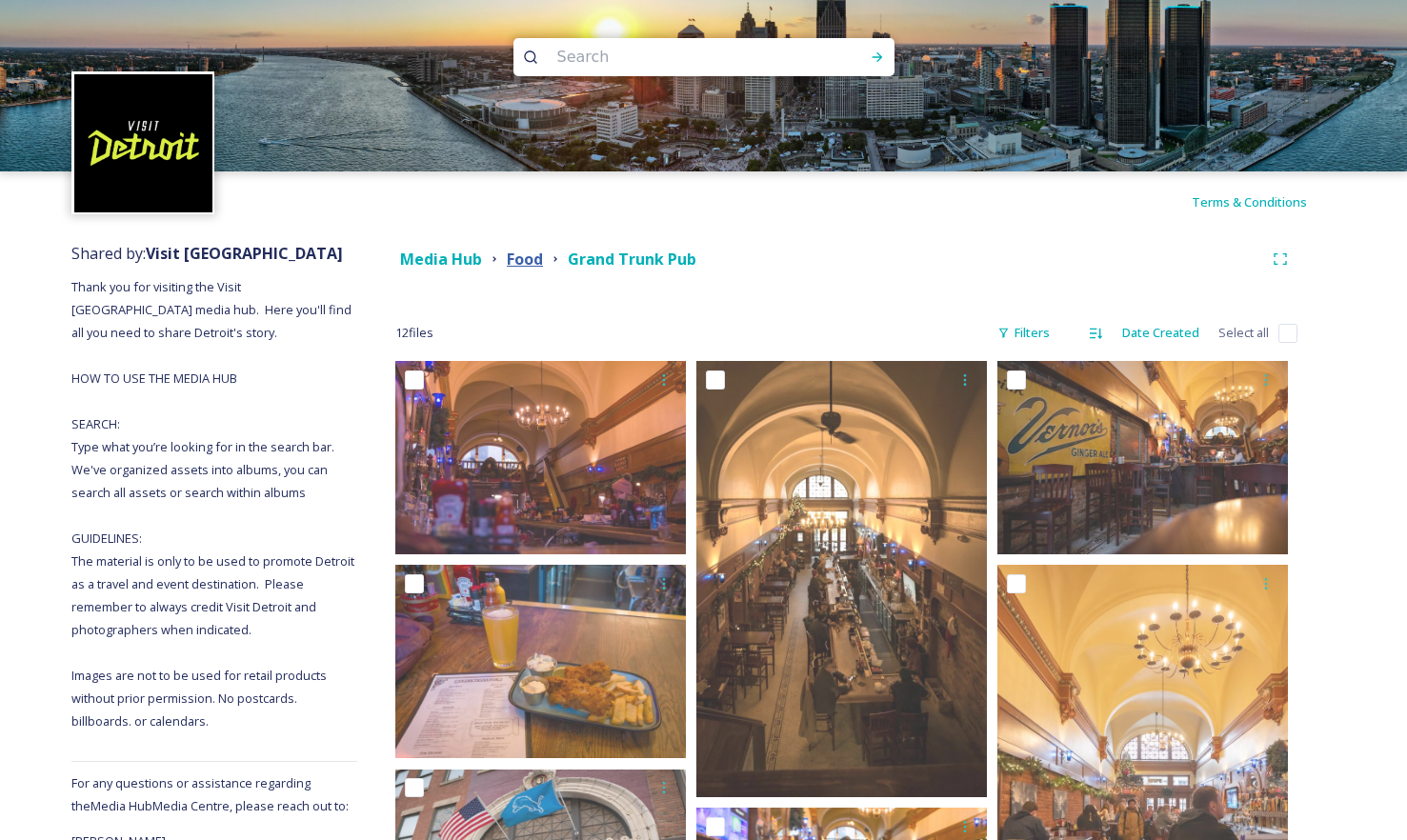
click at [528, 255] on strong "Food" at bounding box center [525, 258] width 36 height 21
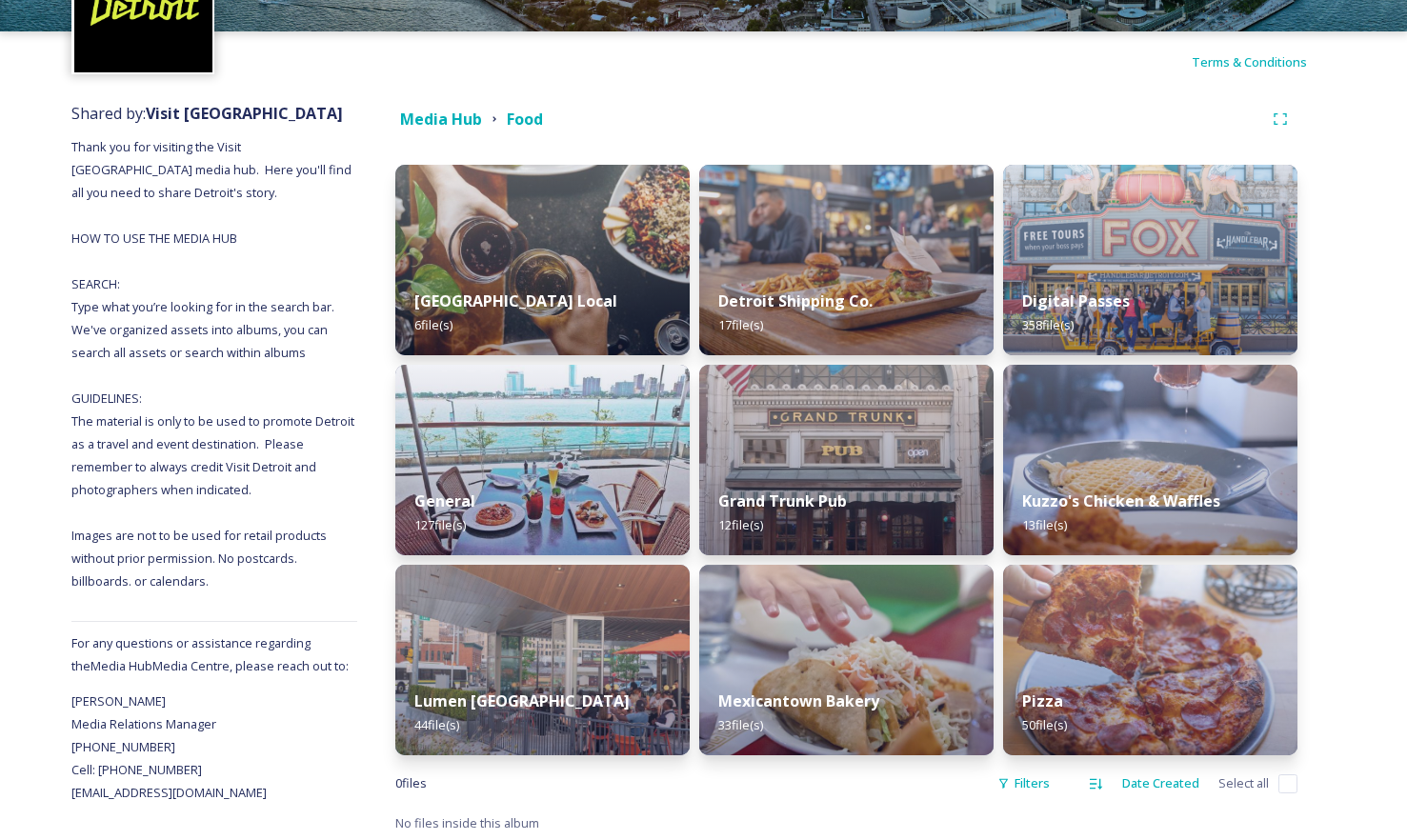
scroll to position [143, 0]
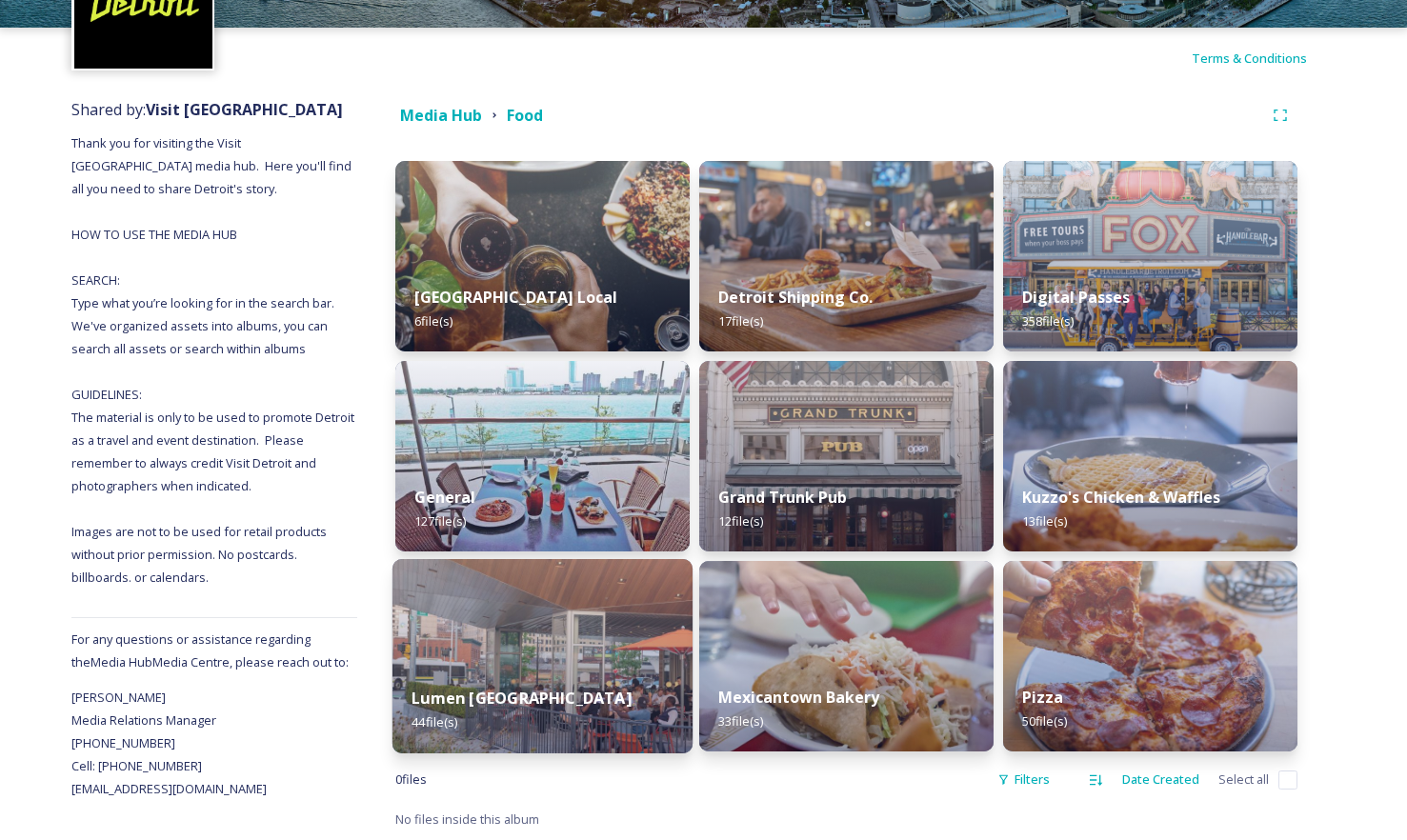
click at [499, 681] on div "Lumen Detroit 44 file(s)" at bounding box center [542, 709] width 300 height 87
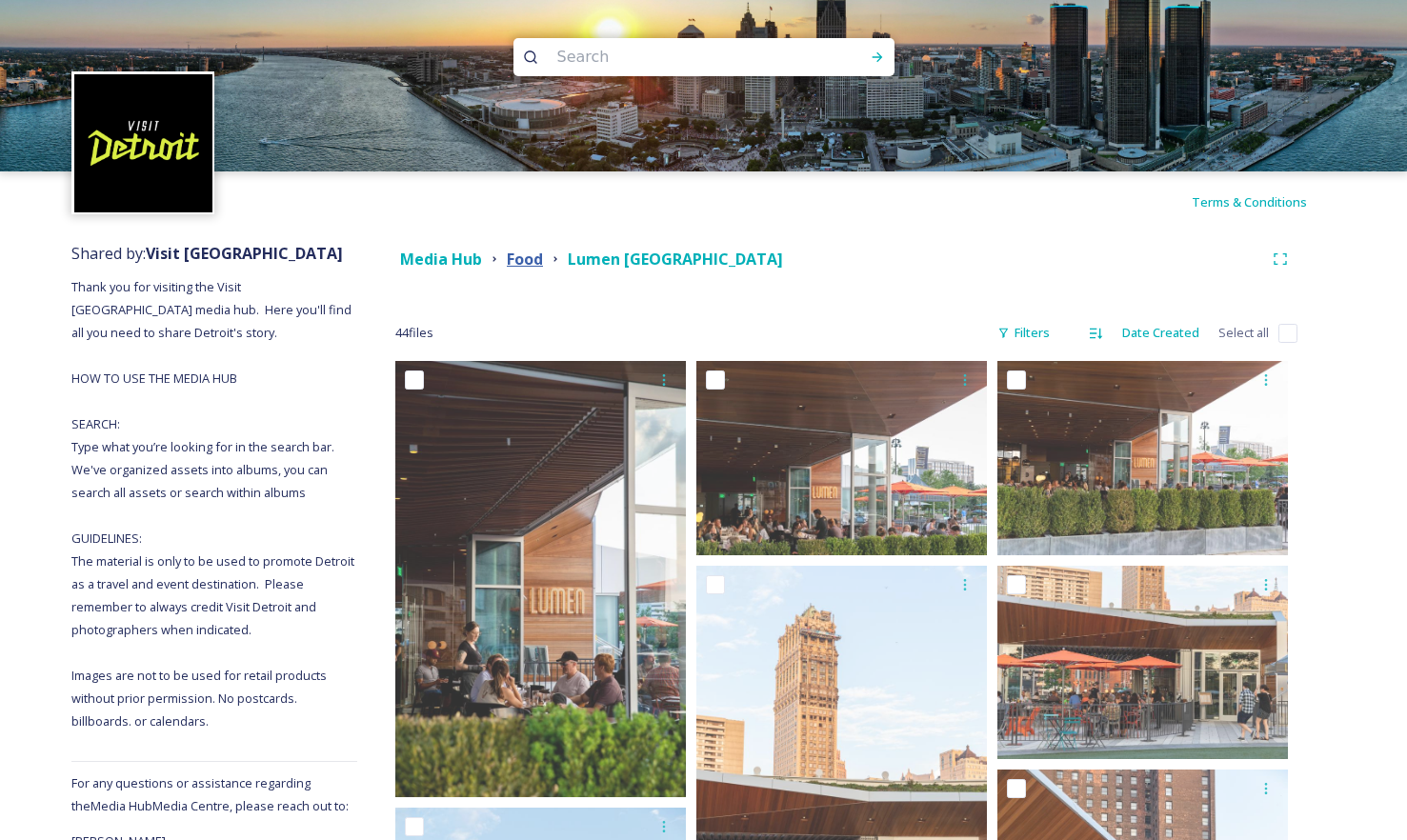
click at [520, 260] on strong "Food" at bounding box center [525, 258] width 36 height 21
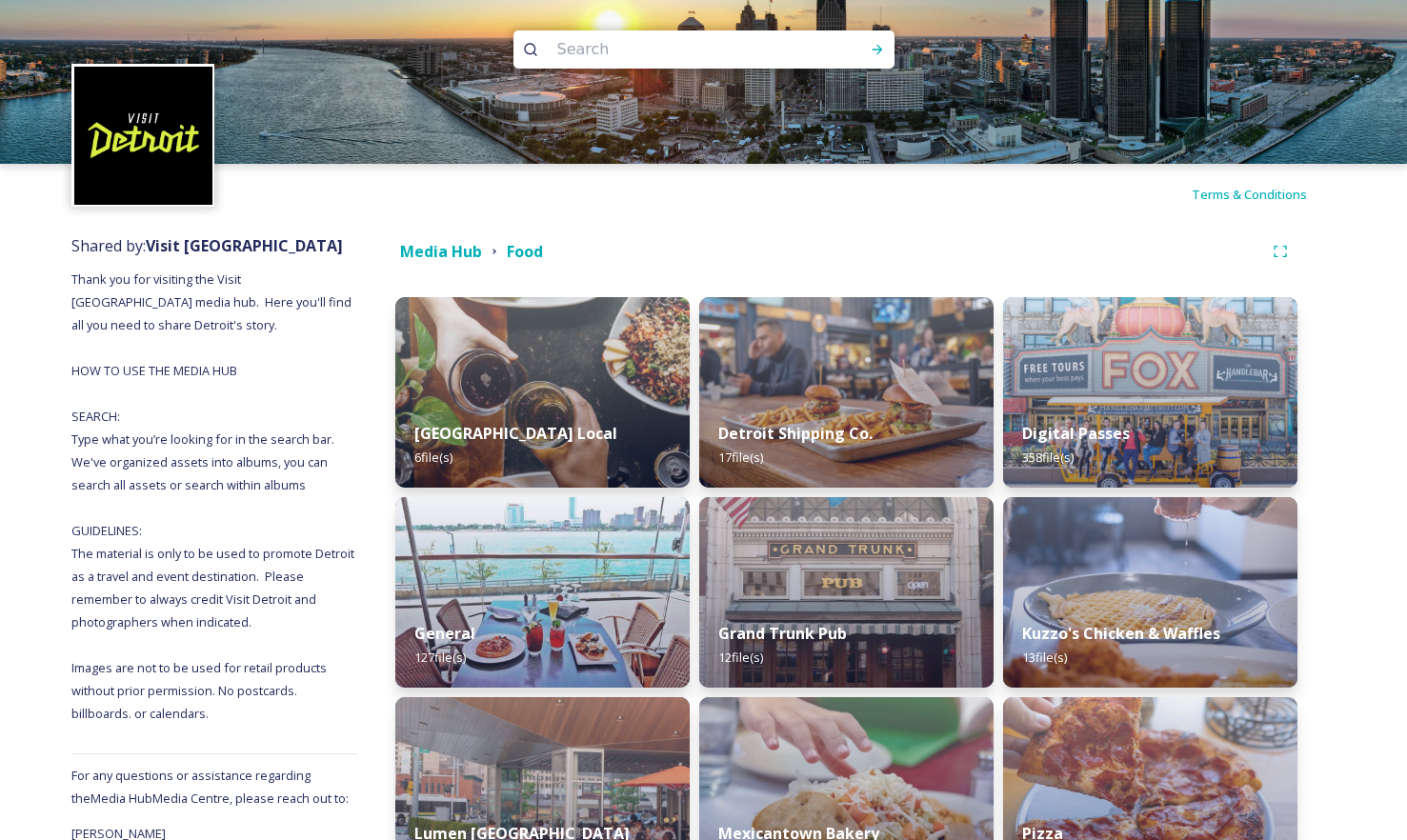
scroll to position [143, 0]
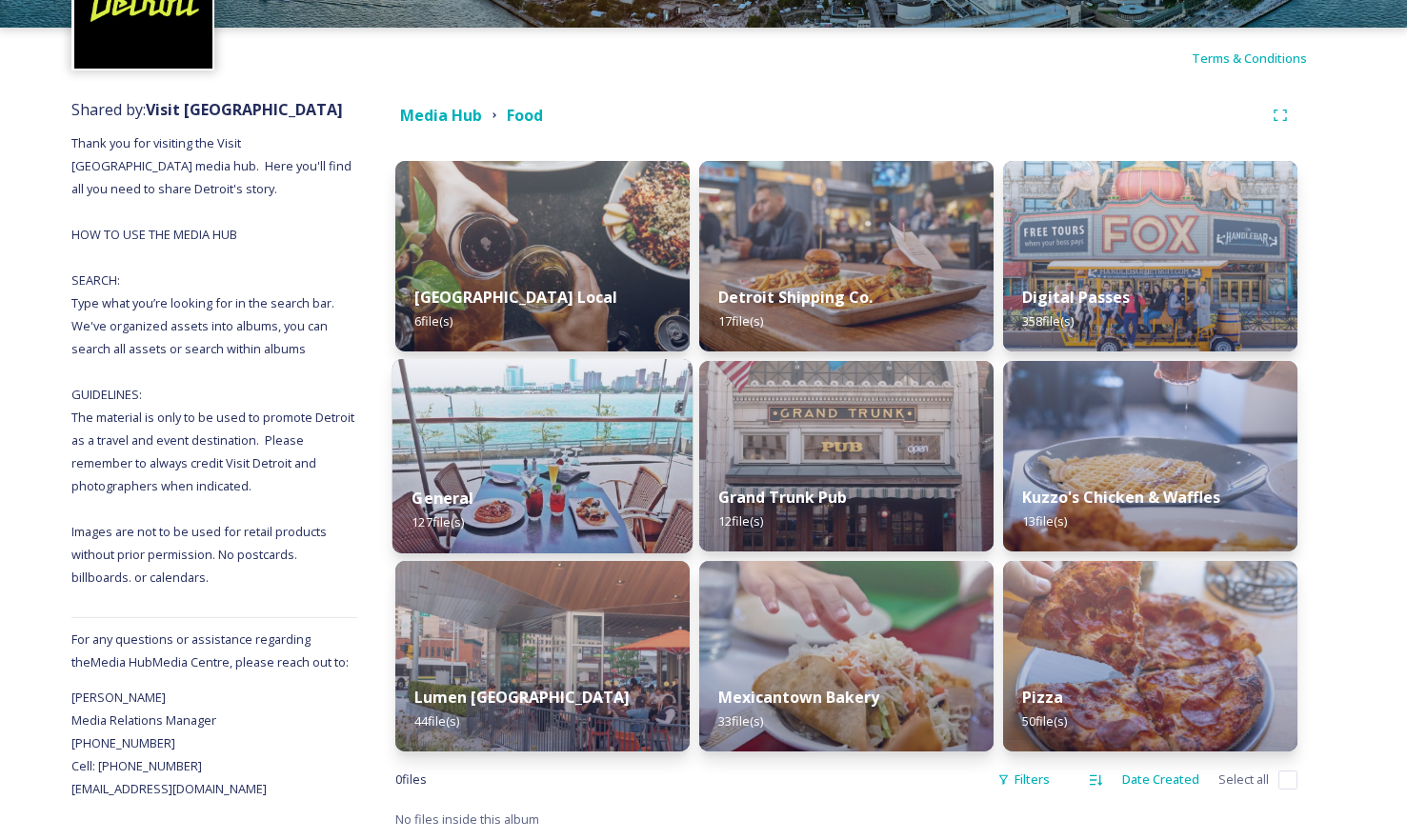
click at [512, 471] on div "General 127 file(s)" at bounding box center [542, 509] width 300 height 87
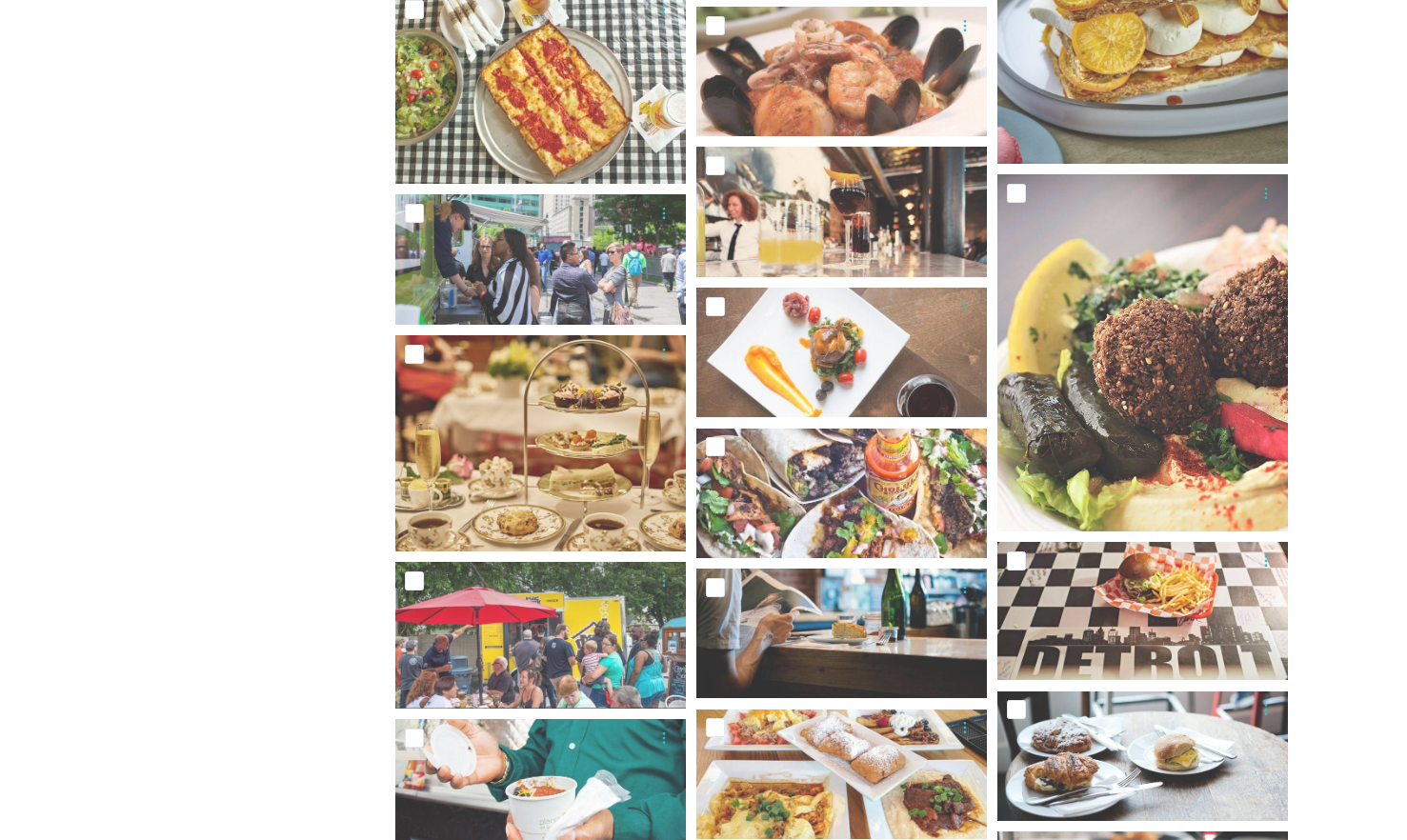
scroll to position [6001, 0]
